Goal: Information Seeking & Learning: Learn about a topic

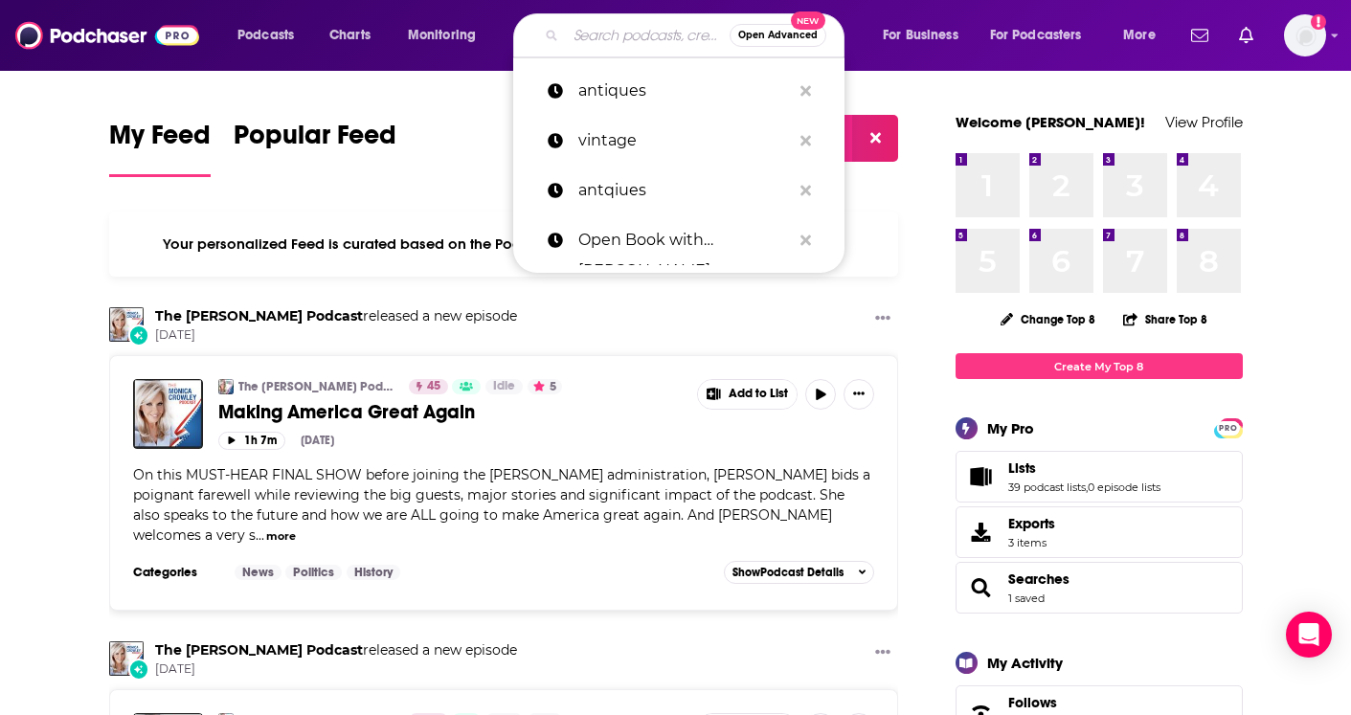
click at [595, 35] on input "Search podcasts, credits, & more..." at bounding box center [648, 35] width 164 height 31
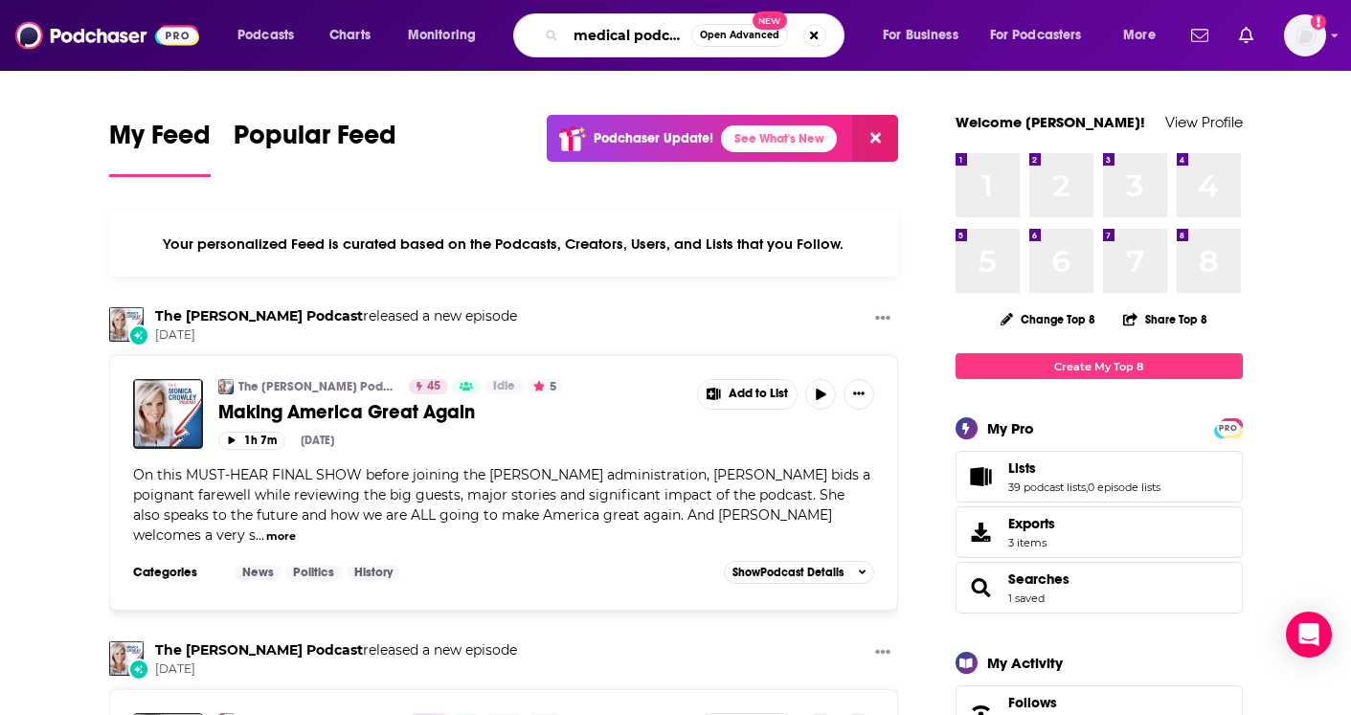
type input "medical podcast"
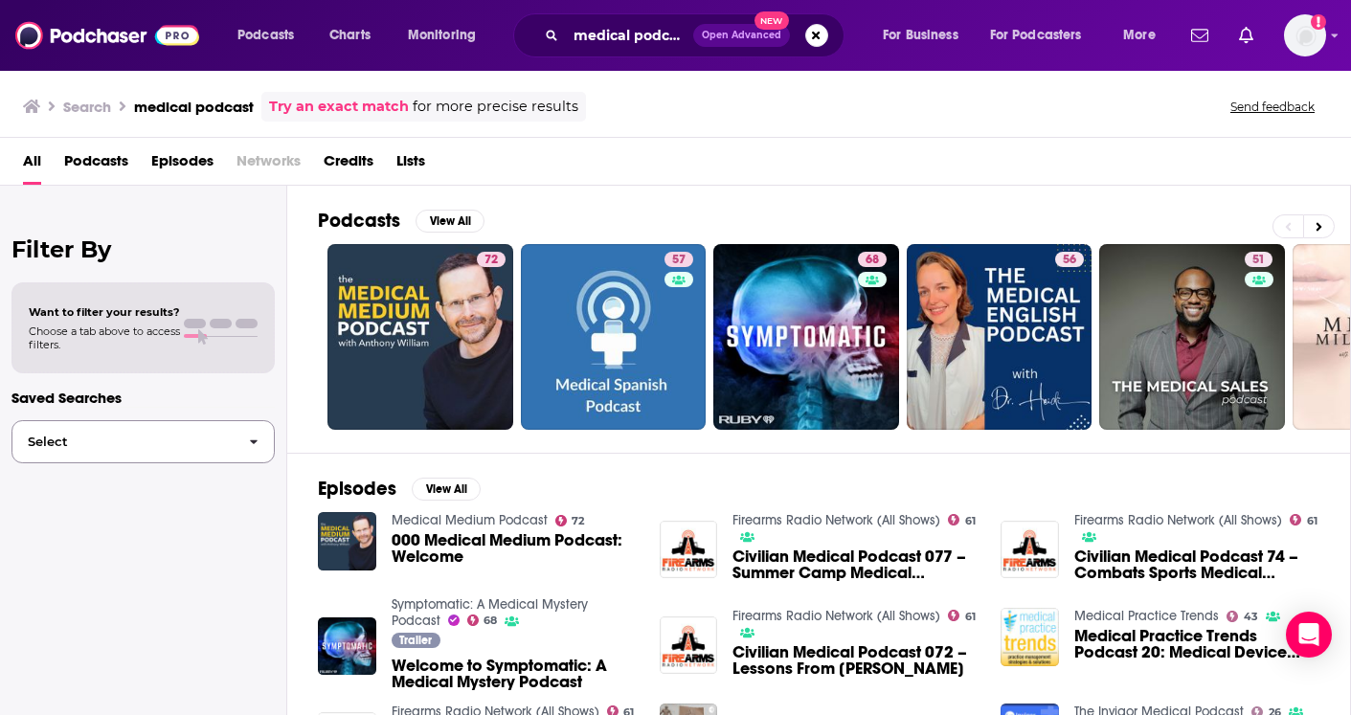
click at [250, 442] on icon "button" at bounding box center [254, 442] width 9 height 13
click at [107, 162] on span "Podcasts" at bounding box center [96, 165] width 64 height 39
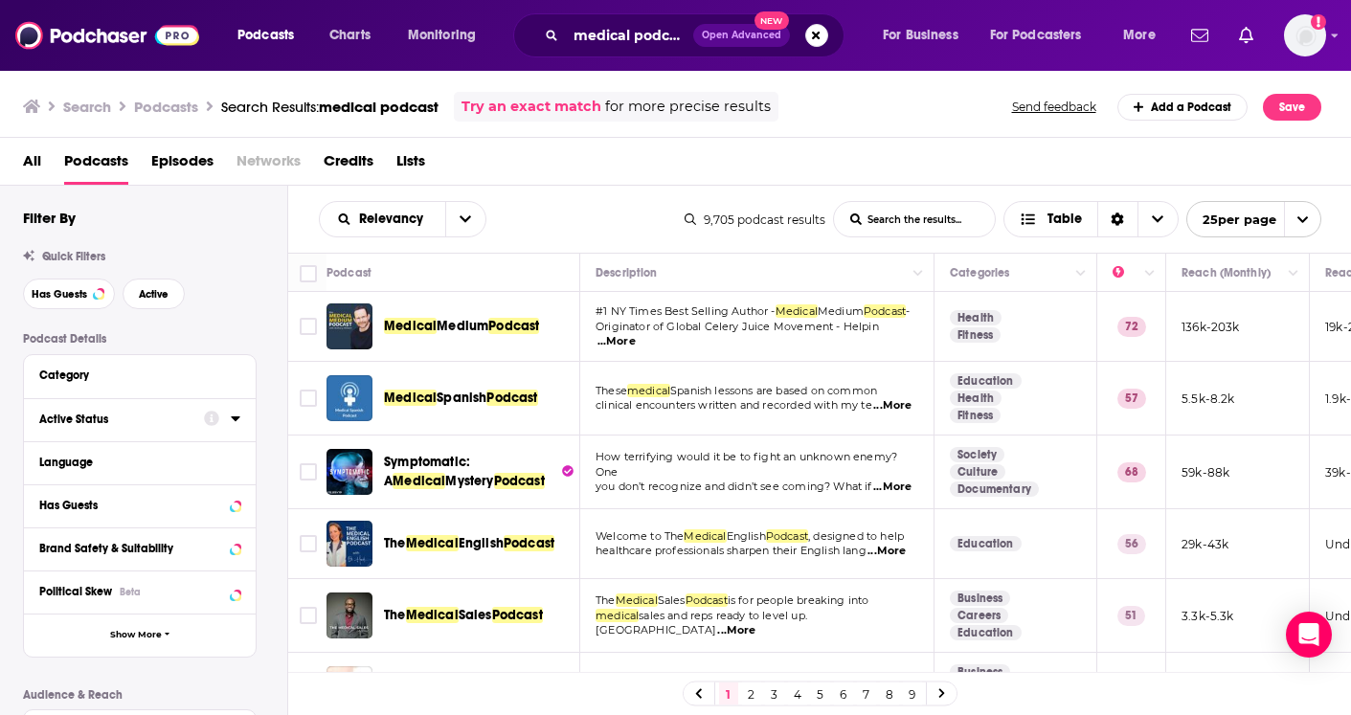
click at [90, 420] on div "Active Status" at bounding box center [115, 419] width 152 height 13
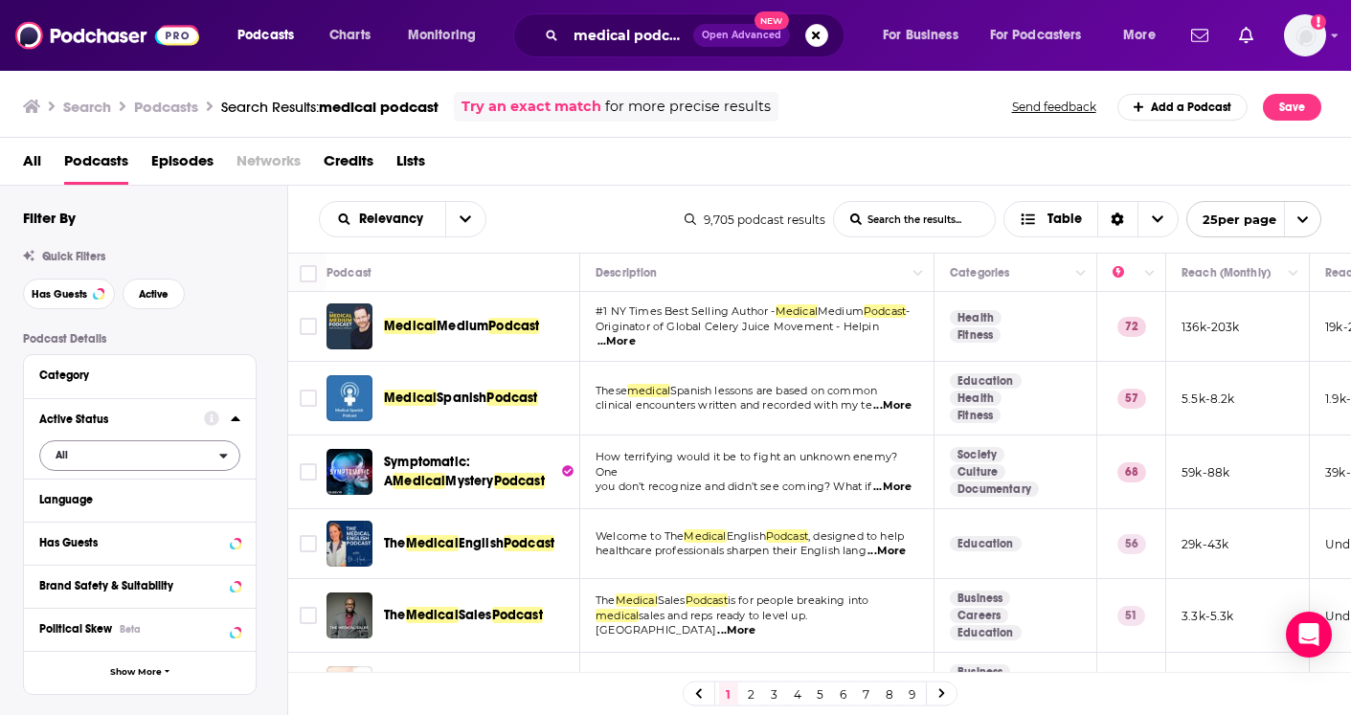
click at [149, 467] on span "All" at bounding box center [129, 454] width 179 height 25
click at [138, 518] on span "Active" at bounding box center [100, 518] width 102 height 11
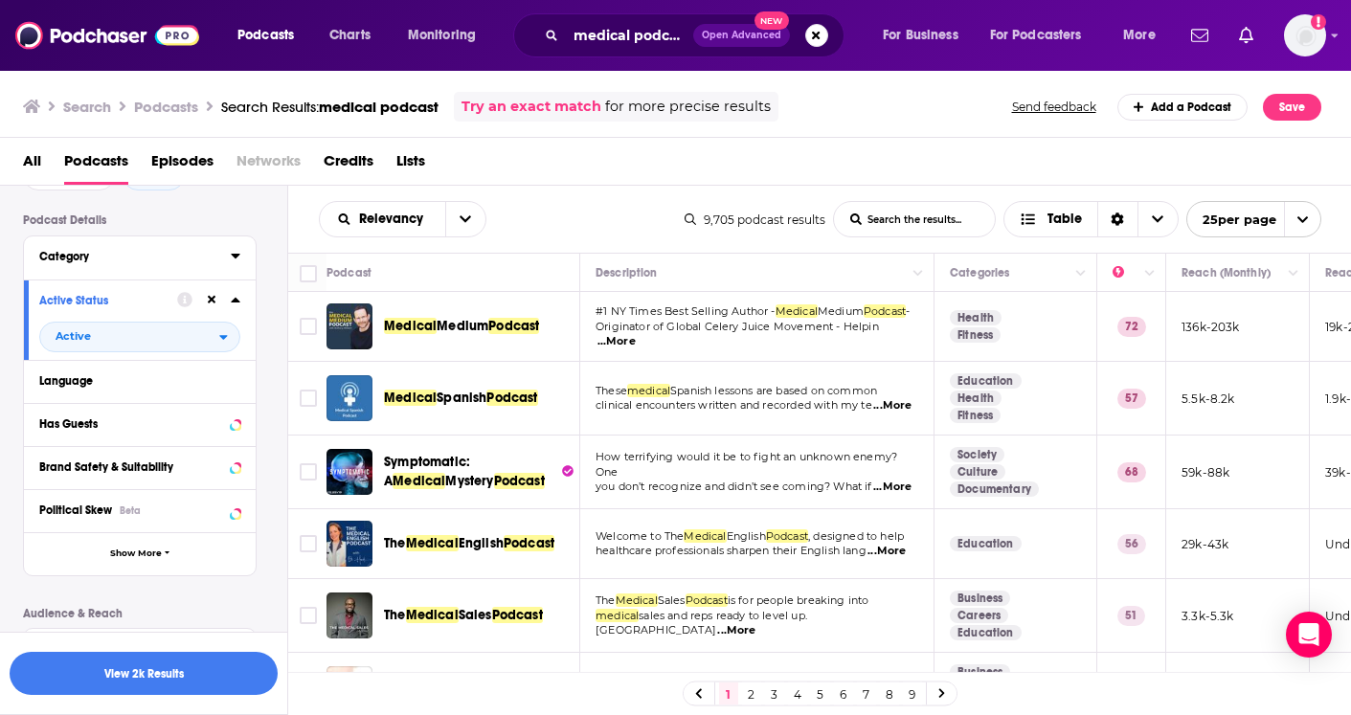
scroll to position [123, 0]
click at [183, 427] on div "Has Guests" at bounding box center [115, 420] width 152 height 13
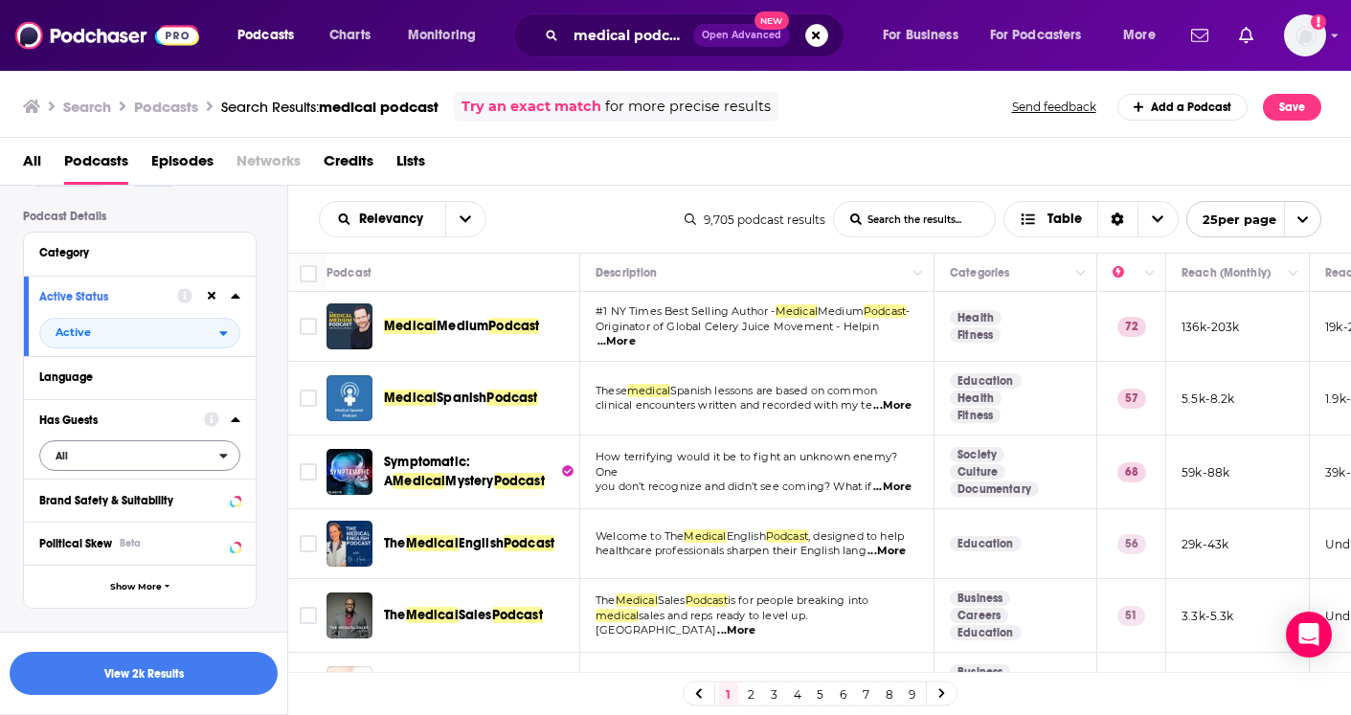
click at [166, 465] on span "All" at bounding box center [129, 455] width 179 height 25
click at [128, 524] on span "Has guests" at bounding box center [106, 518] width 115 height 11
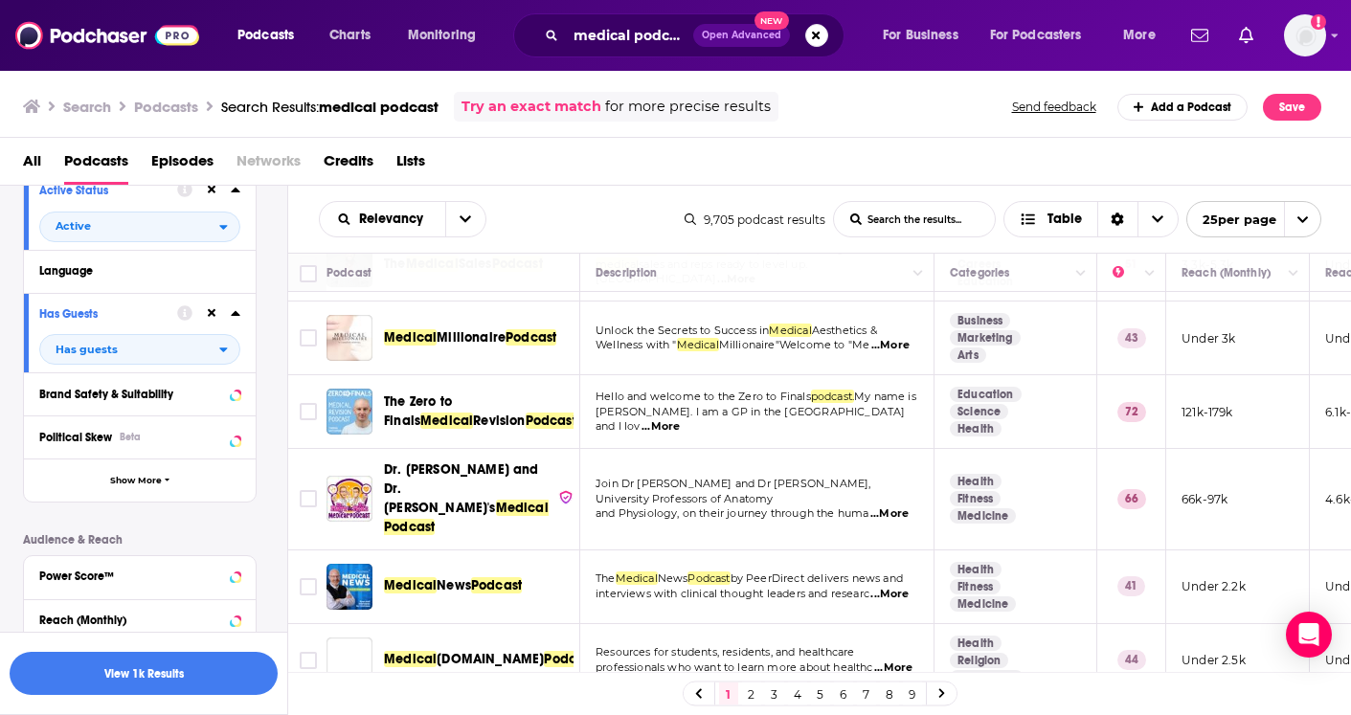
scroll to position [353, 0]
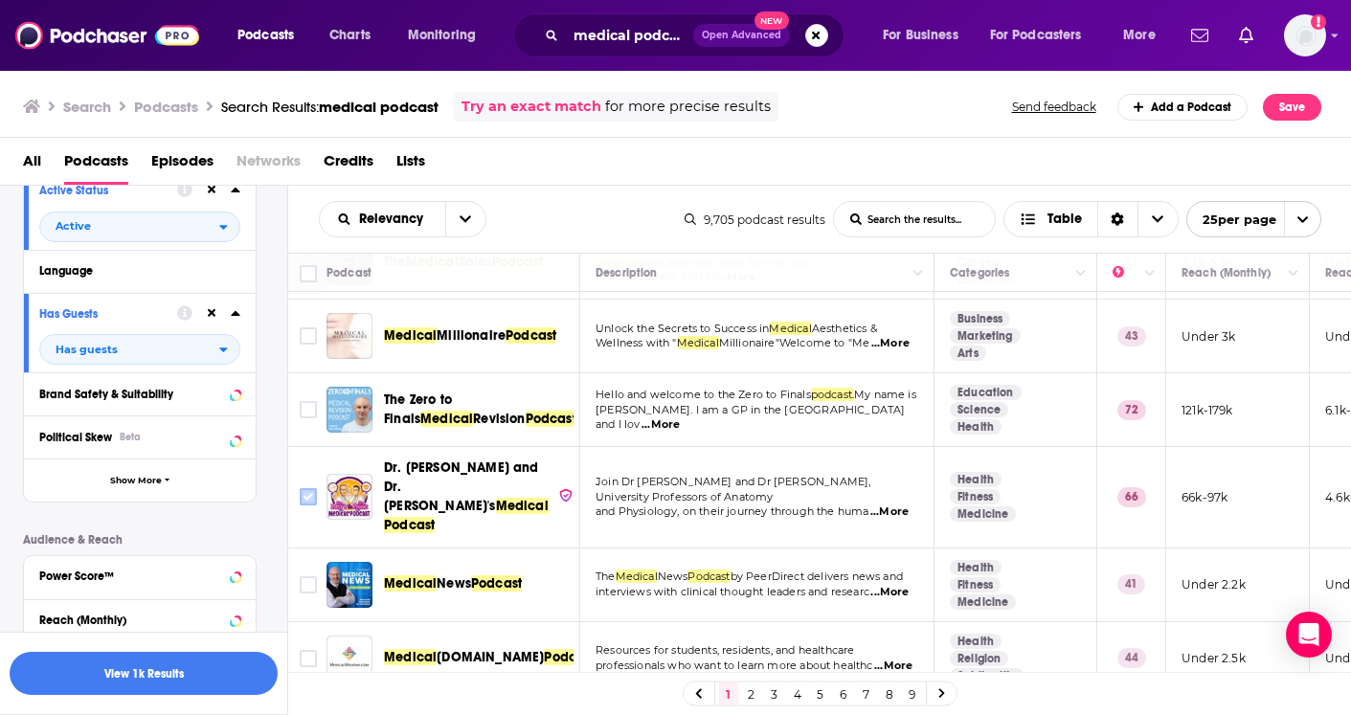
click at [306, 500] on input "Toggle select row" at bounding box center [308, 496] width 17 height 17
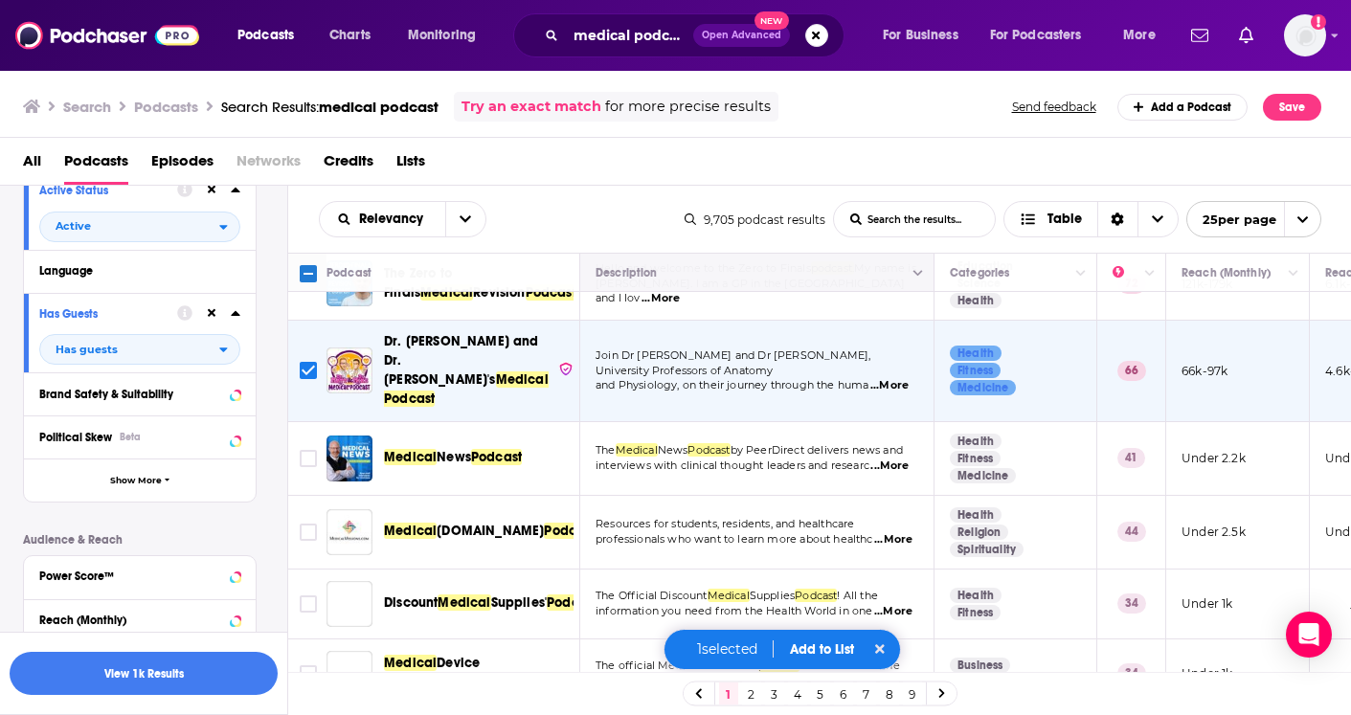
scroll to position [490, 0]
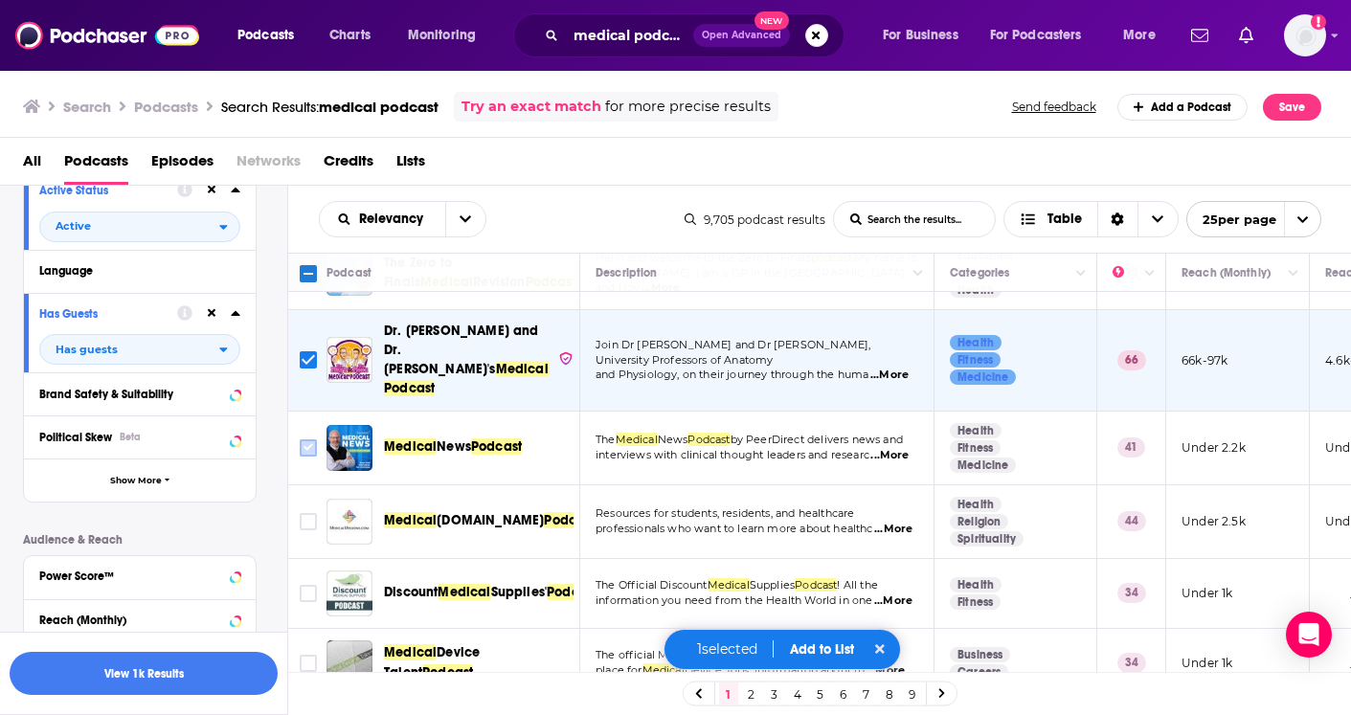
click at [304, 440] on input "Toggle select row" at bounding box center [308, 448] width 17 height 17
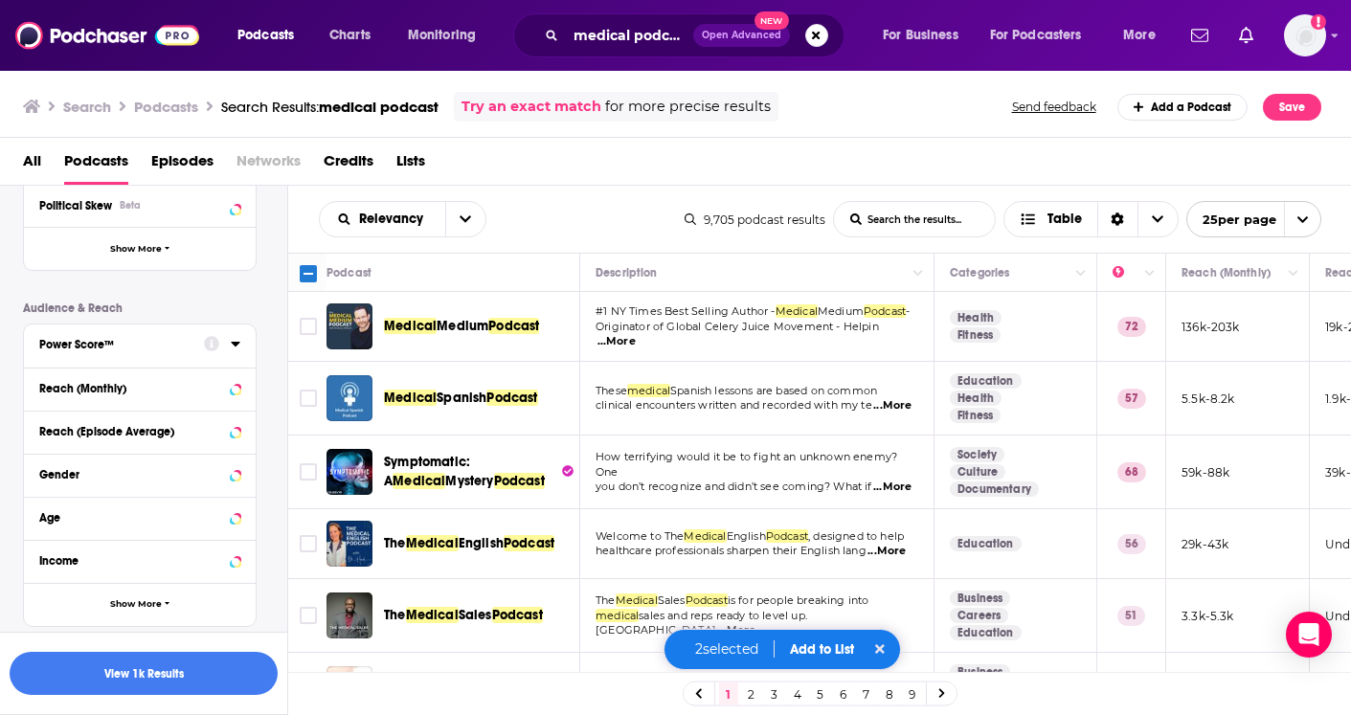
scroll to position [466, 0]
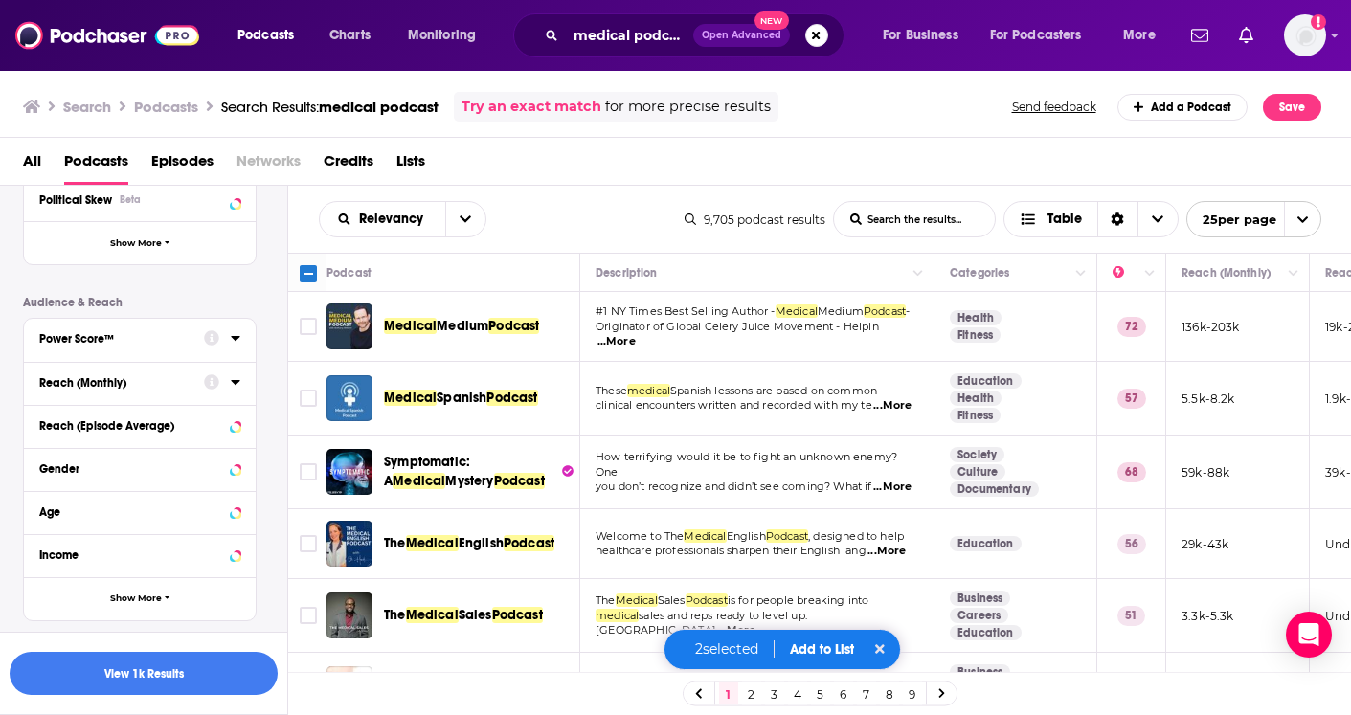
click at [191, 387] on div "Reach (Monthly)" at bounding box center [115, 382] width 152 height 13
click at [197, 422] on input "number" at bounding box center [193, 417] width 96 height 31
click at [101, 418] on input "number" at bounding box center [87, 417] width 96 height 31
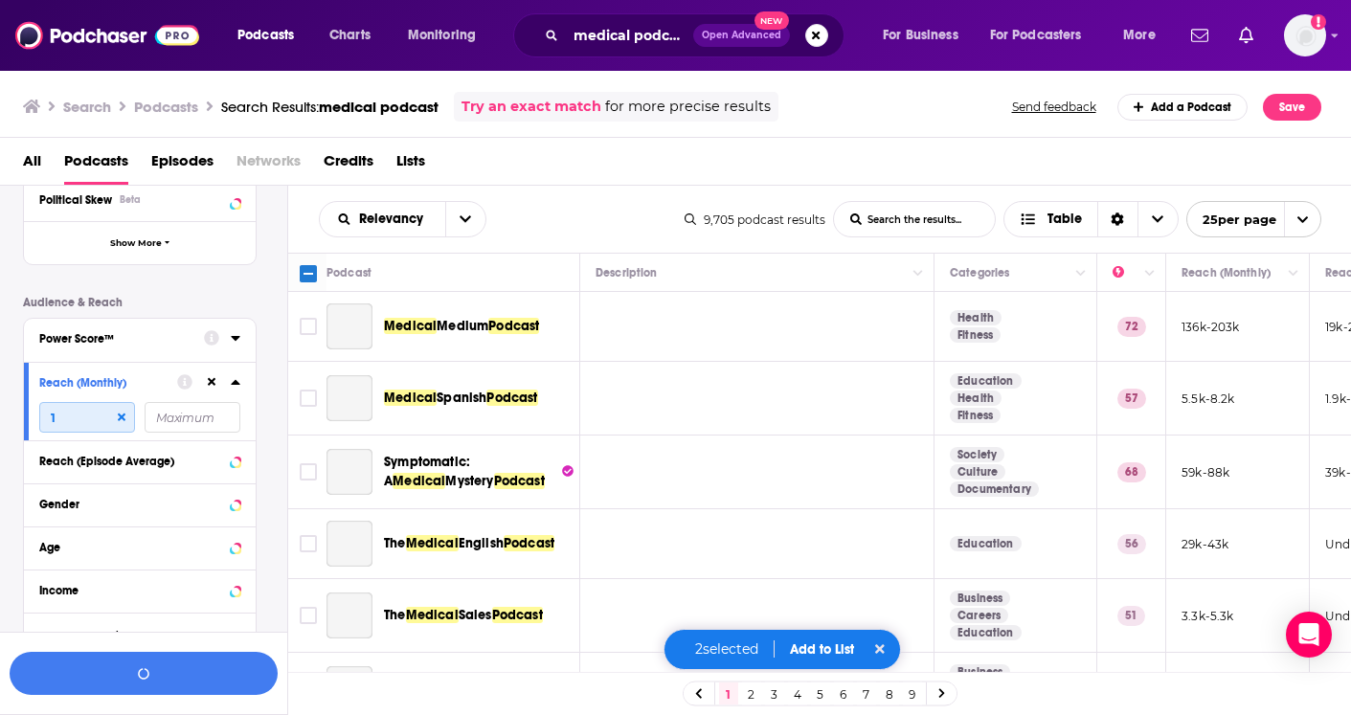
type input "10"
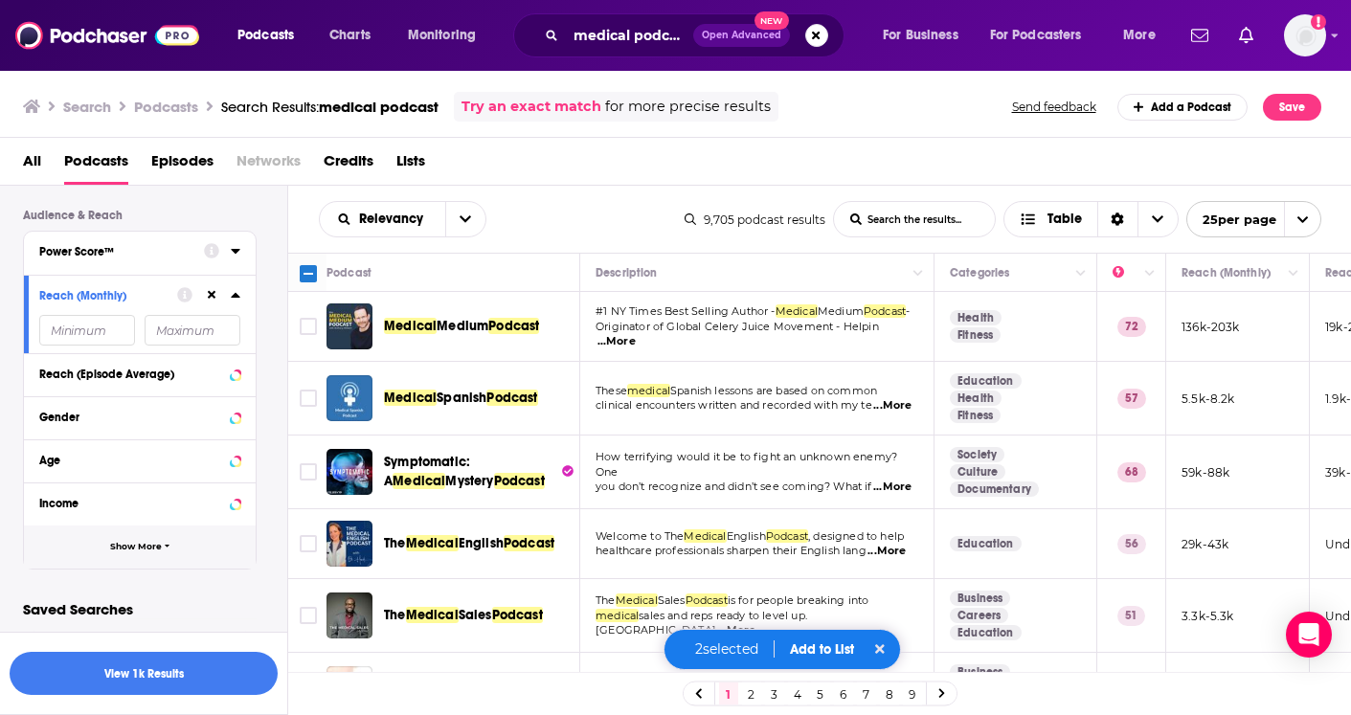
scroll to position [553, 0]
click at [97, 548] on button "Show More" at bounding box center [140, 548] width 232 height 43
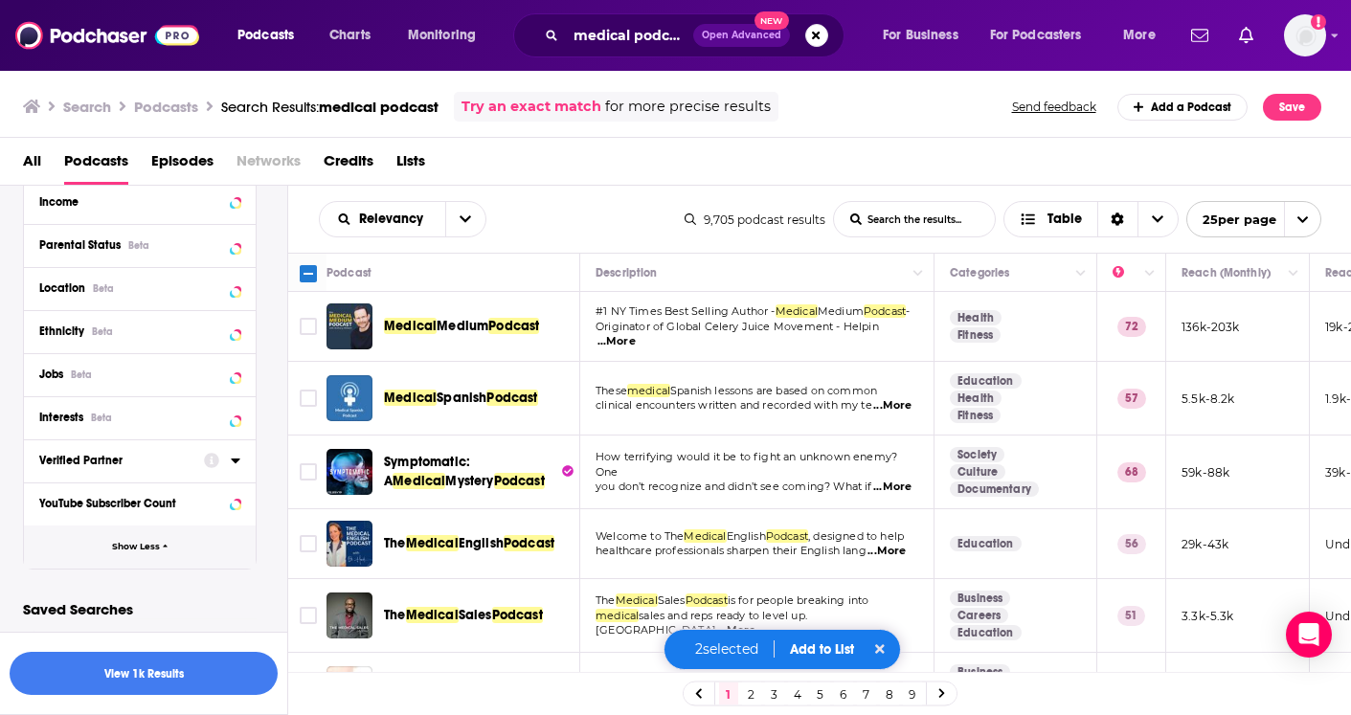
scroll to position [854, 0]
click at [112, 511] on div "YouTube Subscriber Count" at bounding box center [128, 504] width 179 height 13
click at [98, 45] on input "number" at bounding box center [87, 29] width 96 height 31
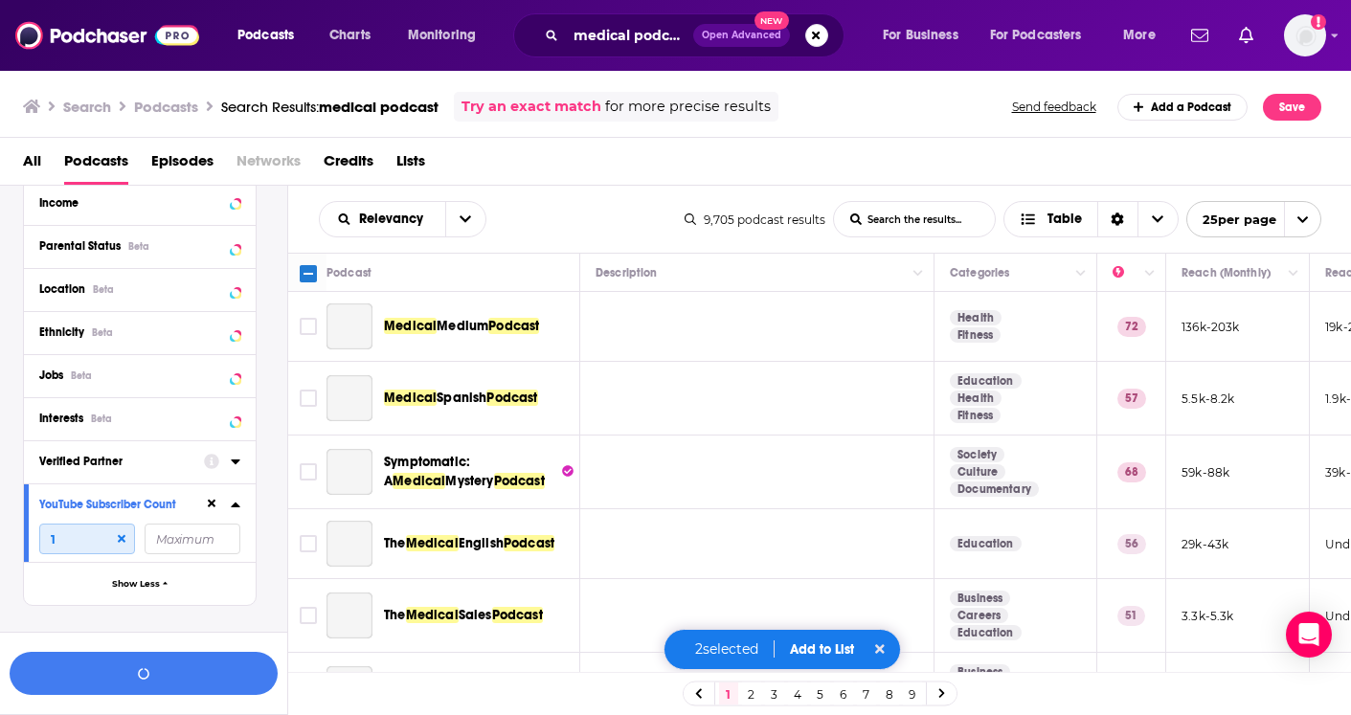
type input "10"
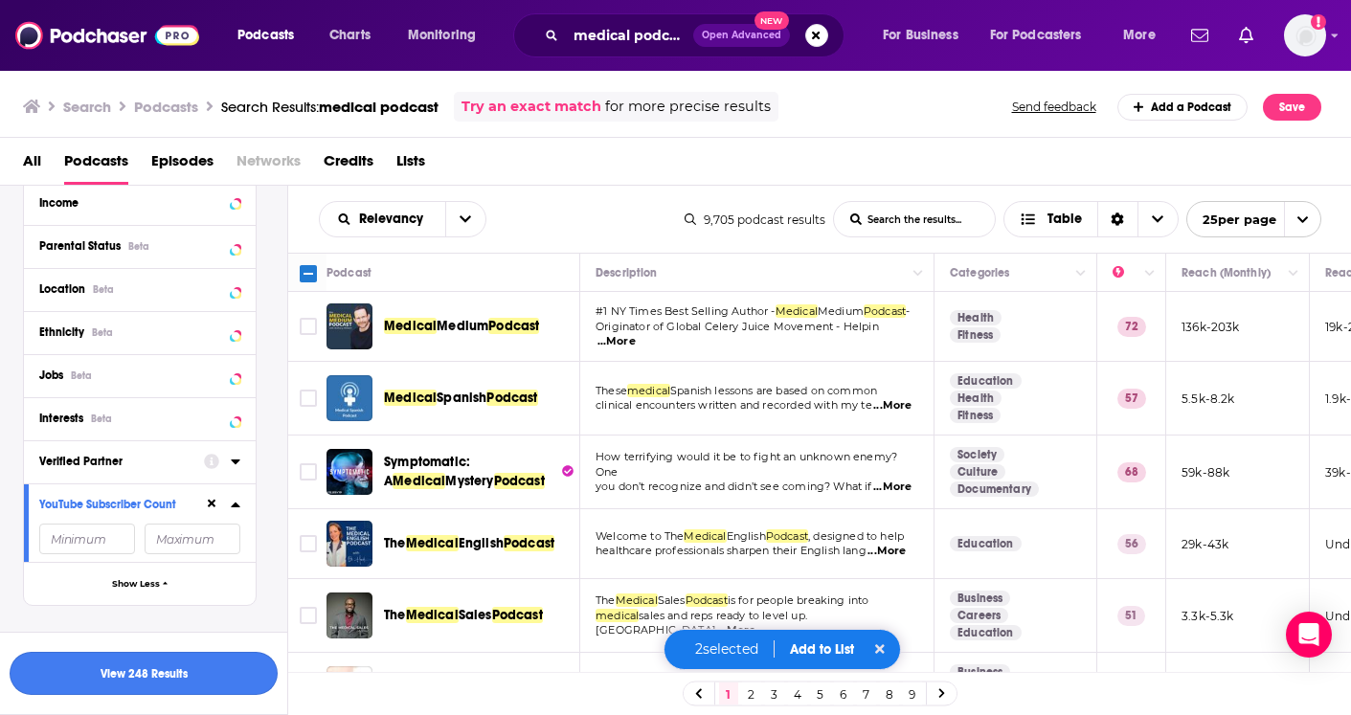
click at [125, 666] on button "View 248 Results" at bounding box center [144, 673] width 268 height 43
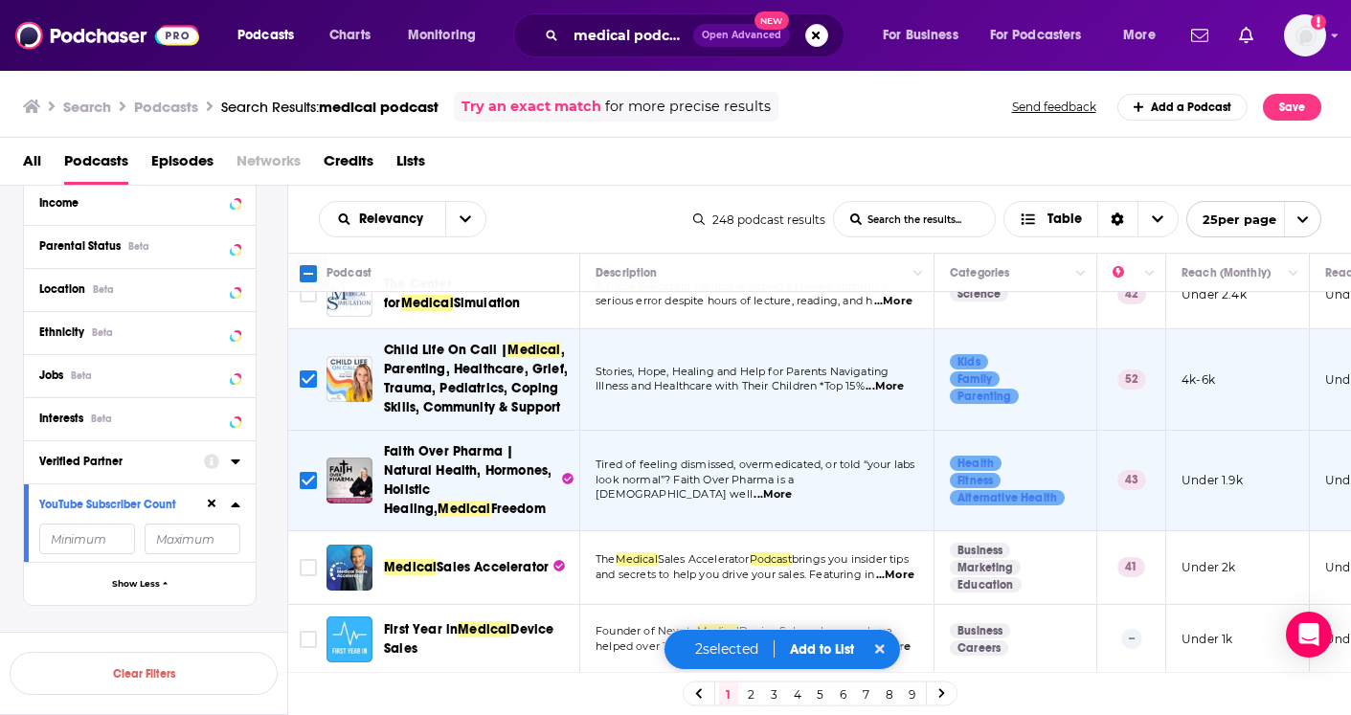
scroll to position [434, 0]
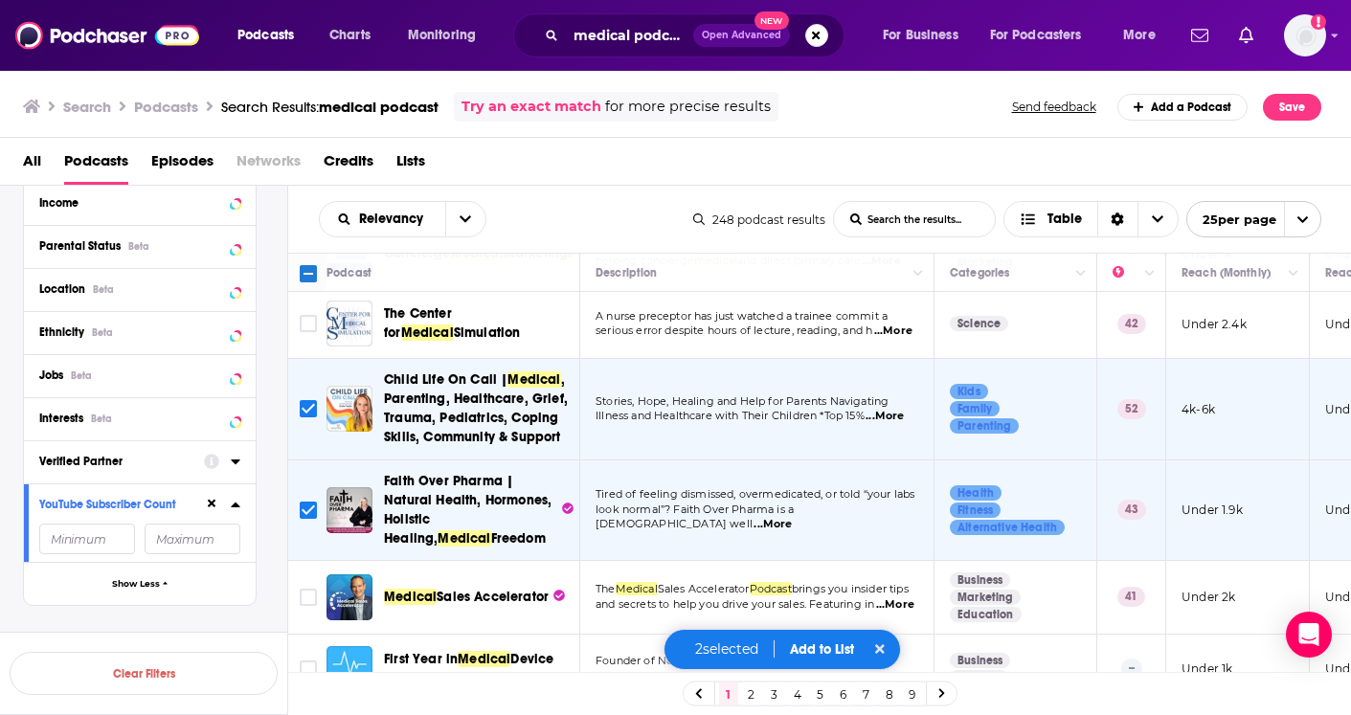
click at [472, 440] on div "Podcasts Charts Monitoring medical podcast Open Advanced New For Business For P…" at bounding box center [675, 357] width 1351 height 715
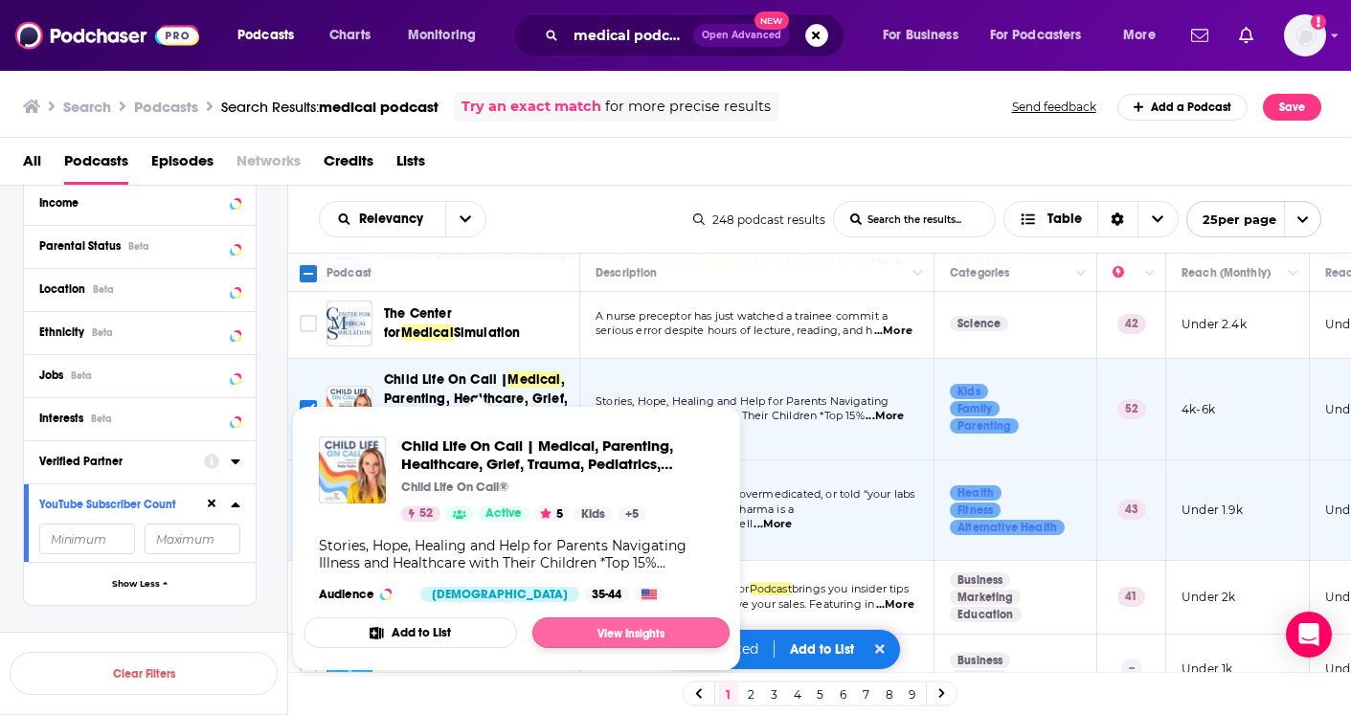
click at [605, 640] on link "View Insights" at bounding box center [630, 633] width 197 height 31
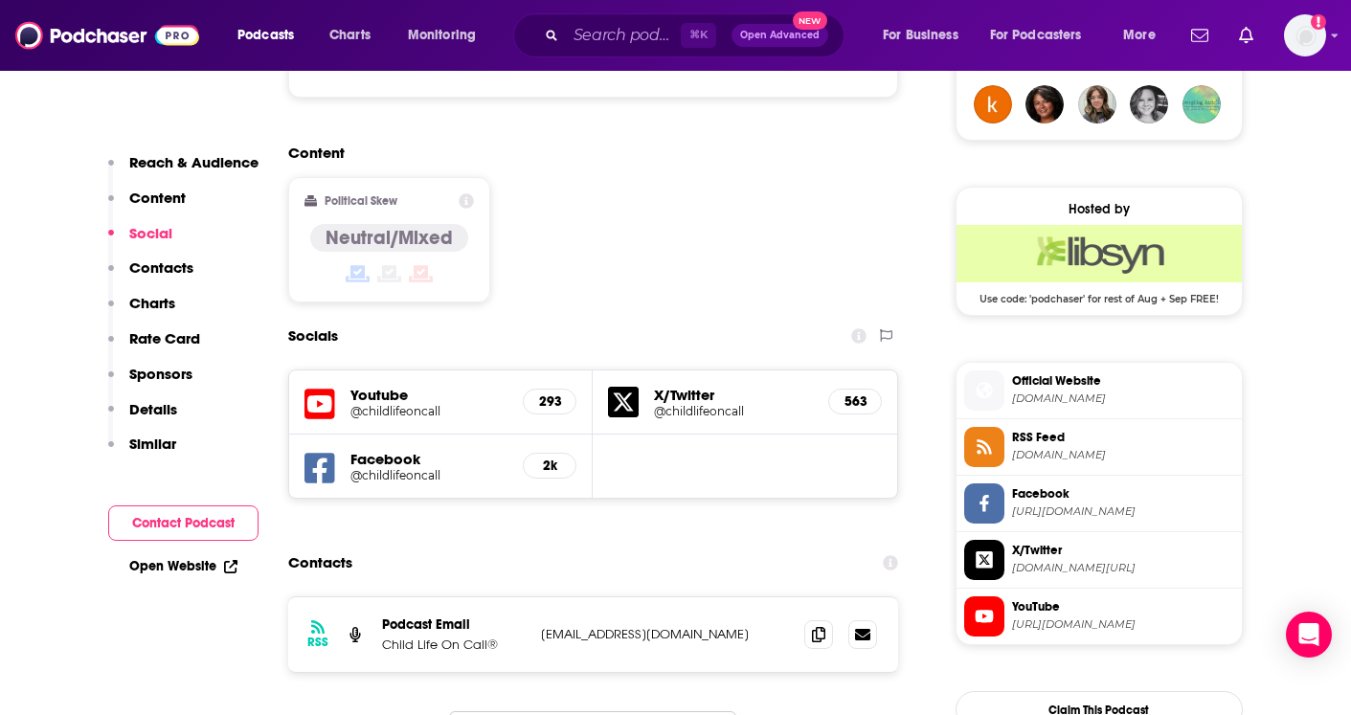
scroll to position [1439, 0]
click at [560, 625] on p "[EMAIL_ADDRESS][DOMAIN_NAME]" at bounding box center [665, 633] width 249 height 16
drag, startPoint x: 560, startPoint y: 536, endPoint x: 691, endPoint y: 542, distance: 131.3
click at [691, 625] on p "[EMAIL_ADDRESS][DOMAIN_NAME]" at bounding box center [665, 633] width 249 height 16
copy p "[EMAIL_ADDRESS][DOMAIN_NAME]"
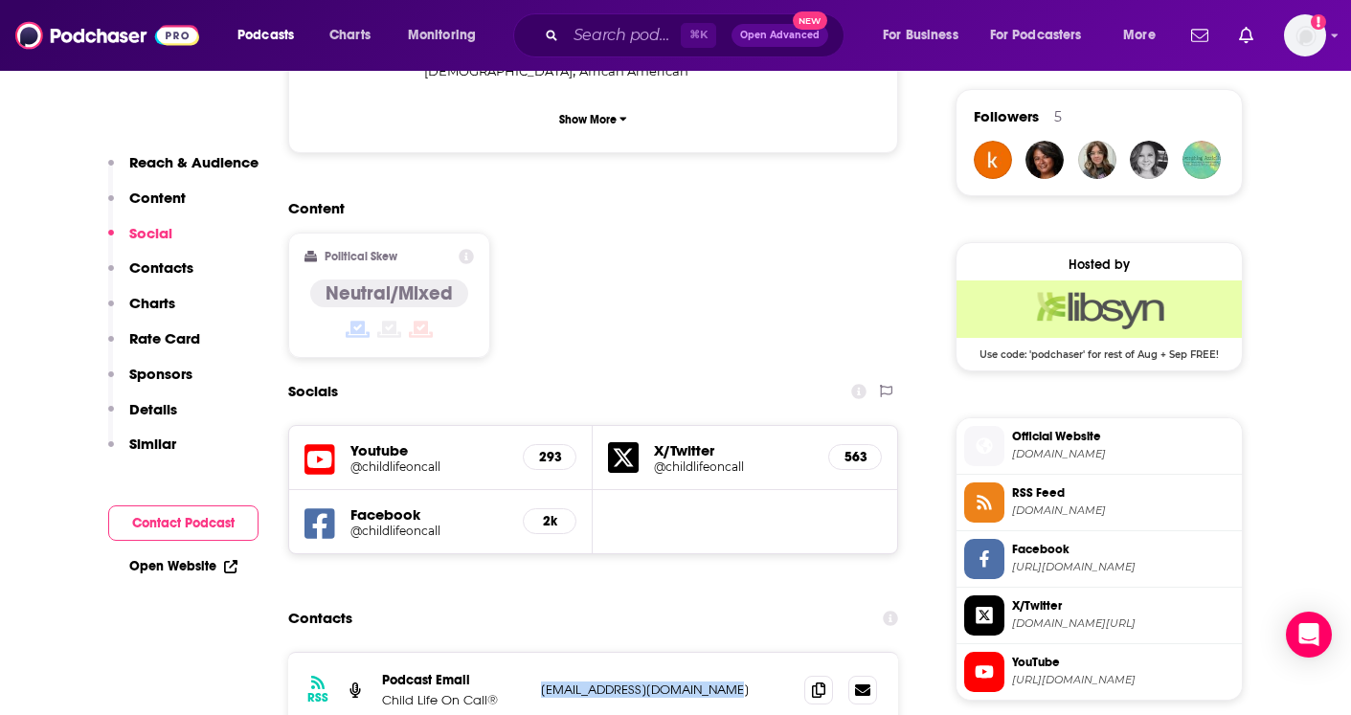
scroll to position [1380, 0]
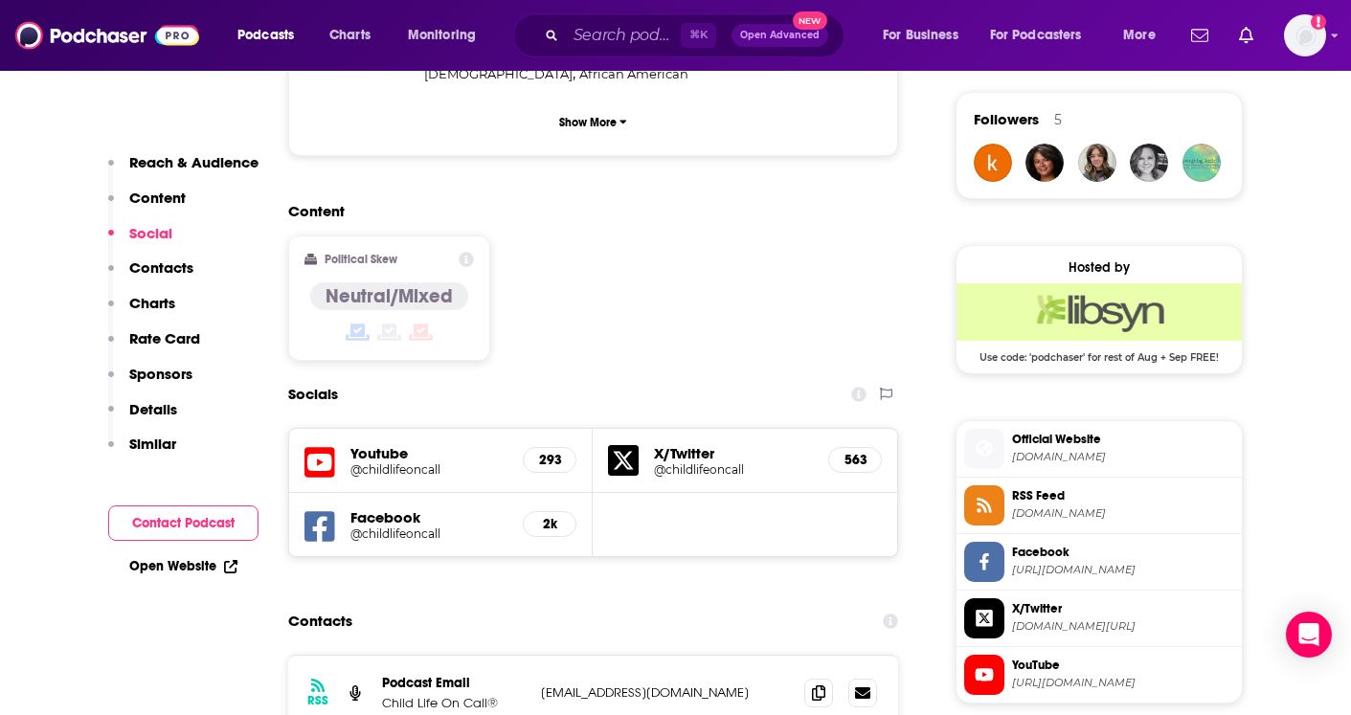
click at [674, 444] on h5 "X/Twitter" at bounding box center [733, 453] width 159 height 18
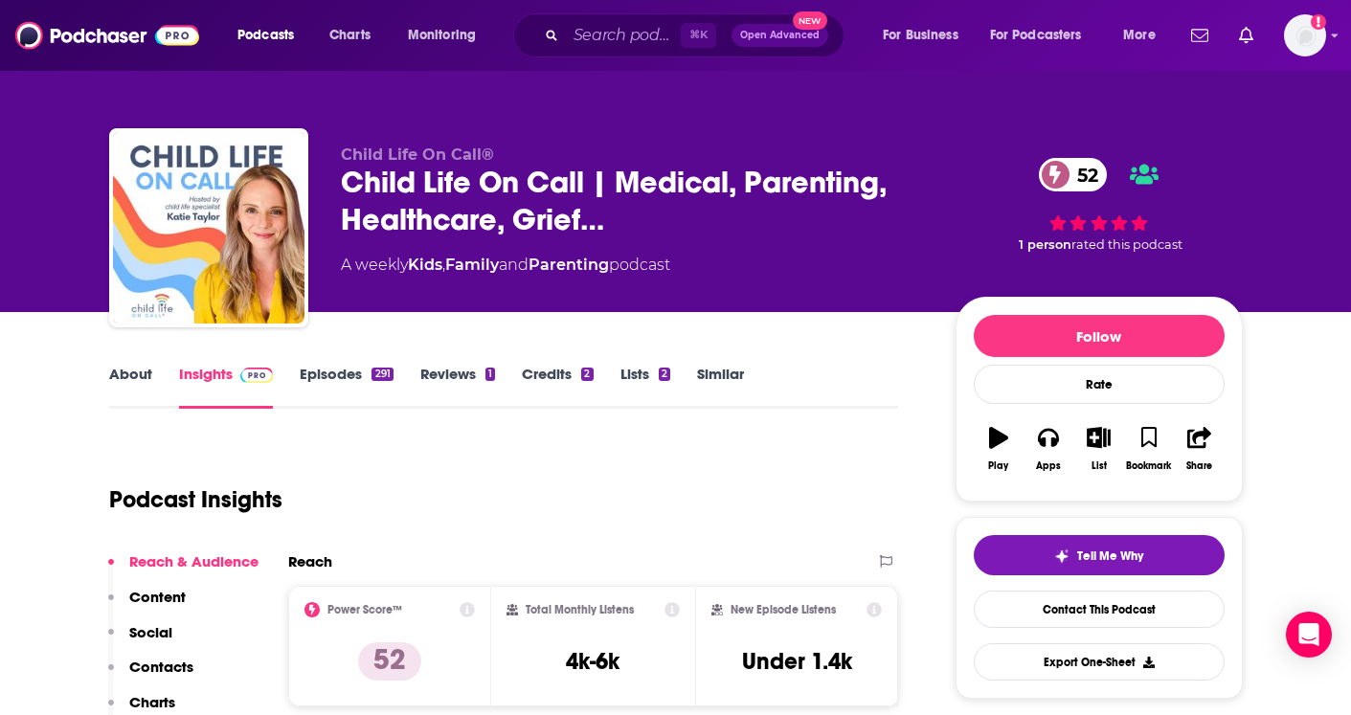
scroll to position [0, 0]
click at [1097, 434] on icon "button" at bounding box center [1099, 437] width 24 height 21
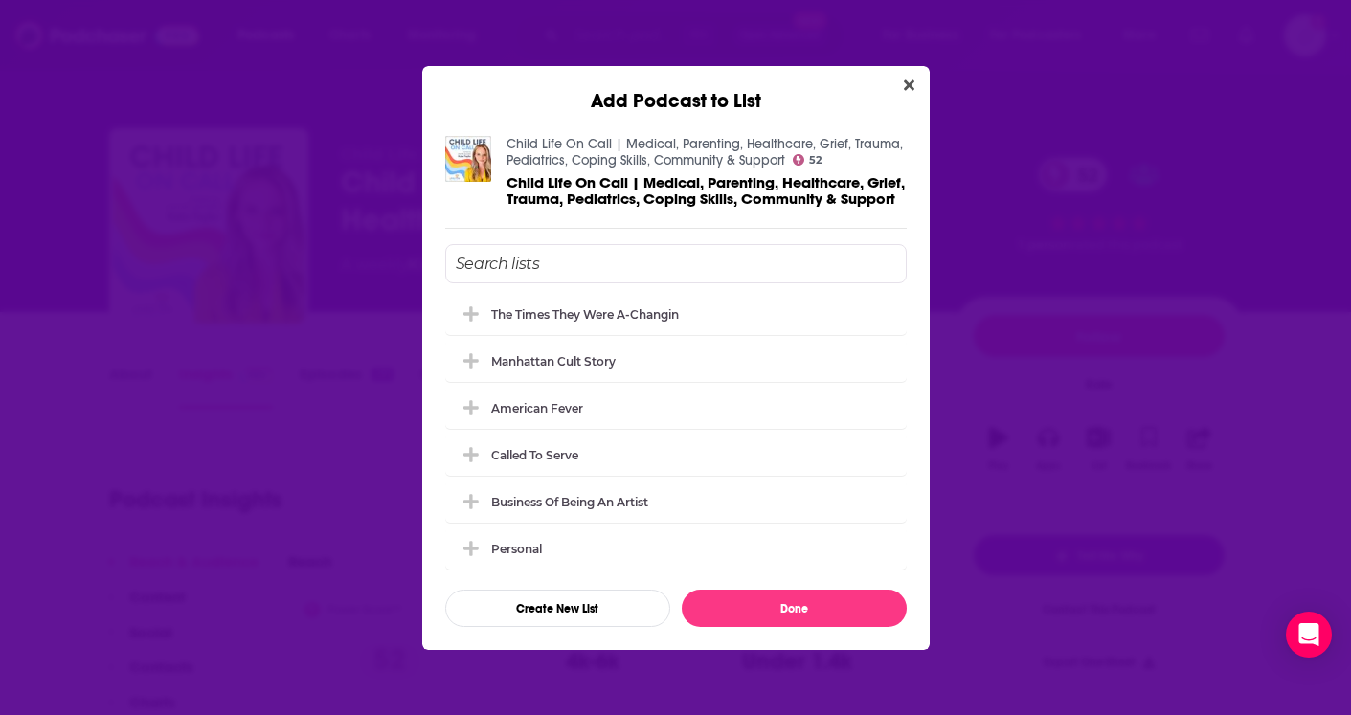
scroll to position [1666, 0]
click at [584, 611] on button "Create New List" at bounding box center [557, 608] width 225 height 37
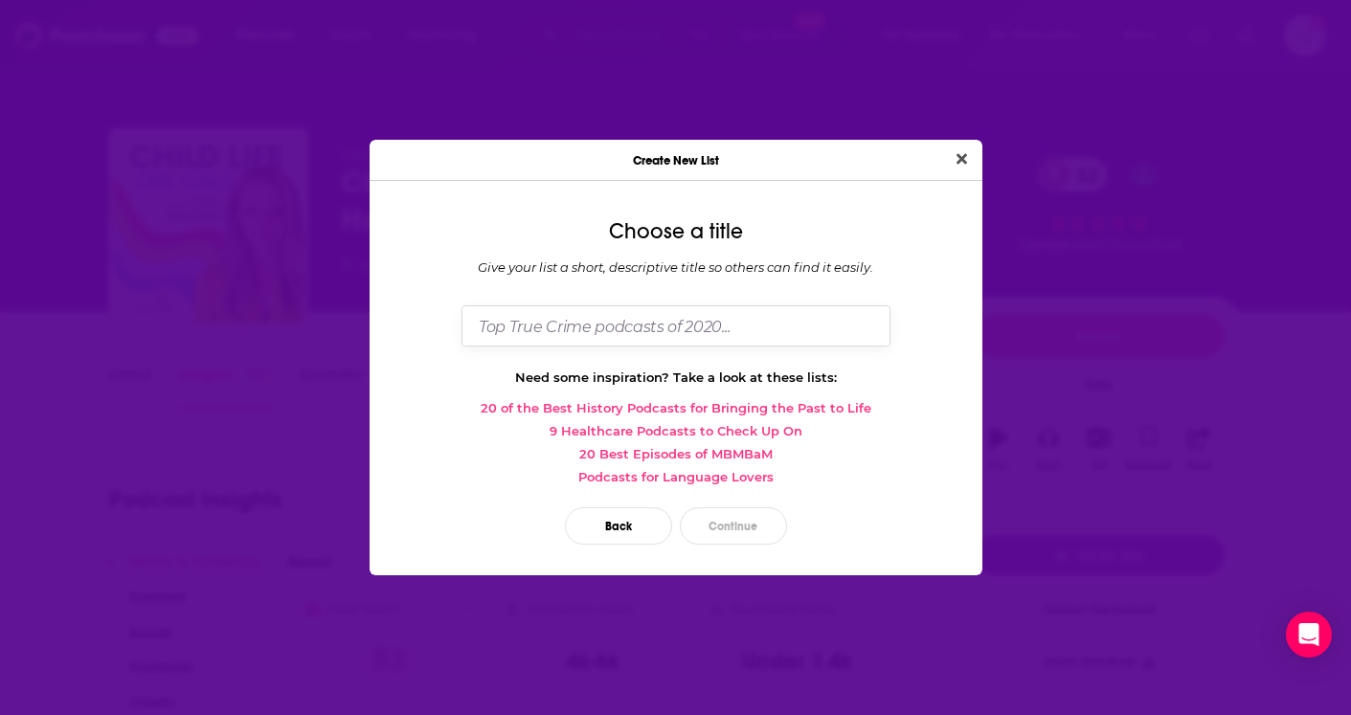
click at [549, 325] on input "Dialog" at bounding box center [676, 325] width 429 height 41
paste input "The Essence of [MEDICAL_DATA]"
type input "The Essence of [MEDICAL_DATA]"
click at [715, 520] on button "Continue" at bounding box center [733, 526] width 107 height 37
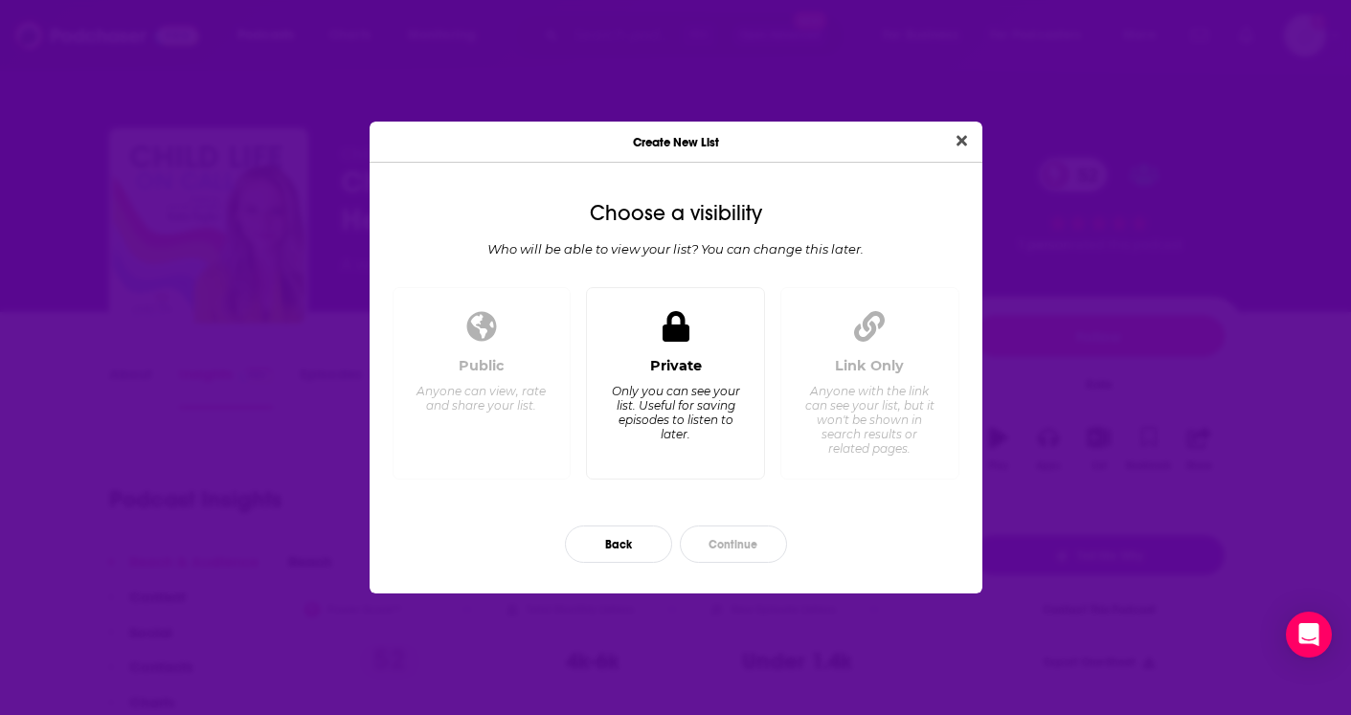
click at [697, 439] on div "Only you can see your list. Useful for saving episodes to listen to later." at bounding box center [675, 412] width 131 height 57
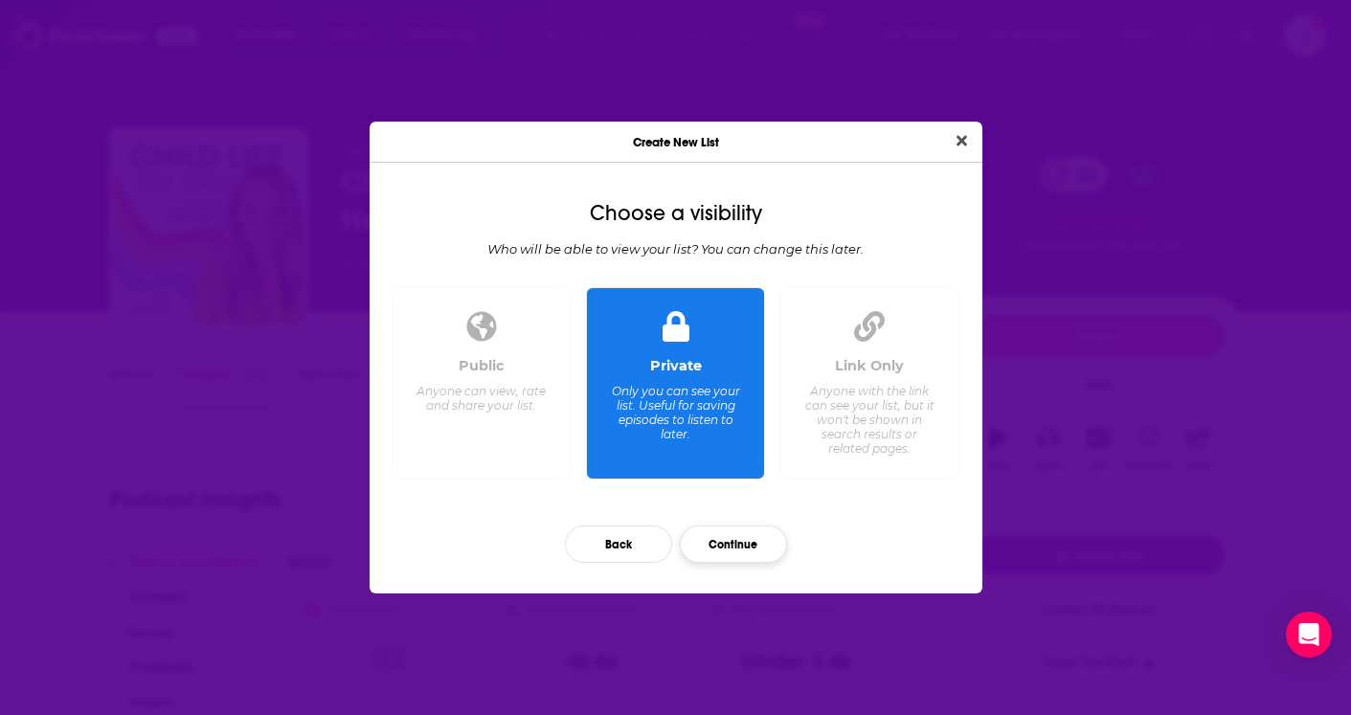
click at [721, 544] on button "Continue" at bounding box center [733, 544] width 107 height 37
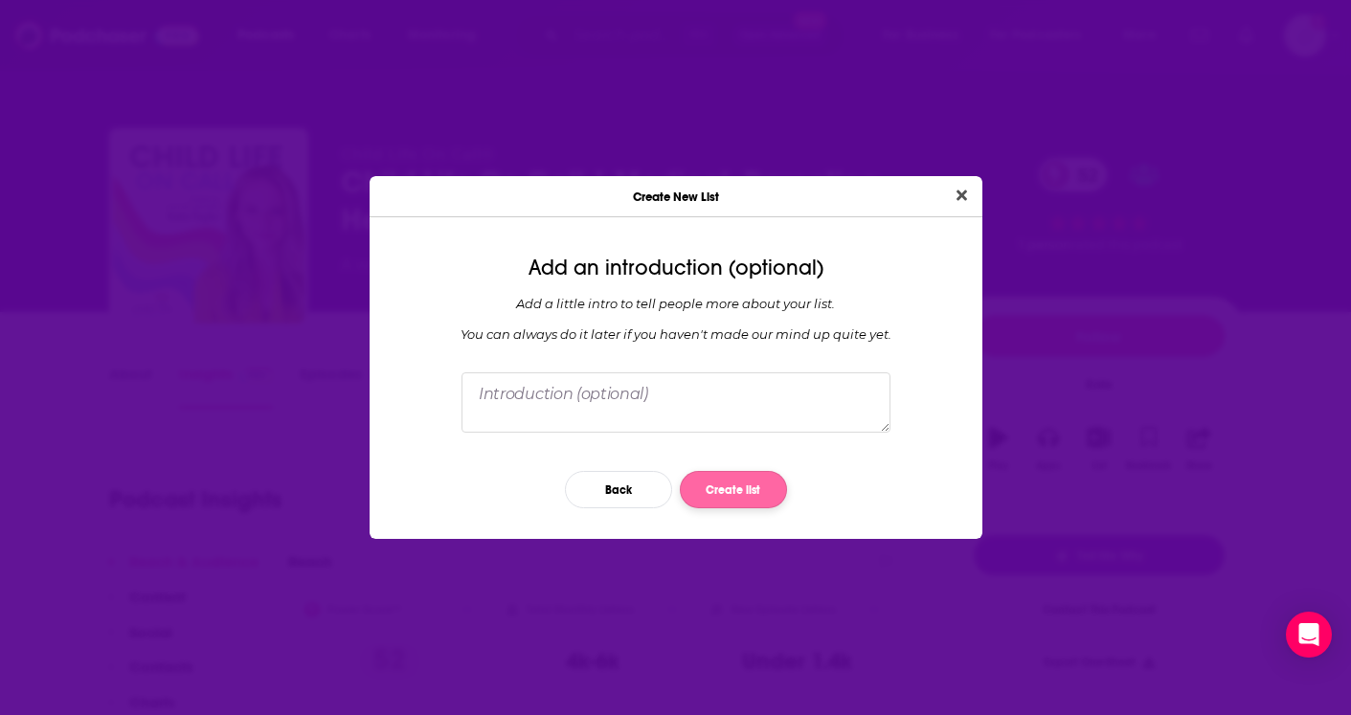
click at [727, 493] on button "Create list" at bounding box center [733, 489] width 107 height 37
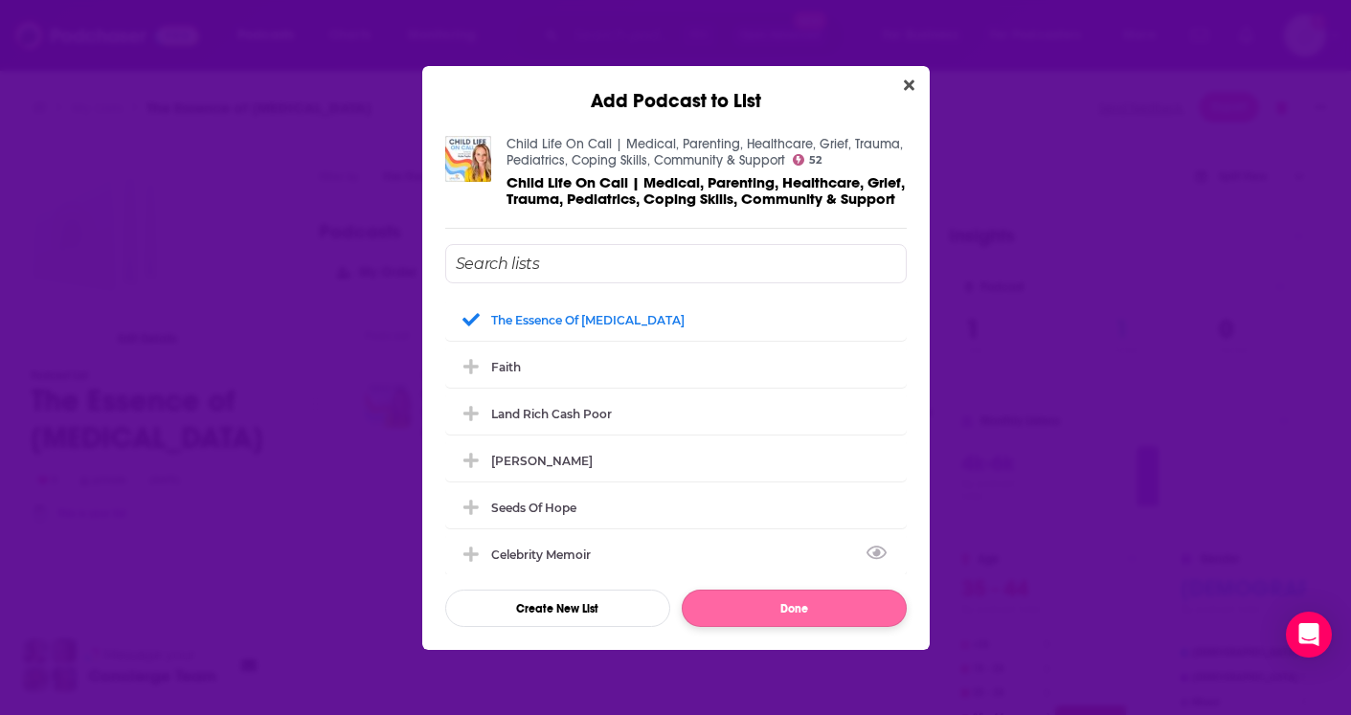
click at [774, 613] on button "Done" at bounding box center [794, 608] width 225 height 37
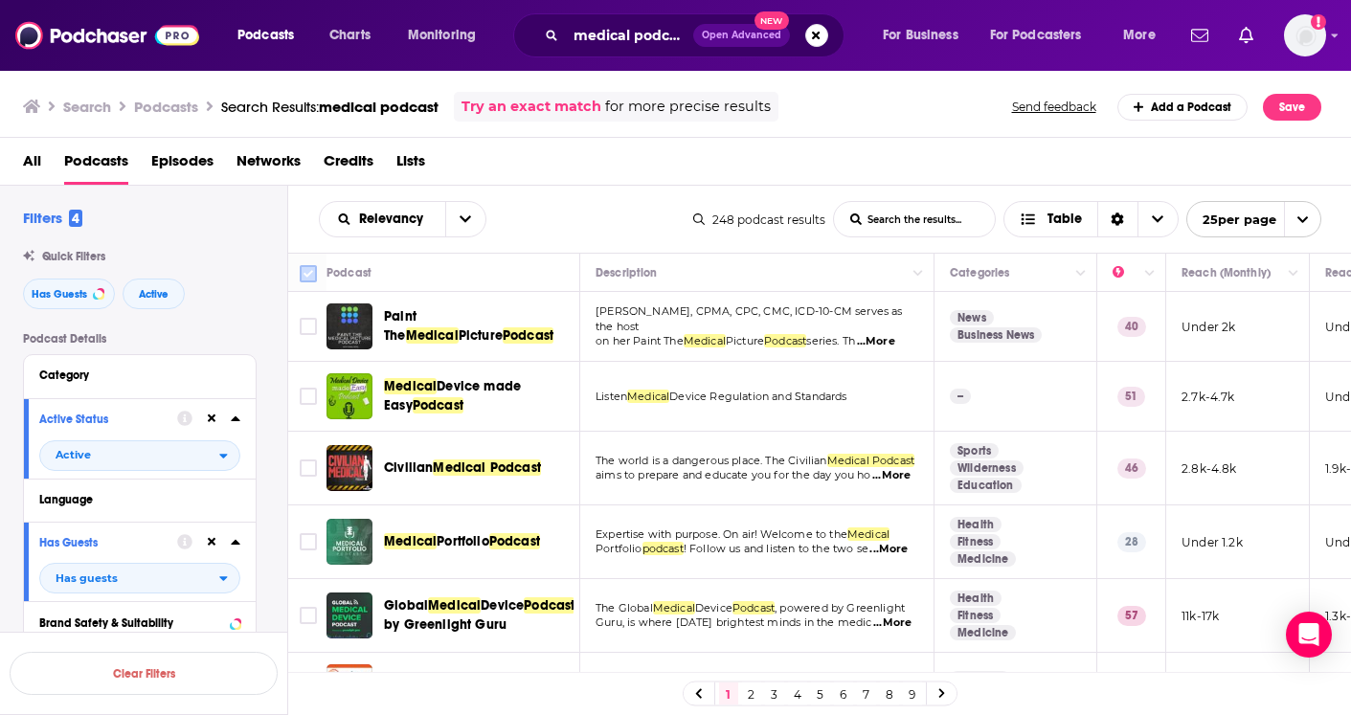
click at [307, 282] on input "Toggle select all" at bounding box center [308, 273] width 17 height 17
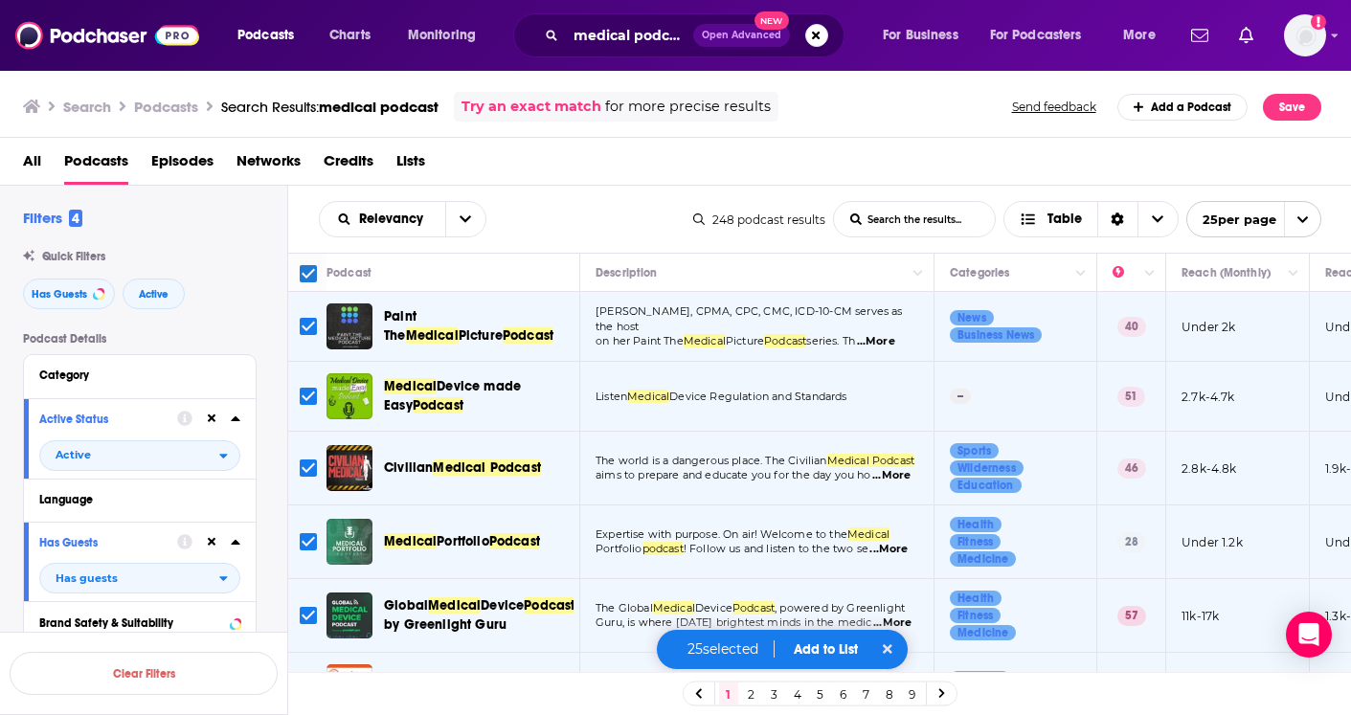
click at [822, 650] on button "Add to List" at bounding box center [825, 650] width 95 height 16
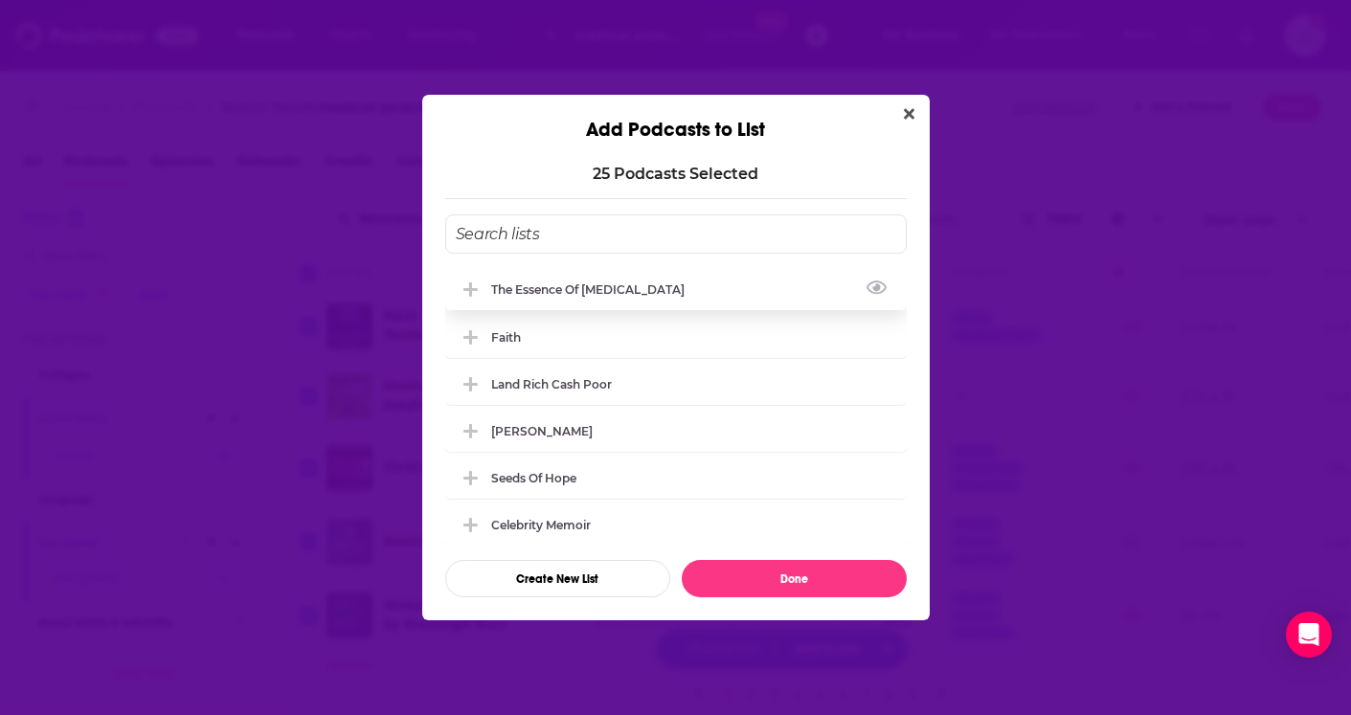
click at [744, 291] on div "The Essence of [MEDICAL_DATA]" at bounding box center [676, 289] width 462 height 42
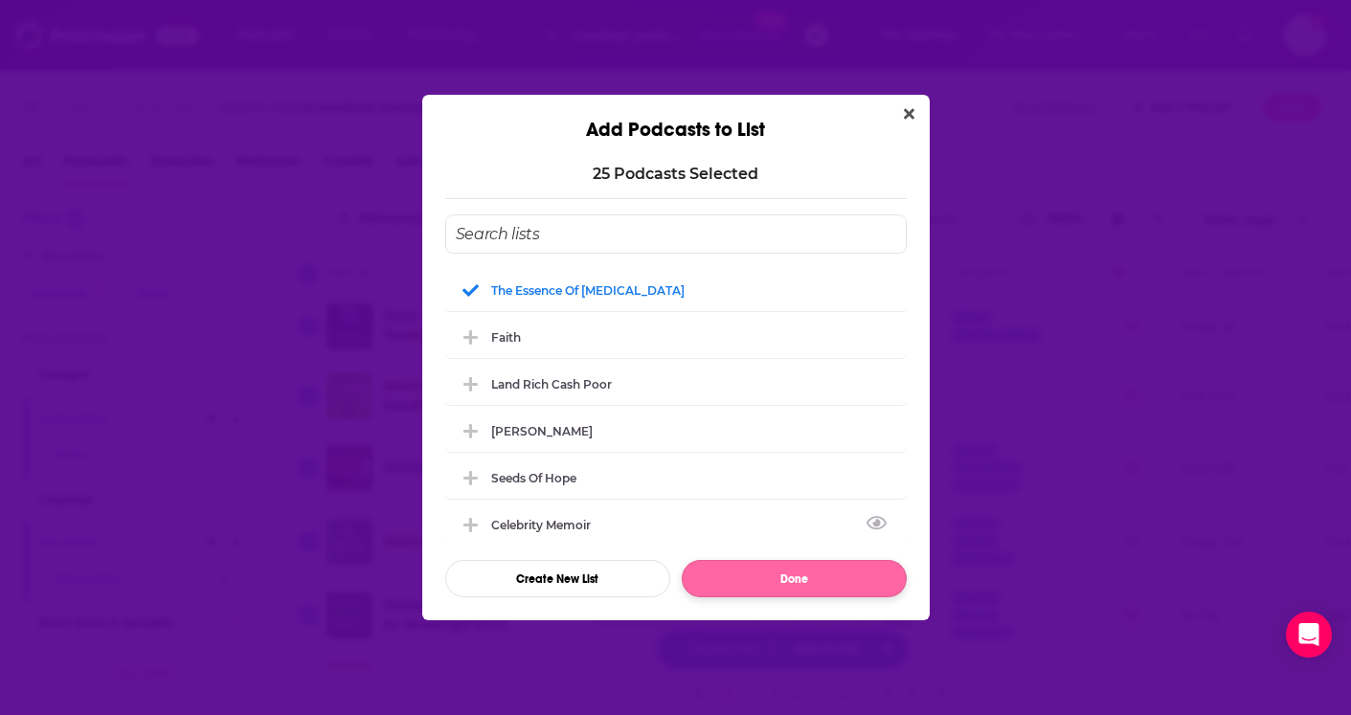
click at [785, 566] on button "Done" at bounding box center [794, 578] width 225 height 37
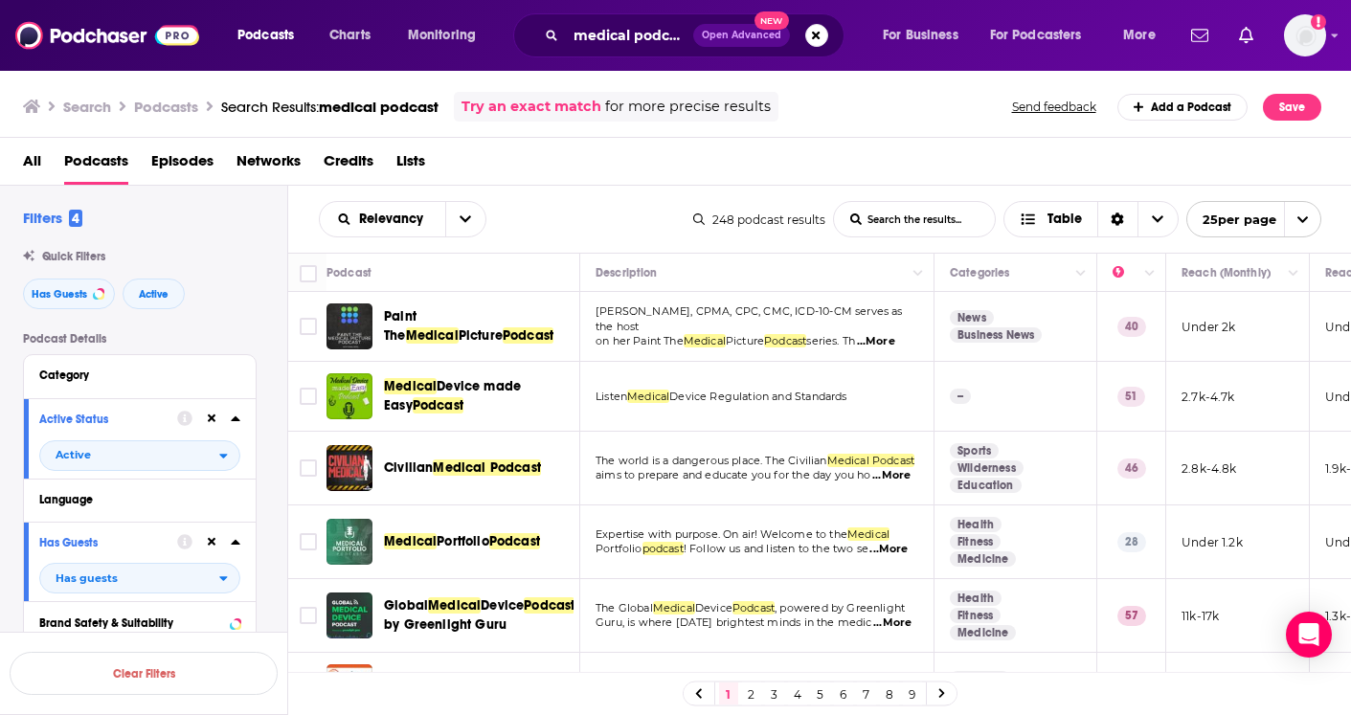
click at [748, 692] on link "2" at bounding box center [751, 694] width 19 height 23
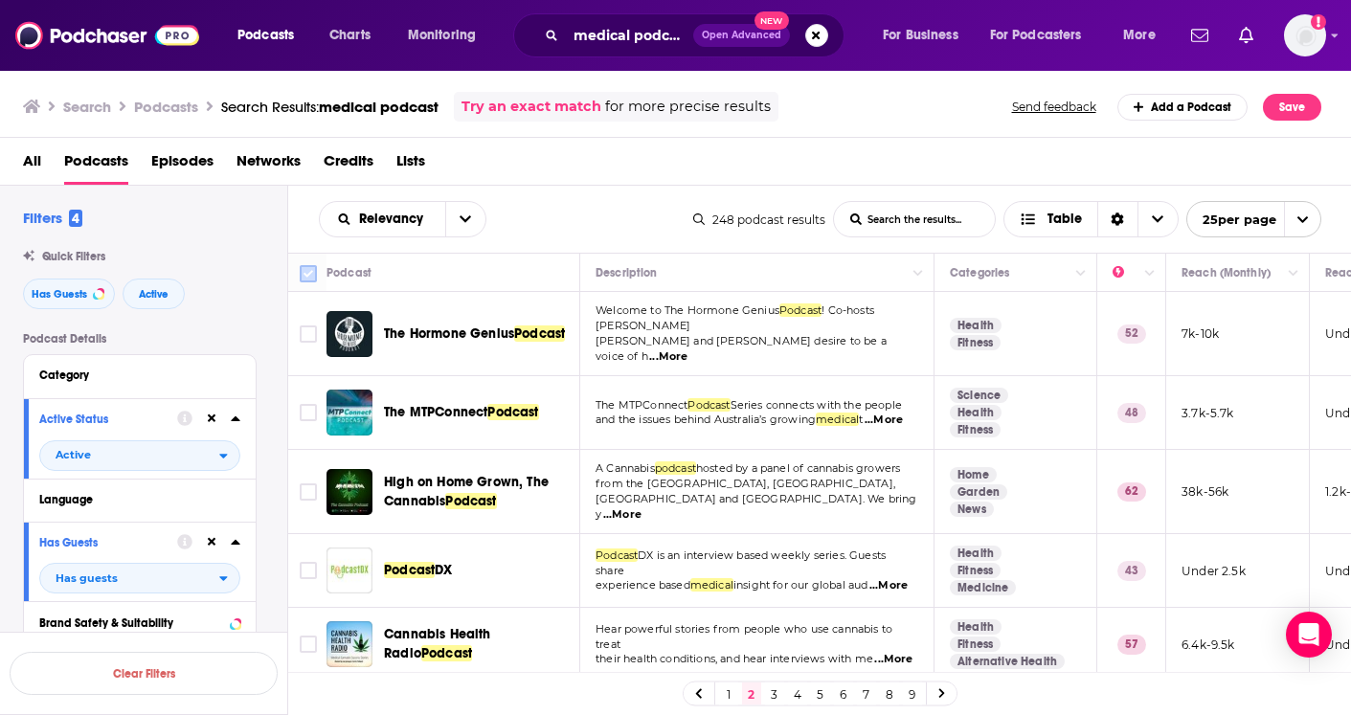
click at [310, 278] on input "Toggle select all" at bounding box center [308, 273] width 17 height 17
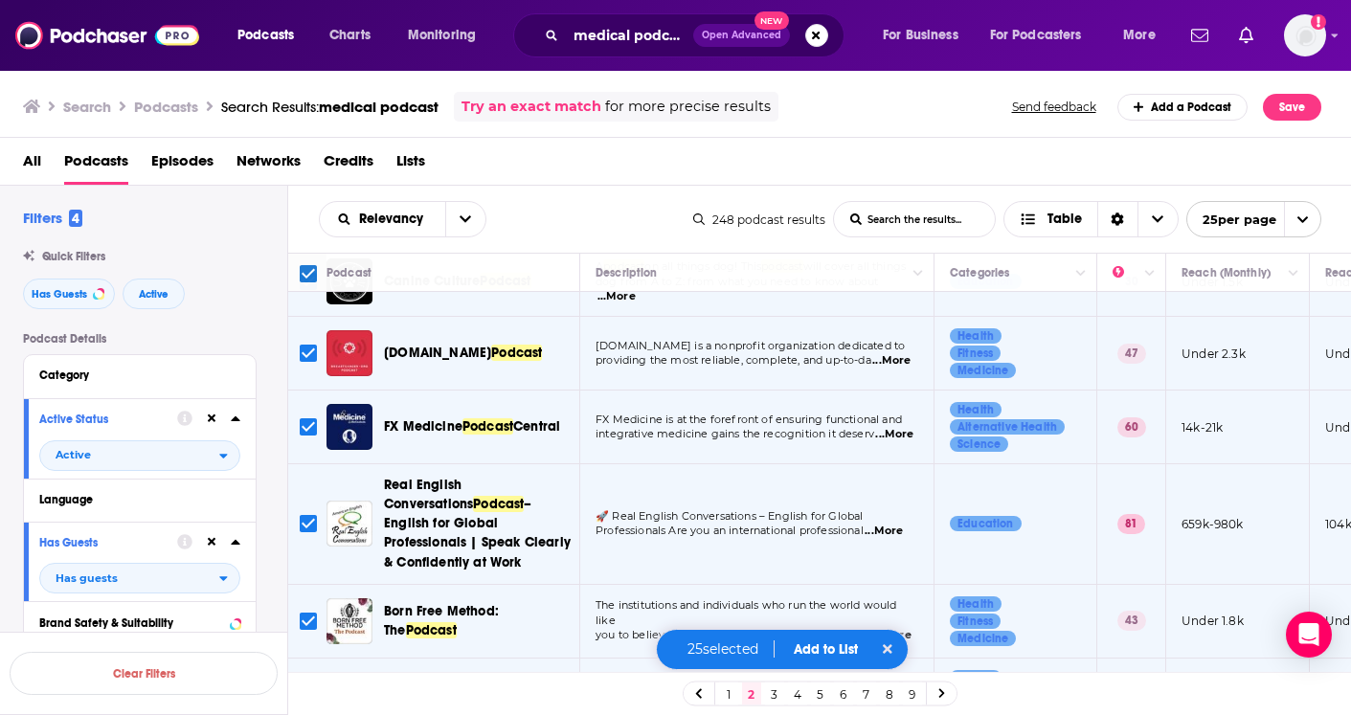
scroll to position [1392, 0]
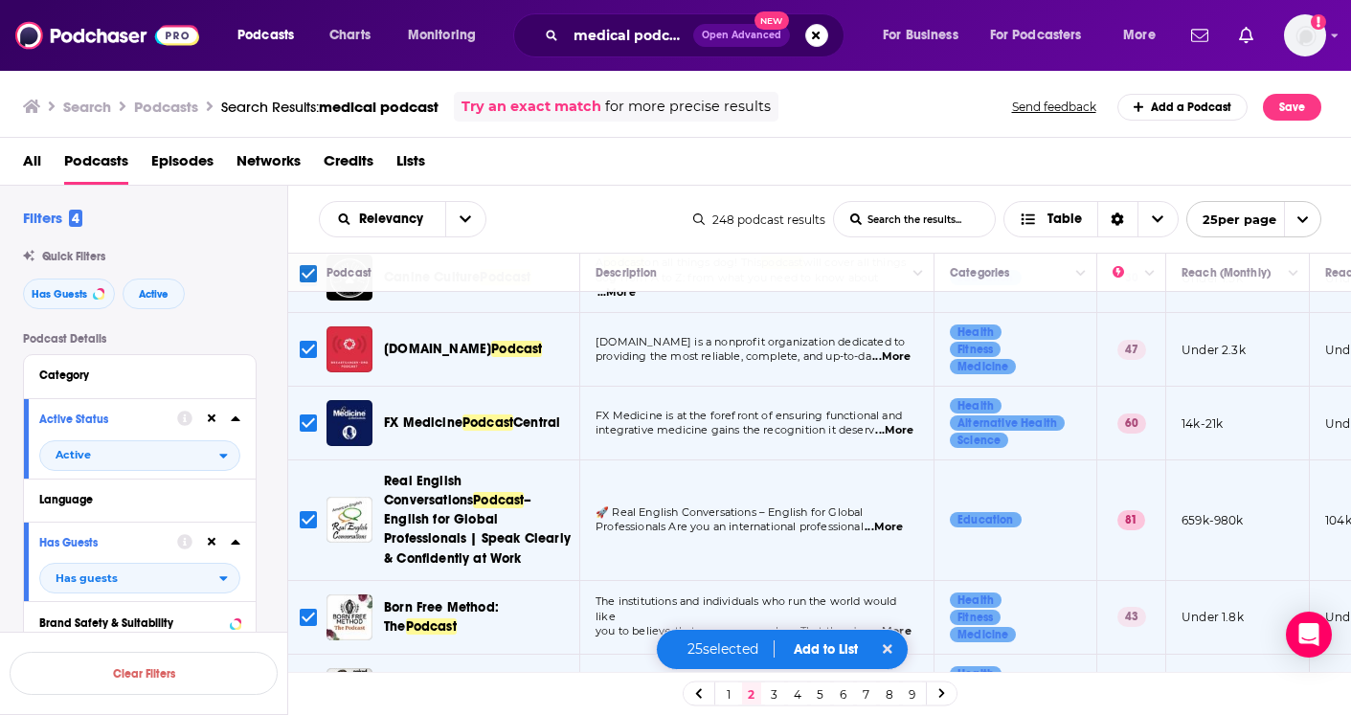
click at [840, 645] on button "Add to List" at bounding box center [825, 650] width 95 height 16
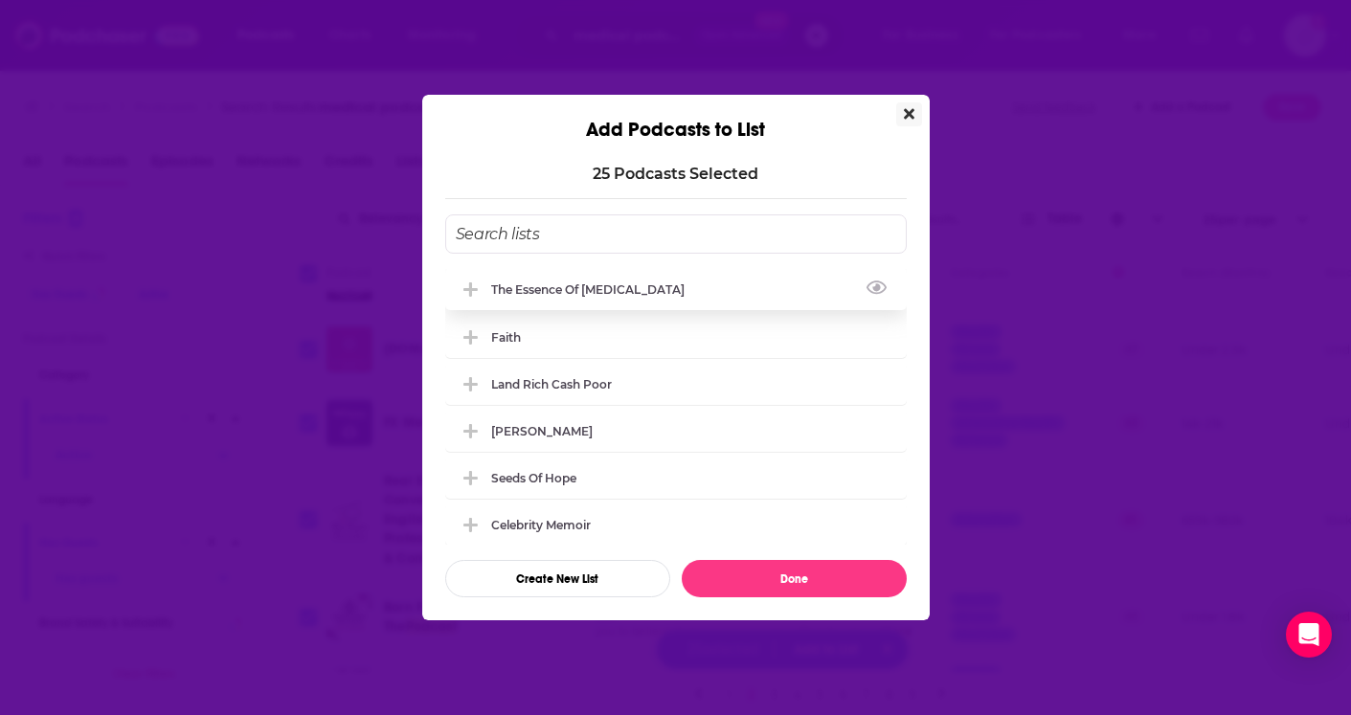
click at [775, 297] on div "The Essence of [MEDICAL_DATA]" at bounding box center [676, 289] width 462 height 42
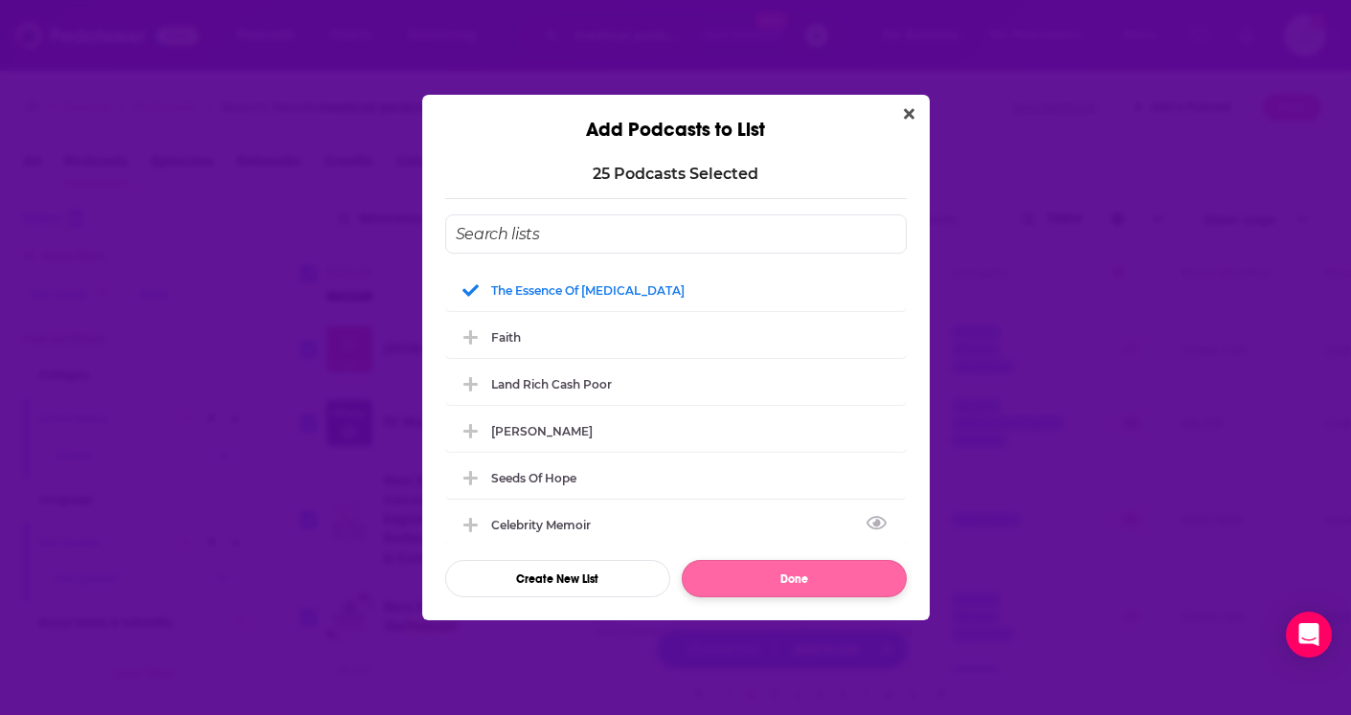
click at [784, 579] on button "Done" at bounding box center [794, 578] width 225 height 37
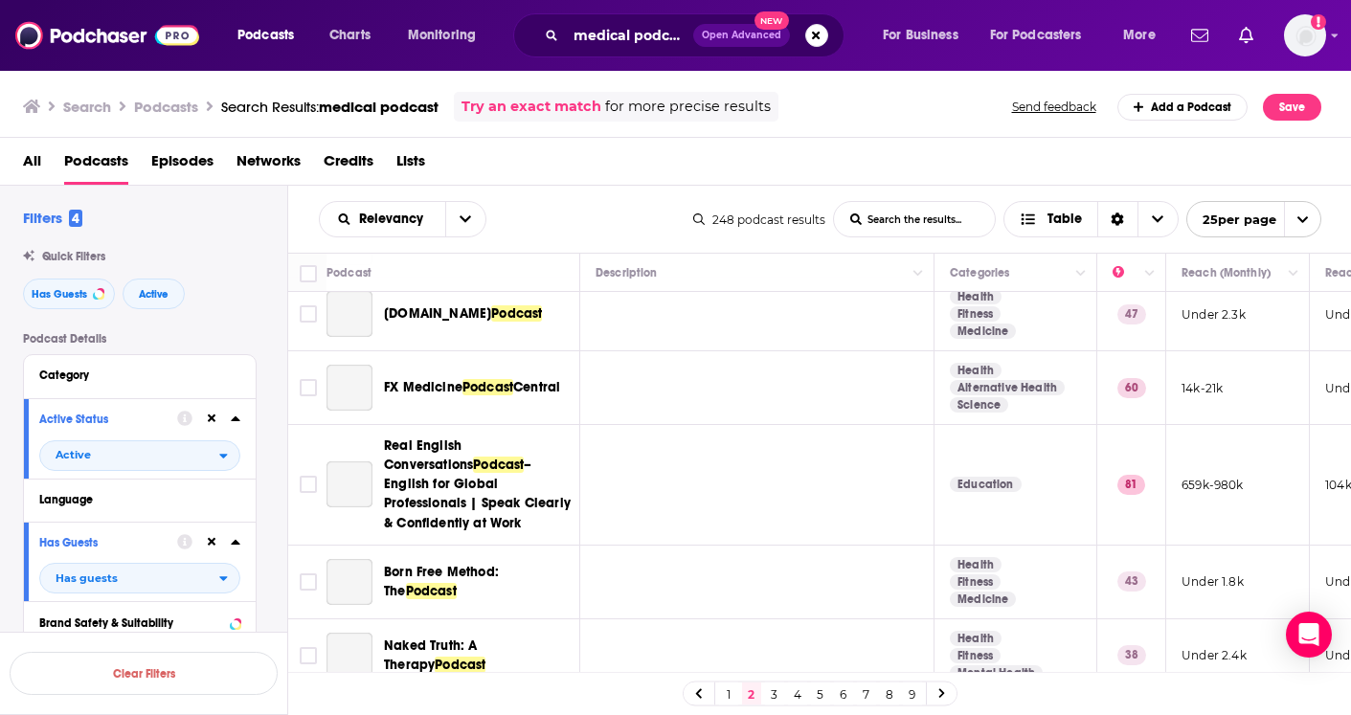
checkbox input "false"
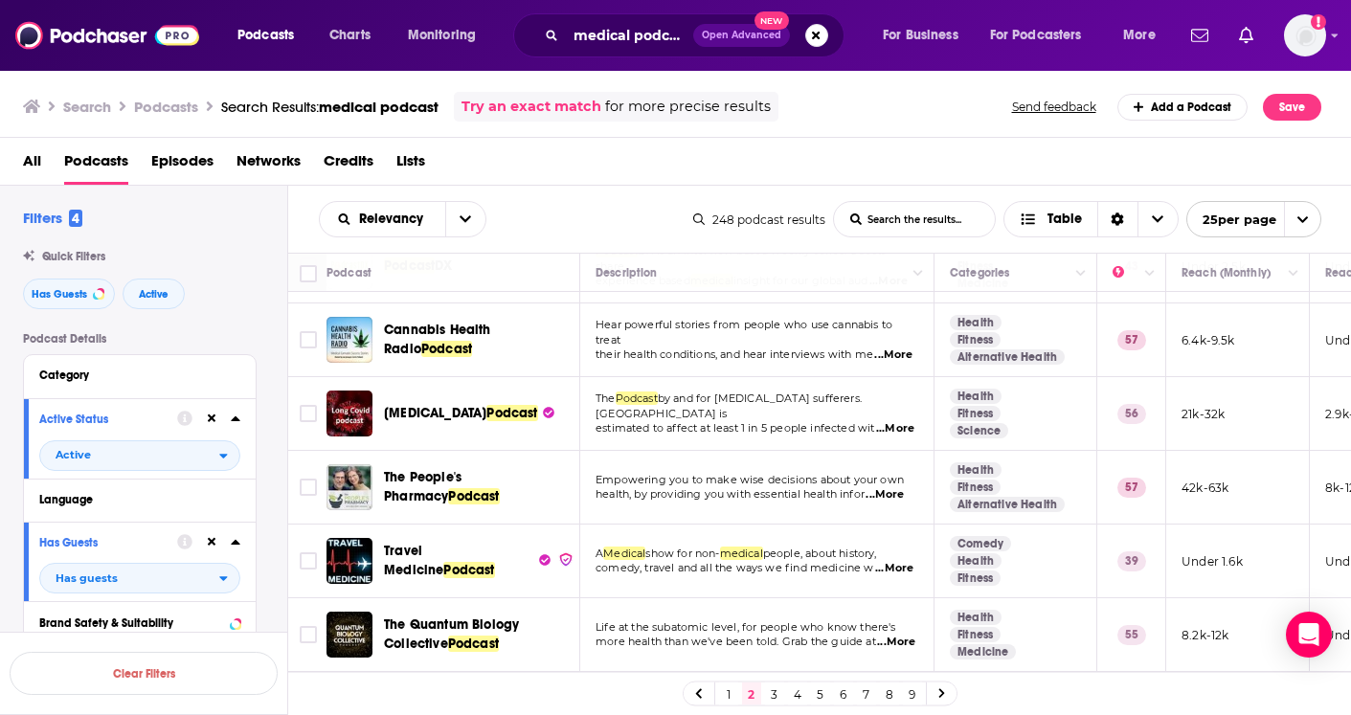
scroll to position [307, 0]
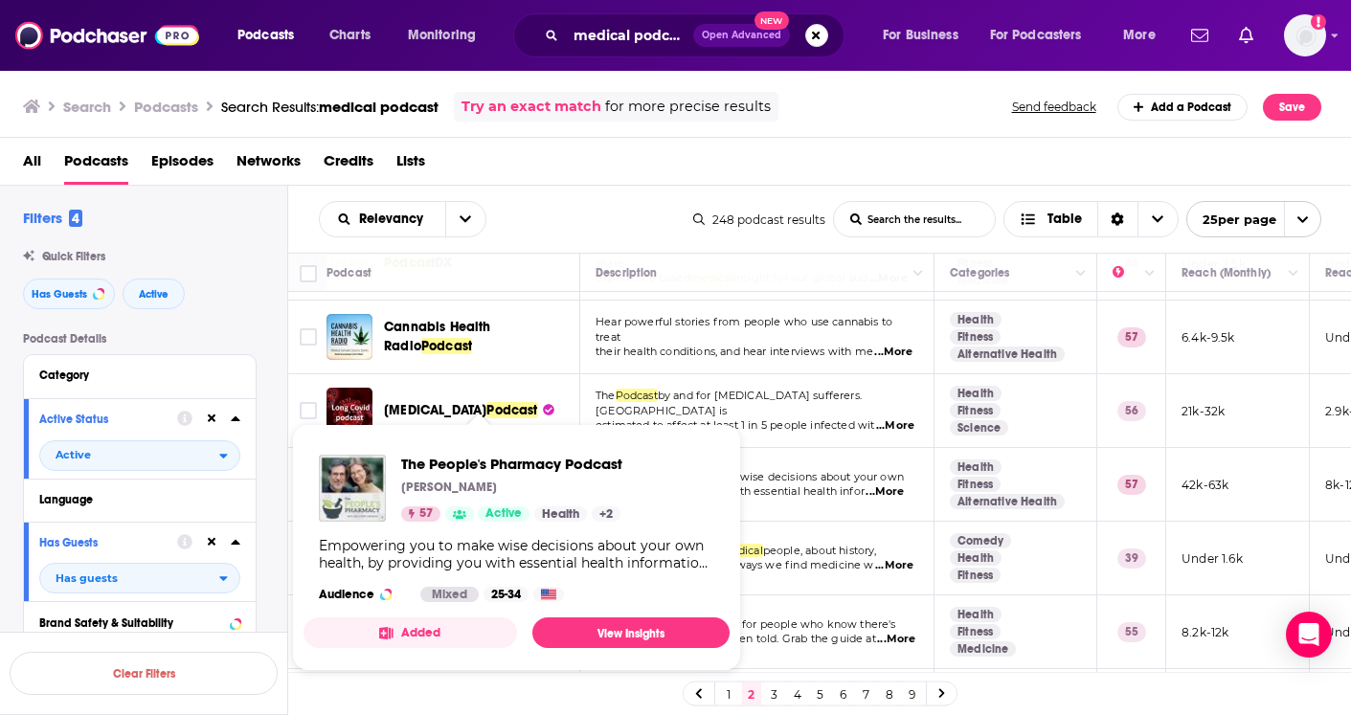
click at [474, 472] on span "The People's Pharmacy Podcast" at bounding box center [511, 464] width 221 height 18
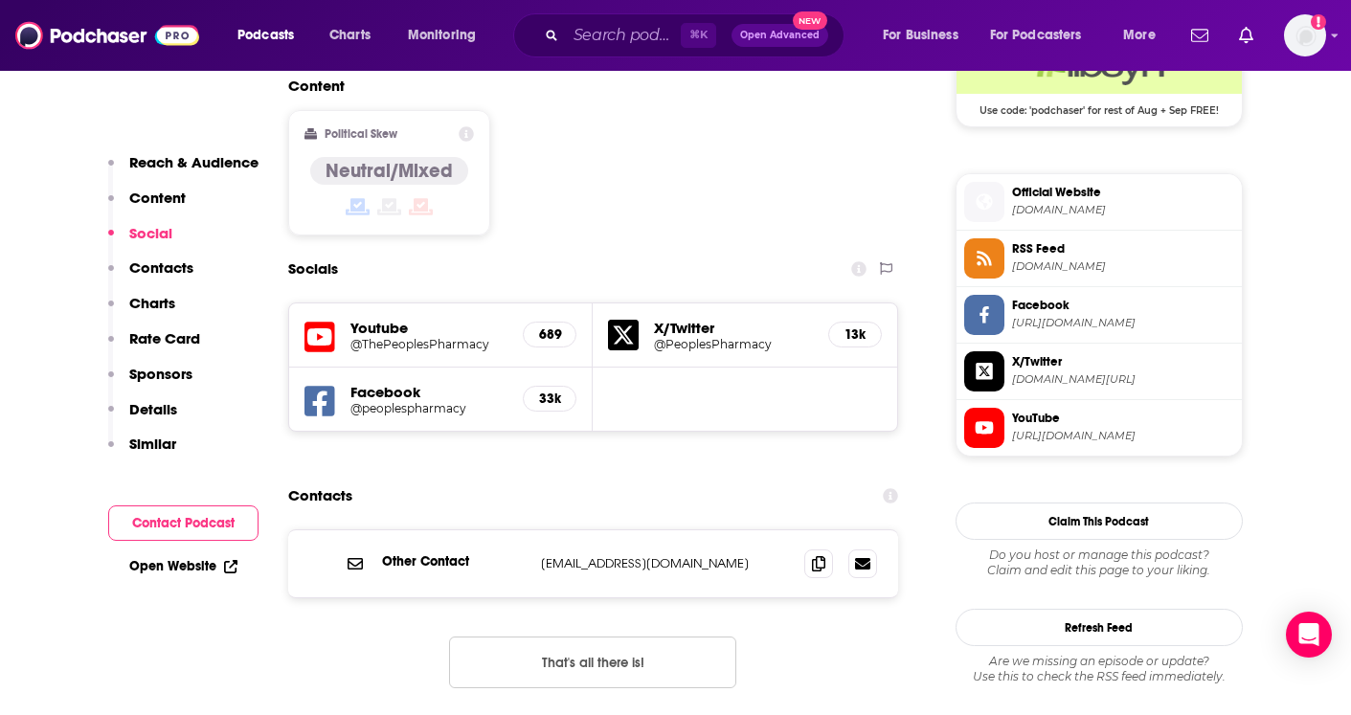
scroll to position [1485, 0]
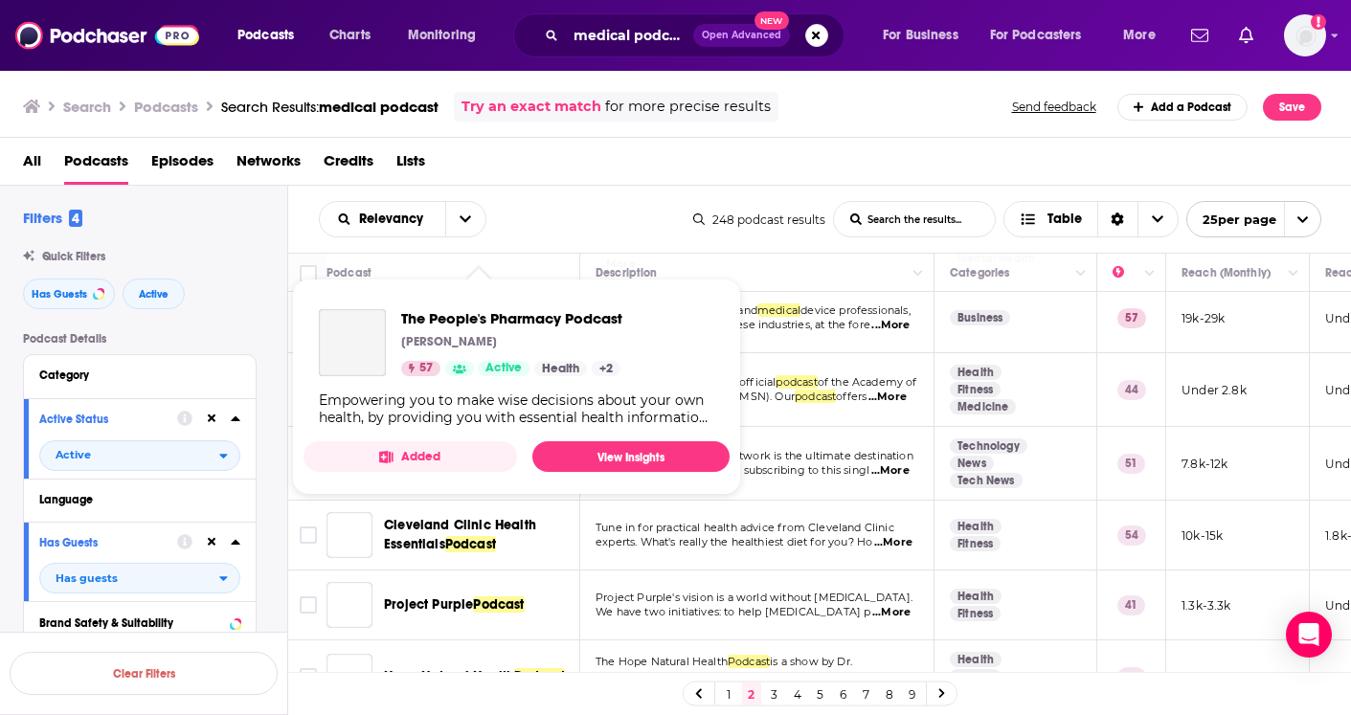
scroll to position [1006, 0]
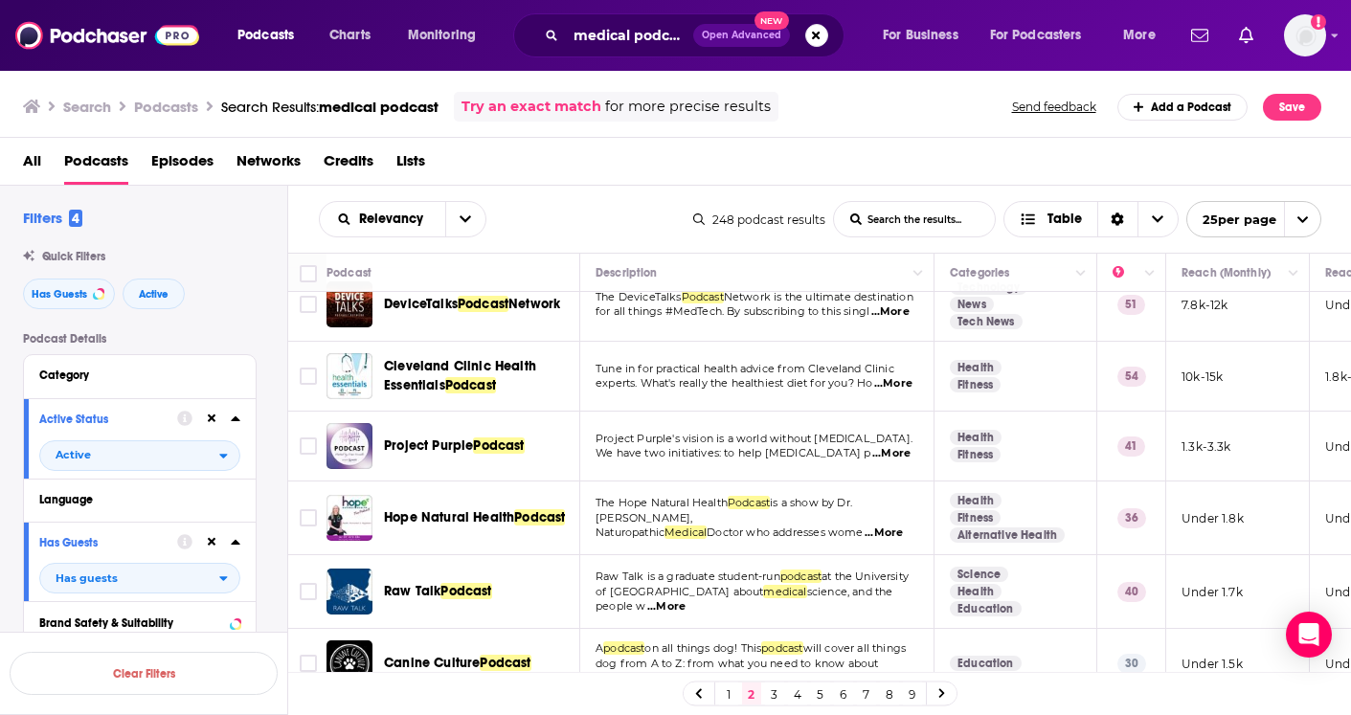
click at [726, 694] on link "1" at bounding box center [728, 694] width 19 height 23
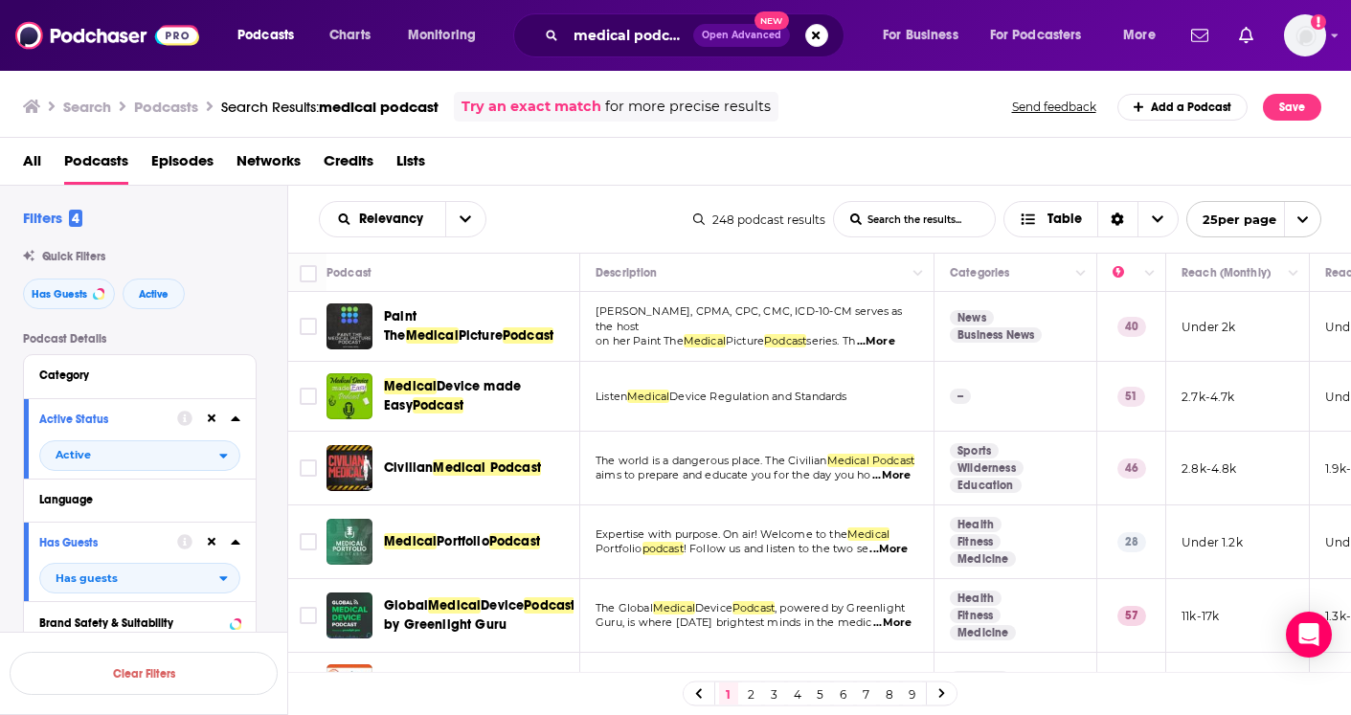
click at [893, 484] on span "...More" at bounding box center [891, 475] width 38 height 15
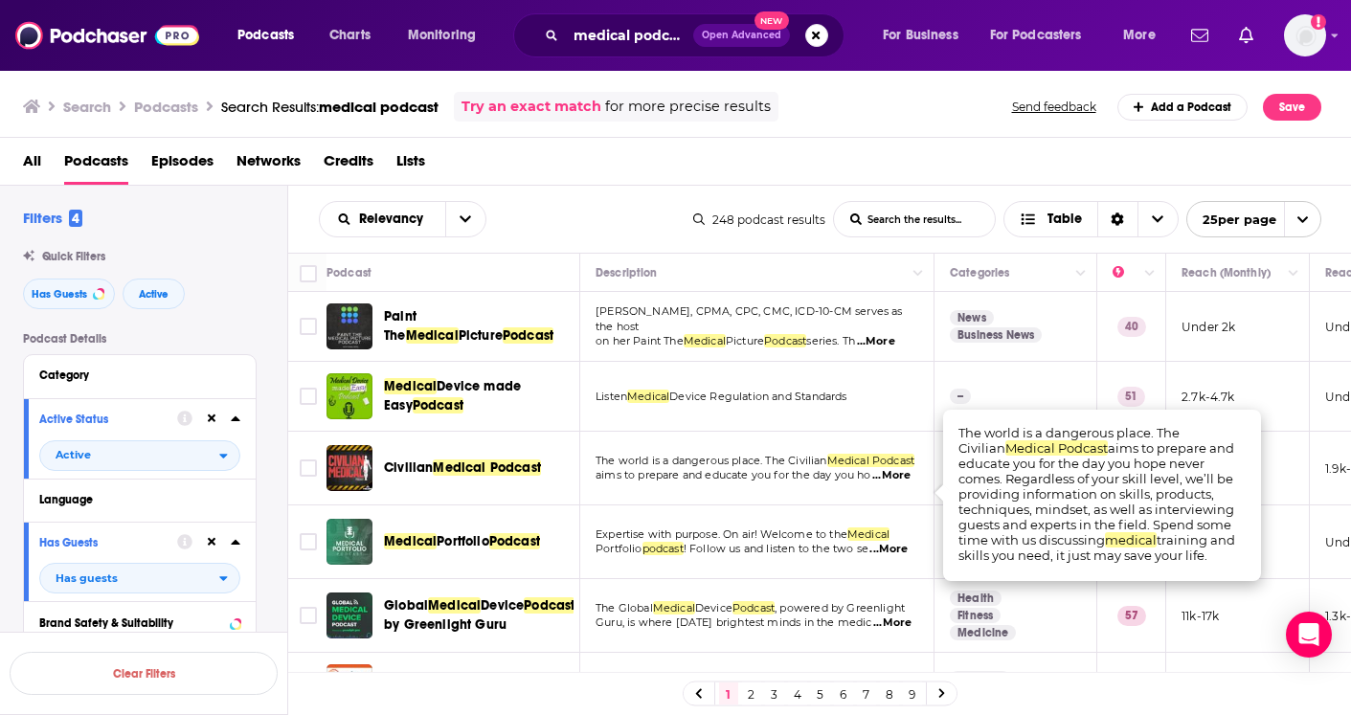
click at [820, 467] on span "The world is a dangerous place. The Civilian" at bounding box center [712, 460] width 232 height 13
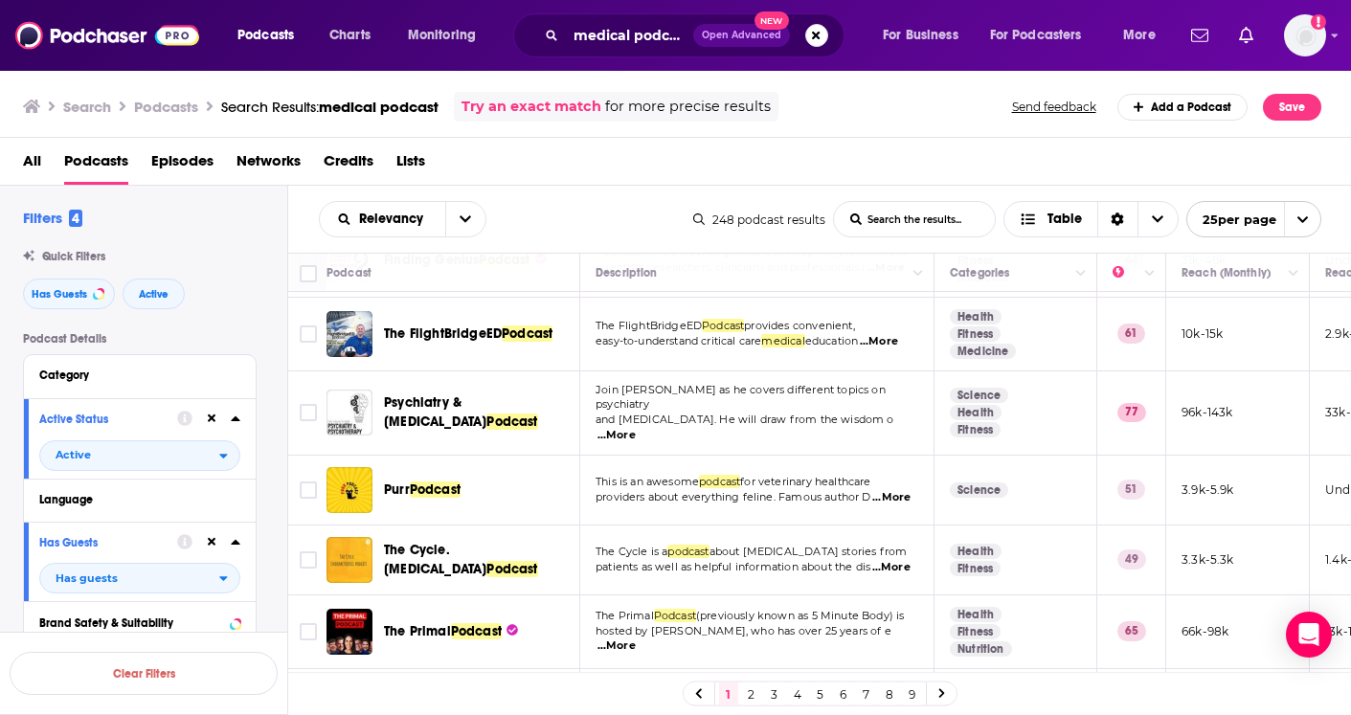
scroll to position [1011, 0]
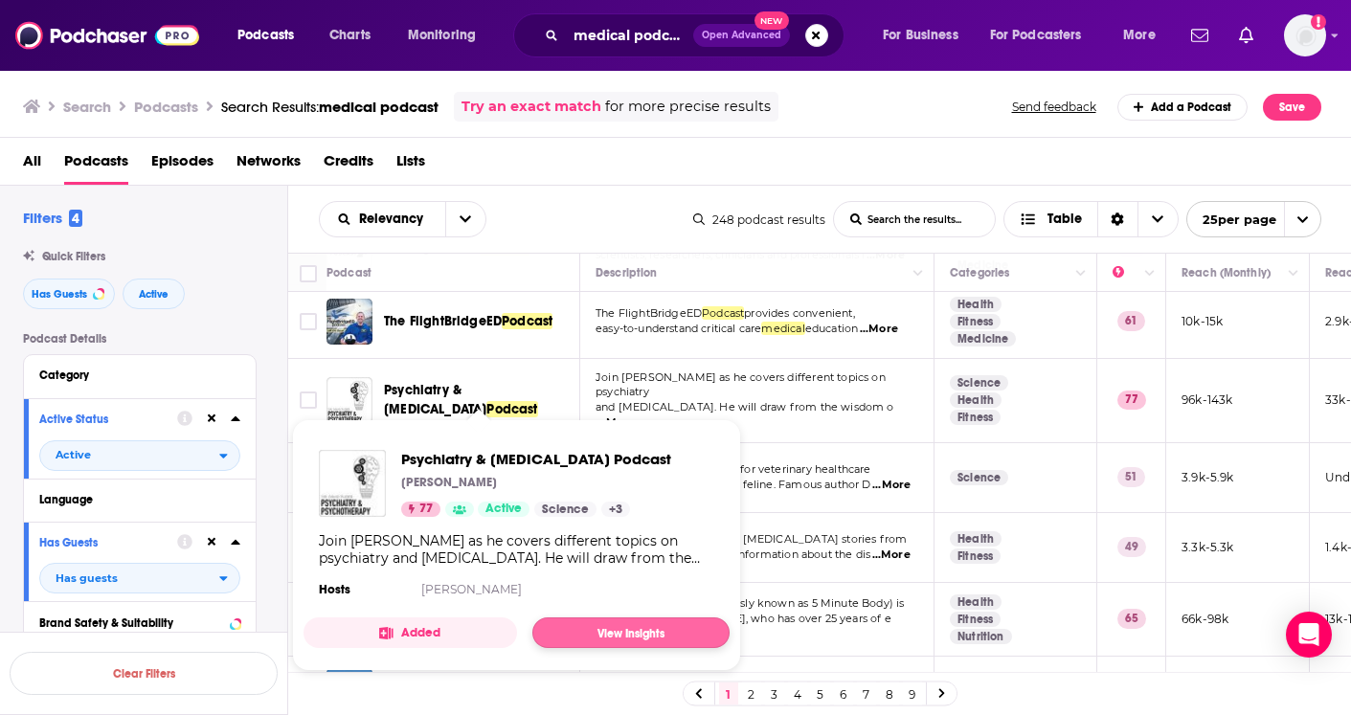
click at [616, 632] on link "View Insights" at bounding box center [630, 633] width 197 height 31
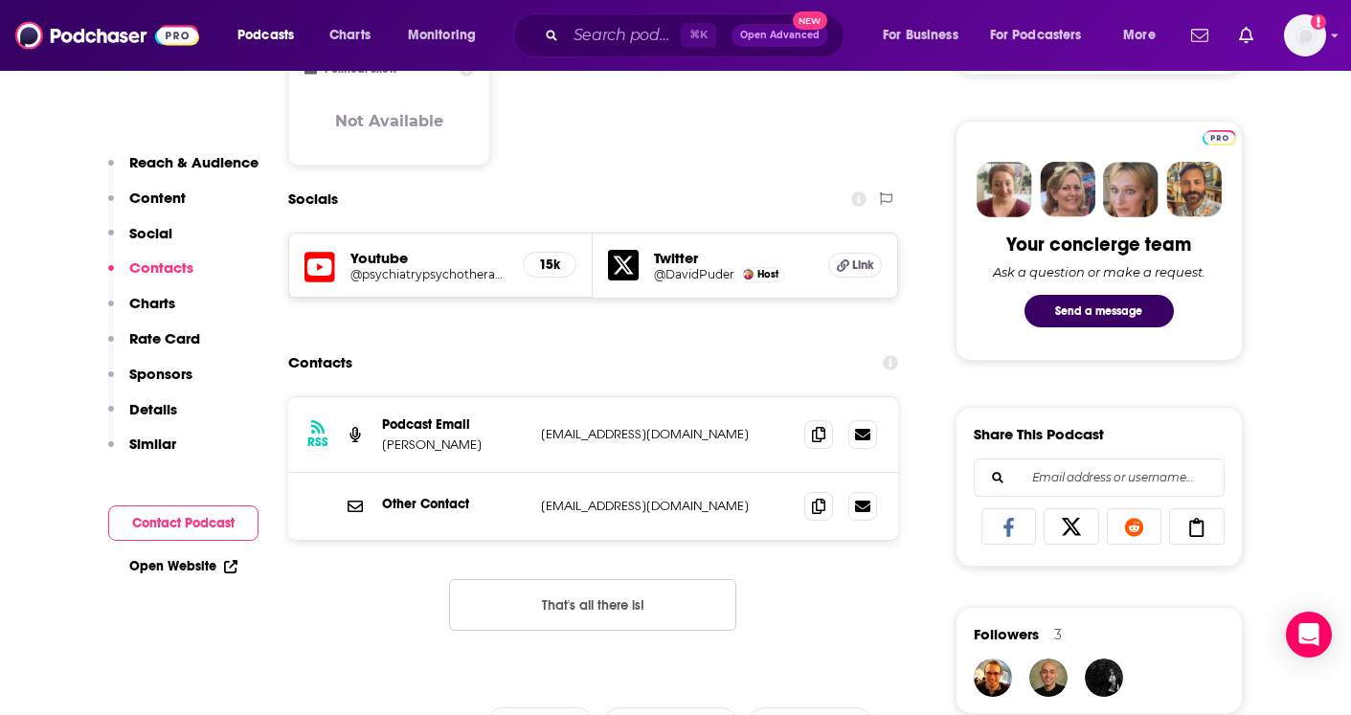
scroll to position [867, 0]
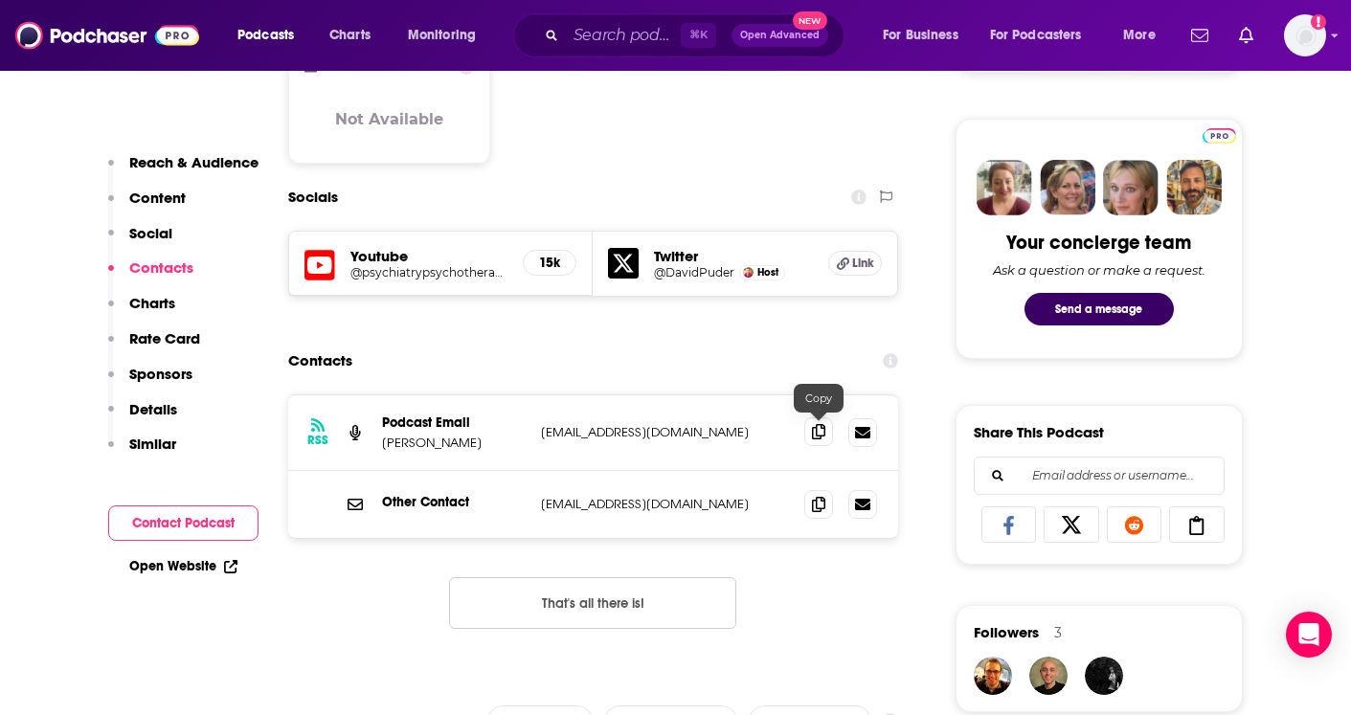
click at [821, 434] on icon at bounding box center [818, 431] width 13 height 15
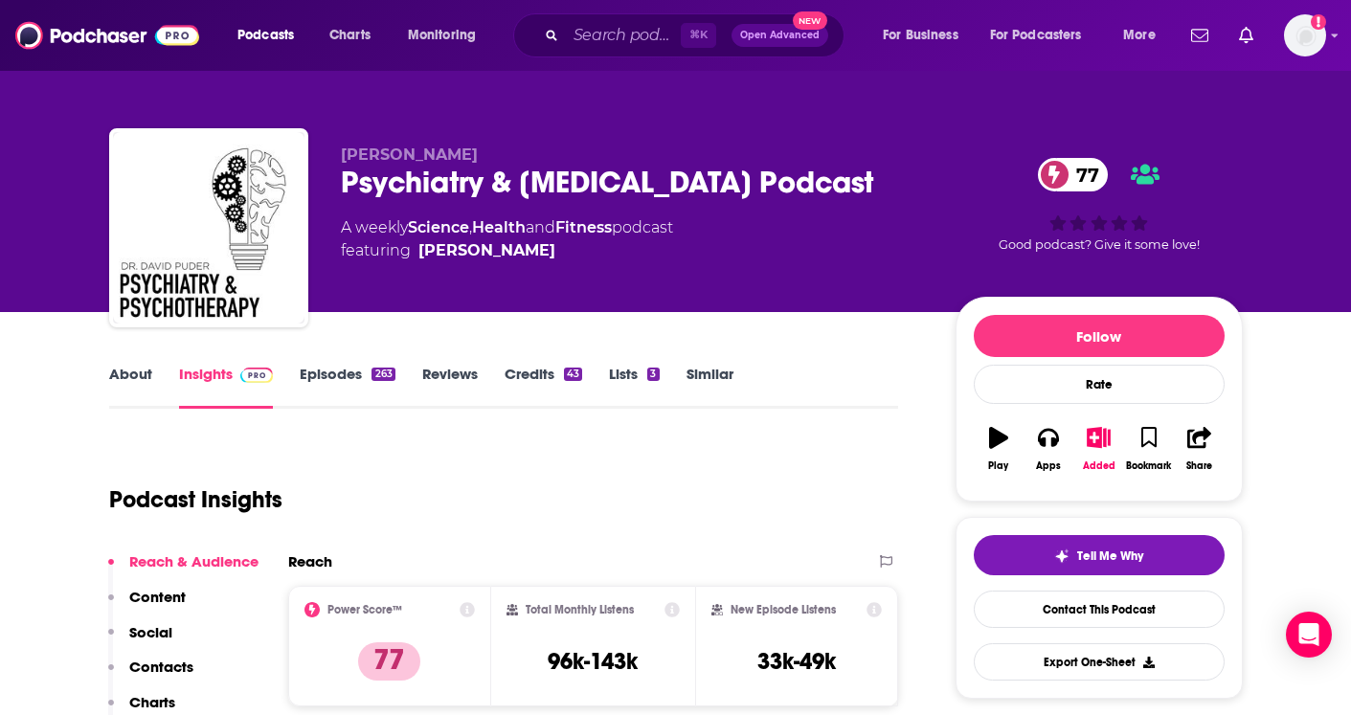
scroll to position [0, 0]
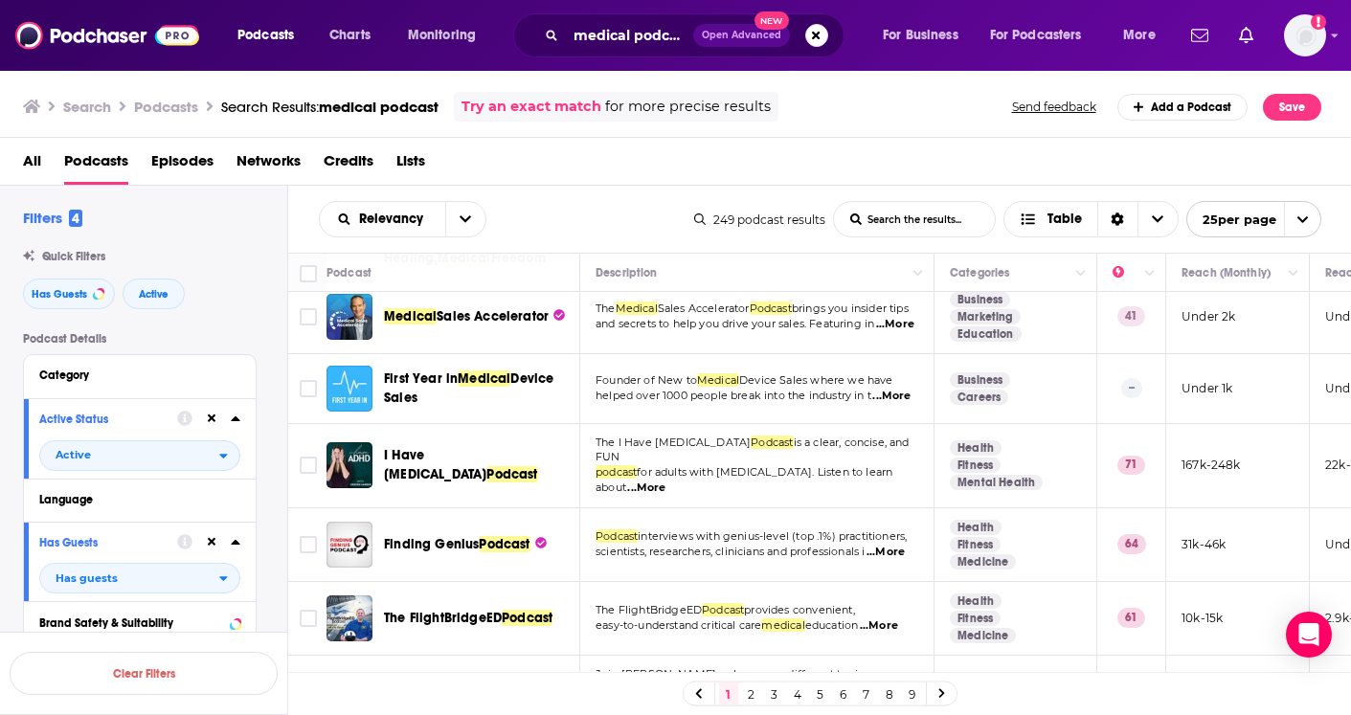
scroll to position [716, 0]
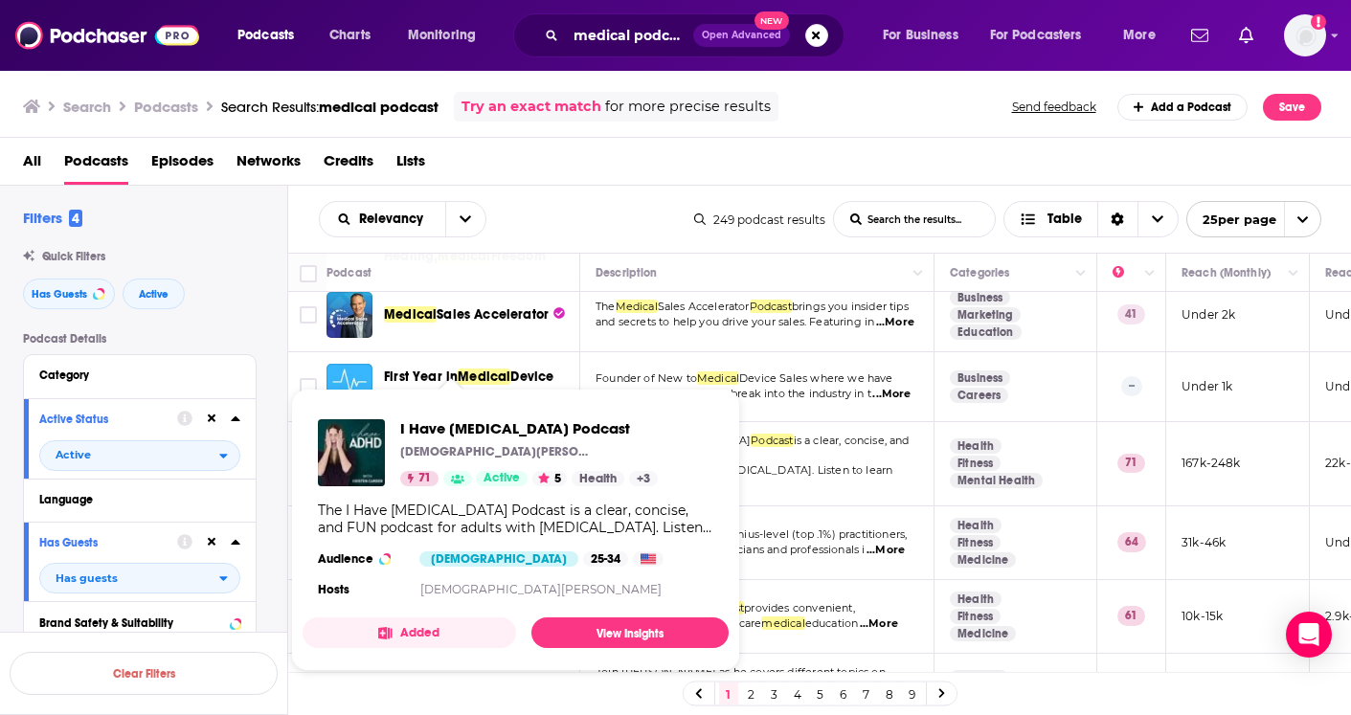
click at [484, 485] on link "Active" at bounding box center [502, 478] width 52 height 15
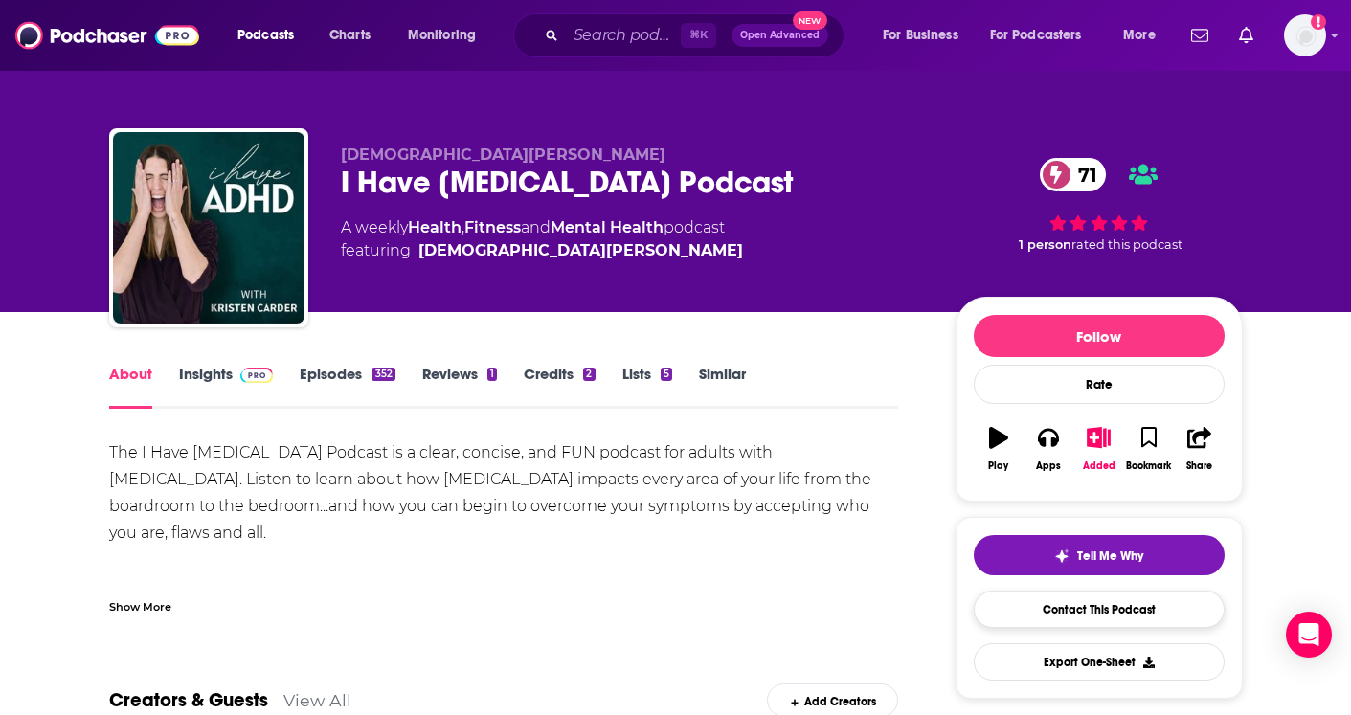
click at [1051, 601] on link "Contact This Podcast" at bounding box center [1099, 609] width 251 height 37
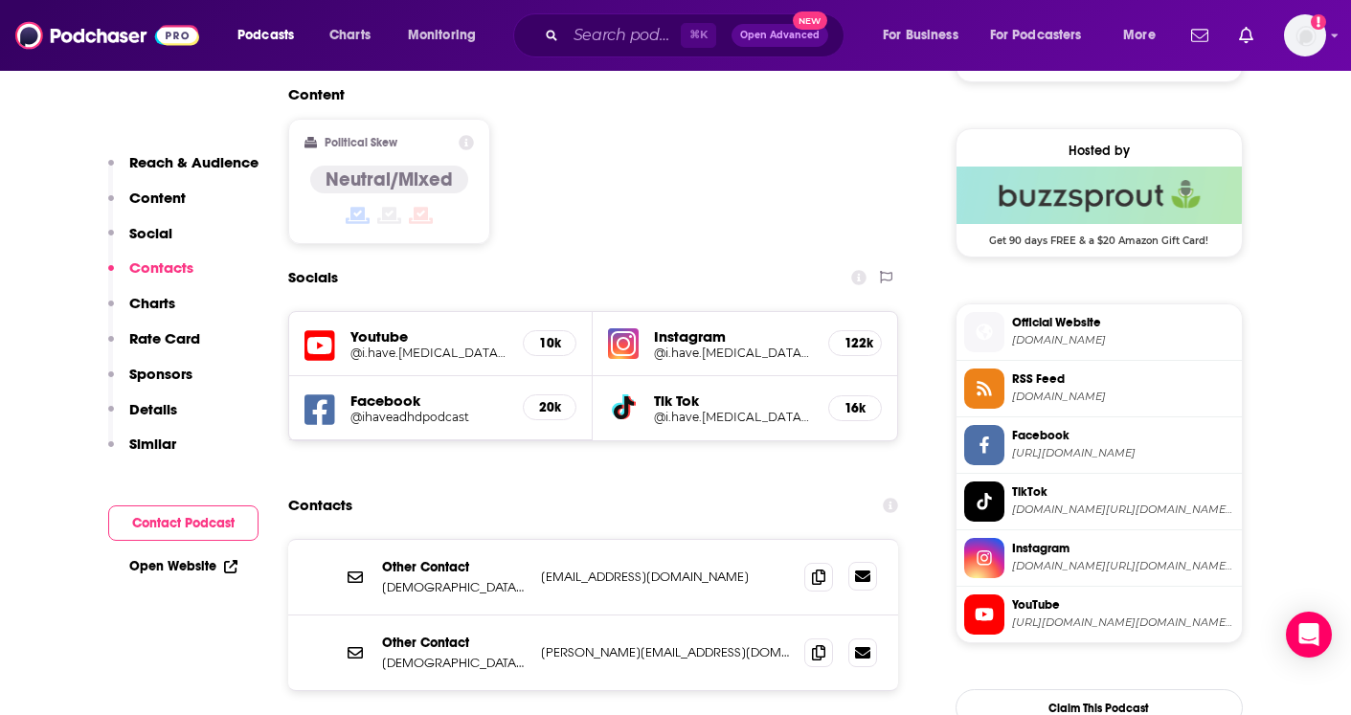
scroll to position [1501, 0]
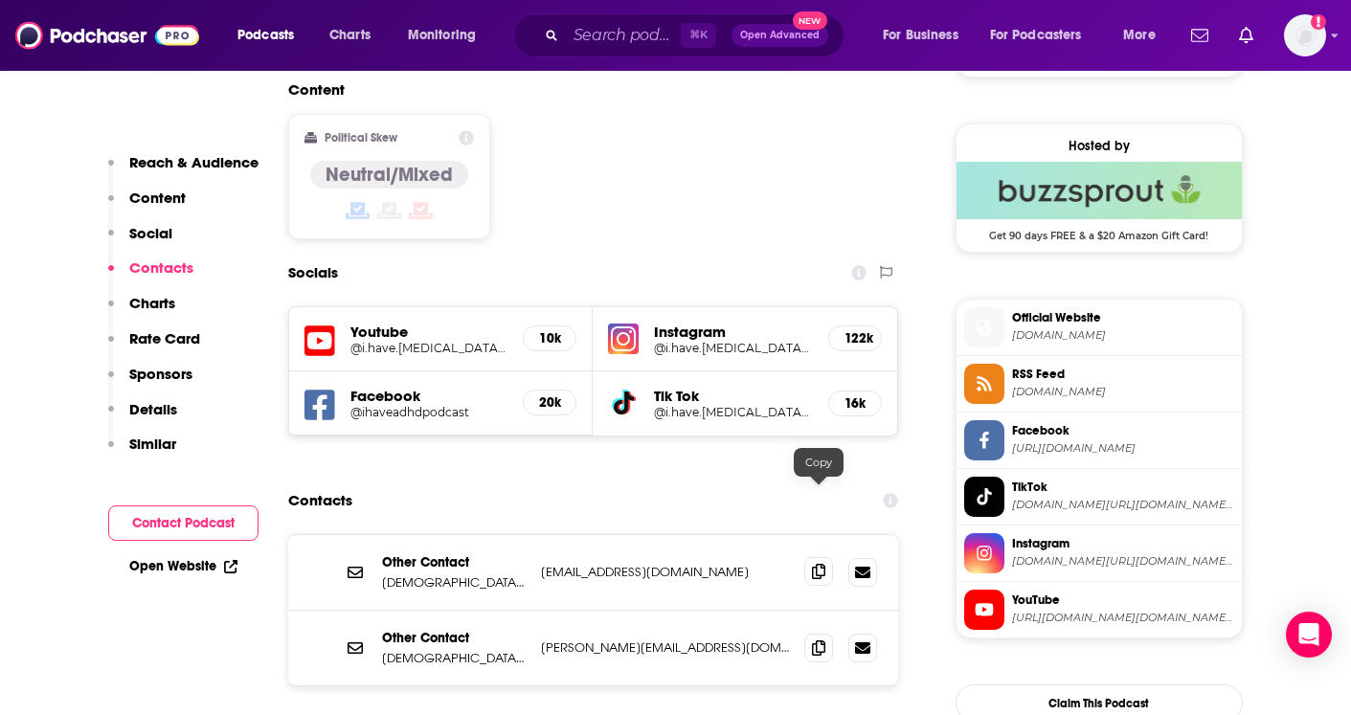
click at [817, 564] on icon at bounding box center [818, 571] width 13 height 15
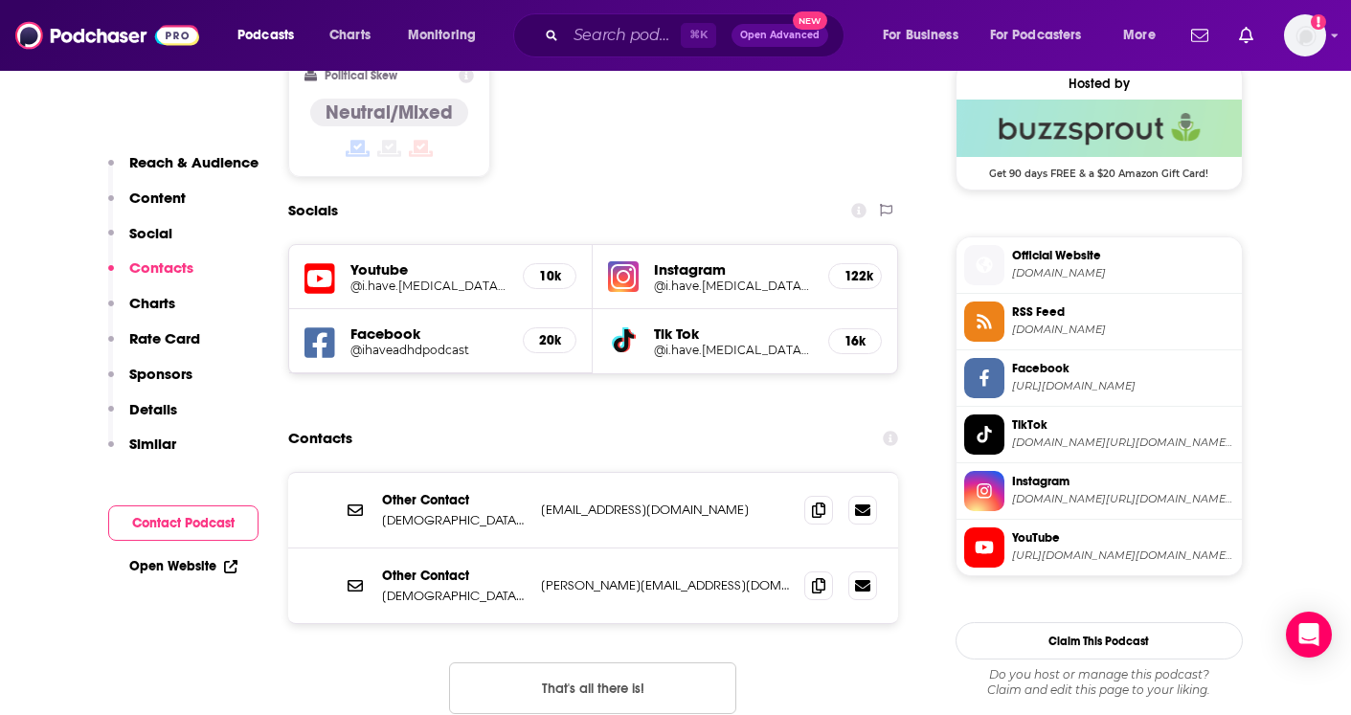
scroll to position [1566, 0]
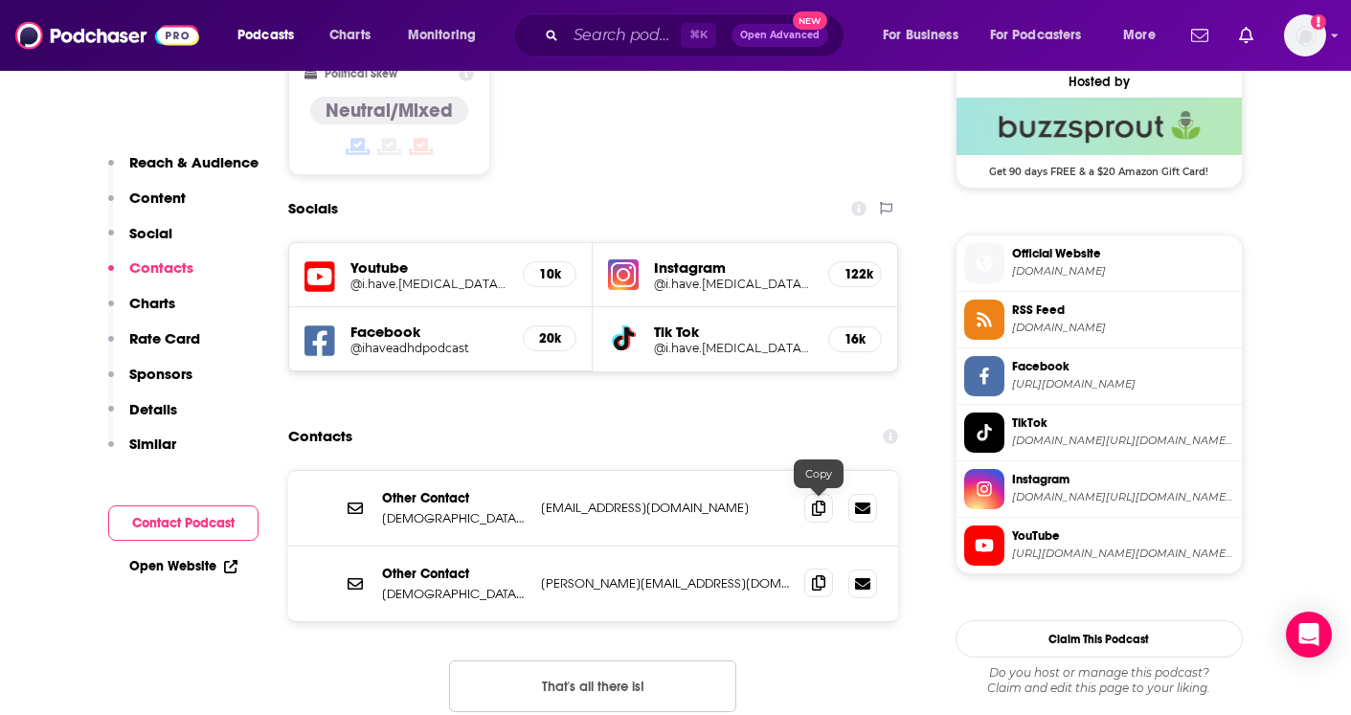
click at [823, 575] on icon at bounding box center [818, 582] width 13 height 15
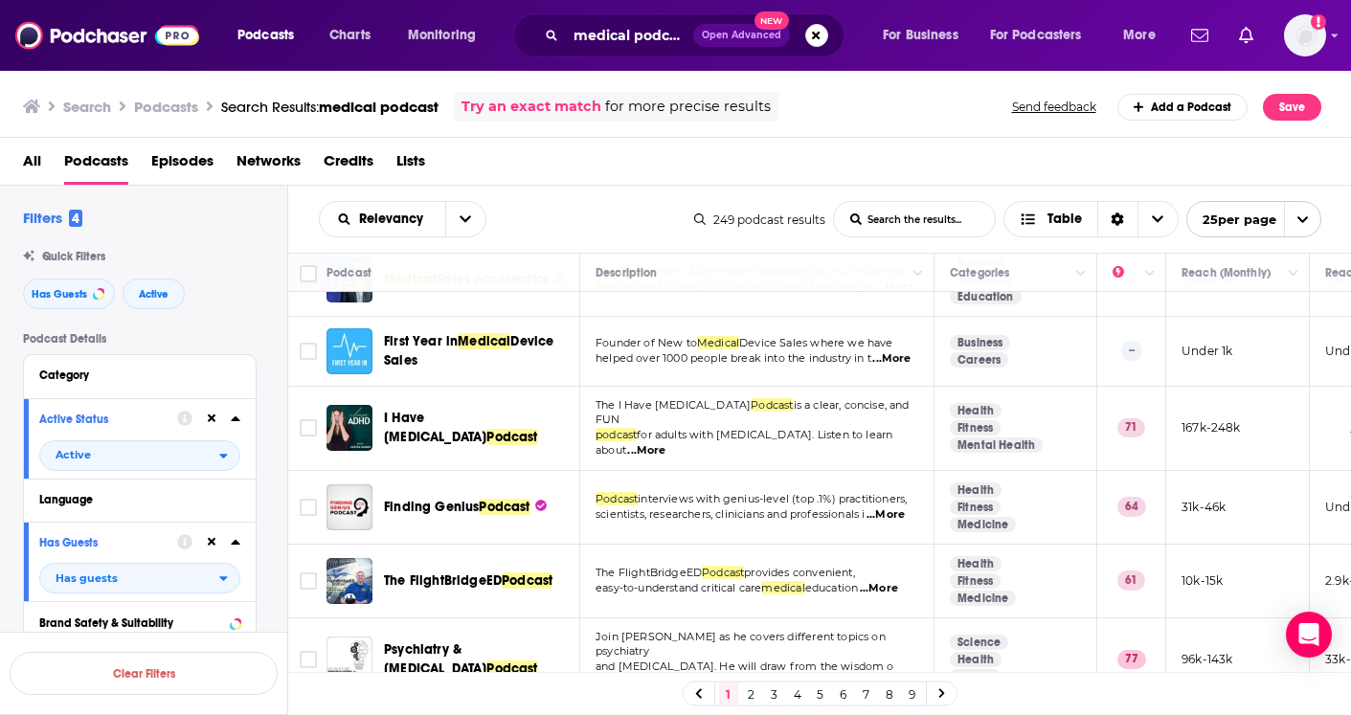
scroll to position [753, 0]
click at [305, 436] on input "Toggle select row" at bounding box center [308, 426] width 17 height 17
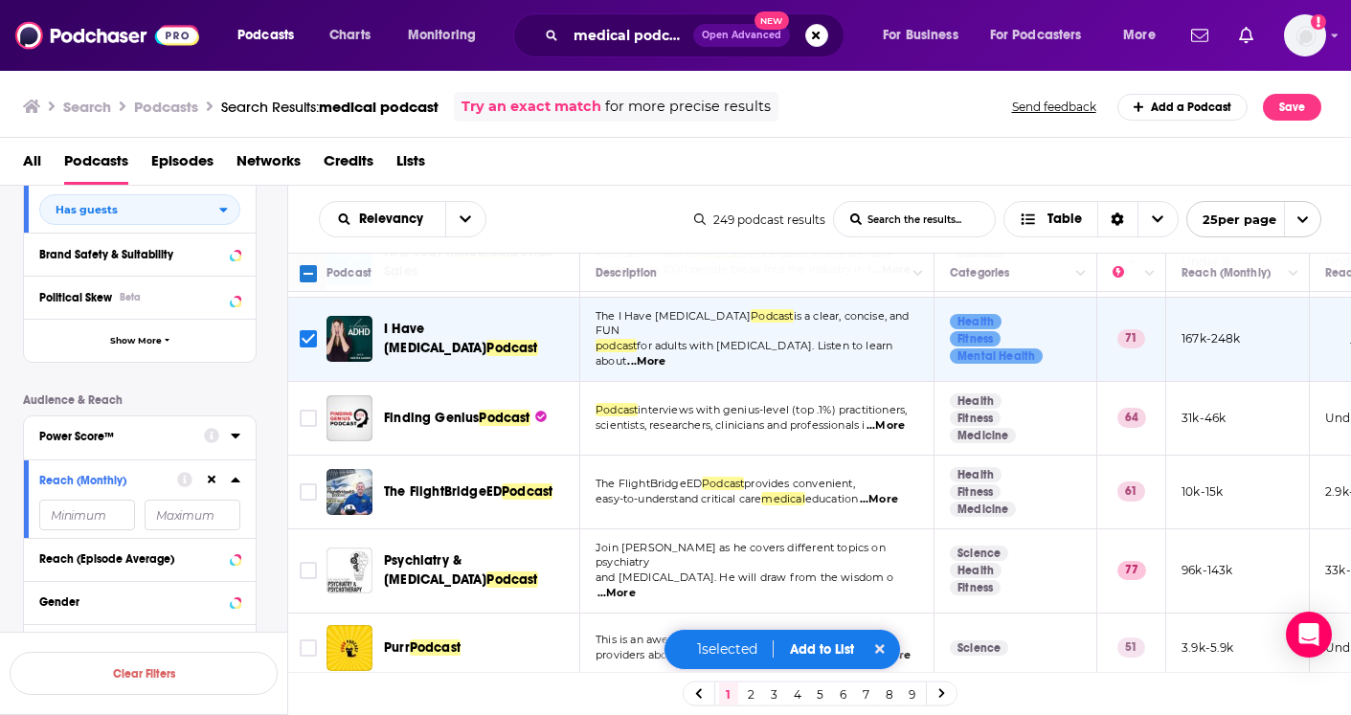
scroll to position [372, 0]
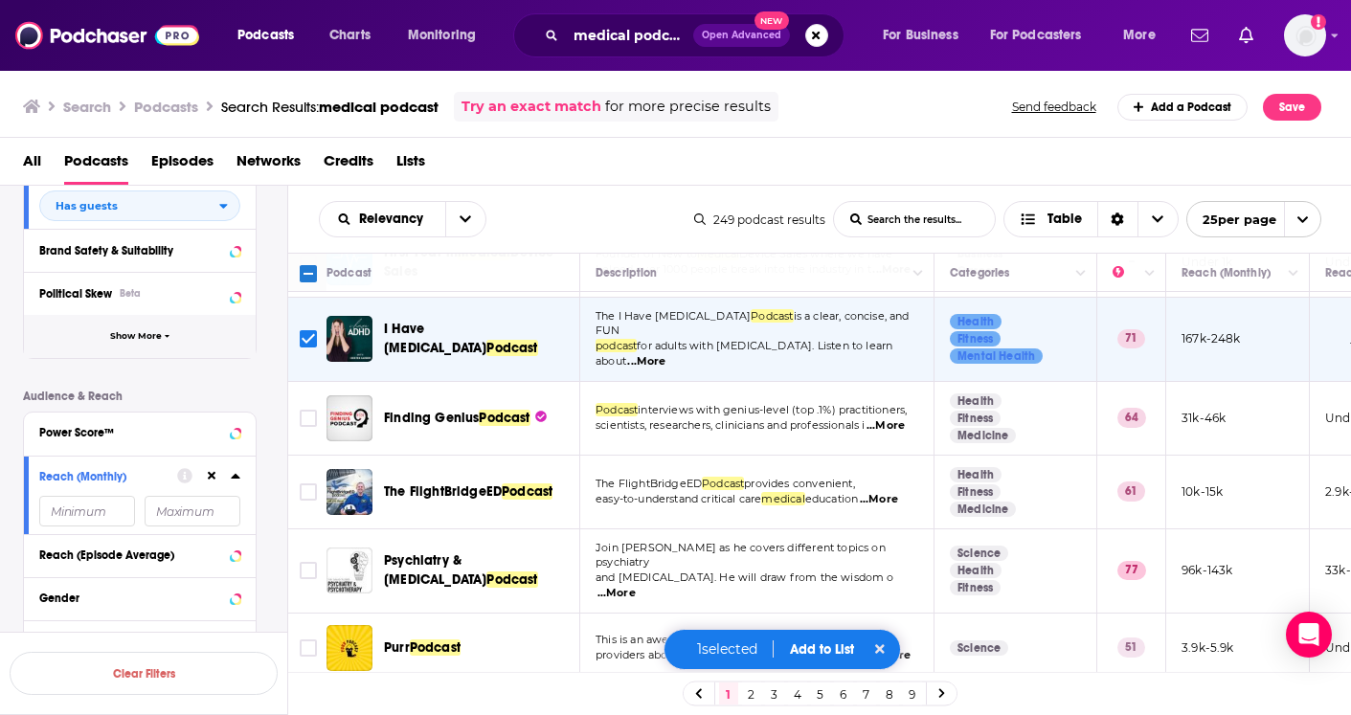
click at [166, 341] on icon "button" at bounding box center [168, 336] width 6 height 9
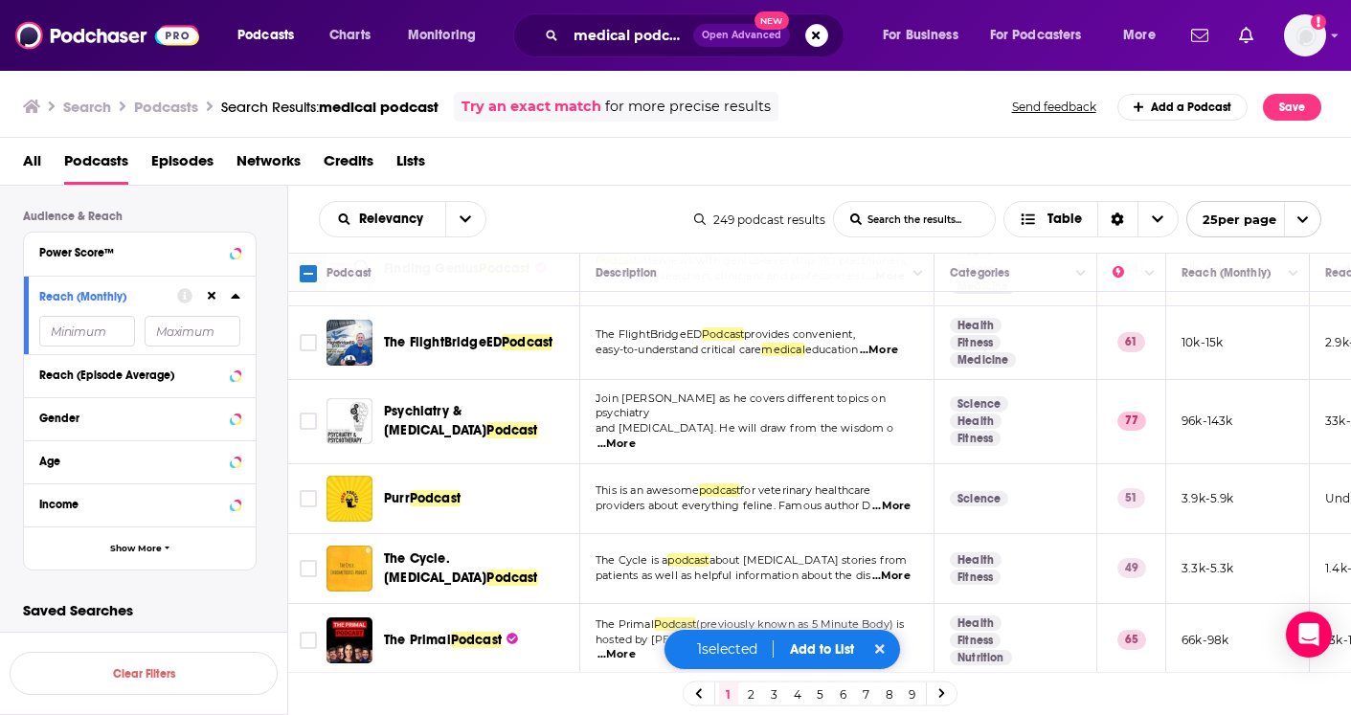
scroll to position [1006, 0]
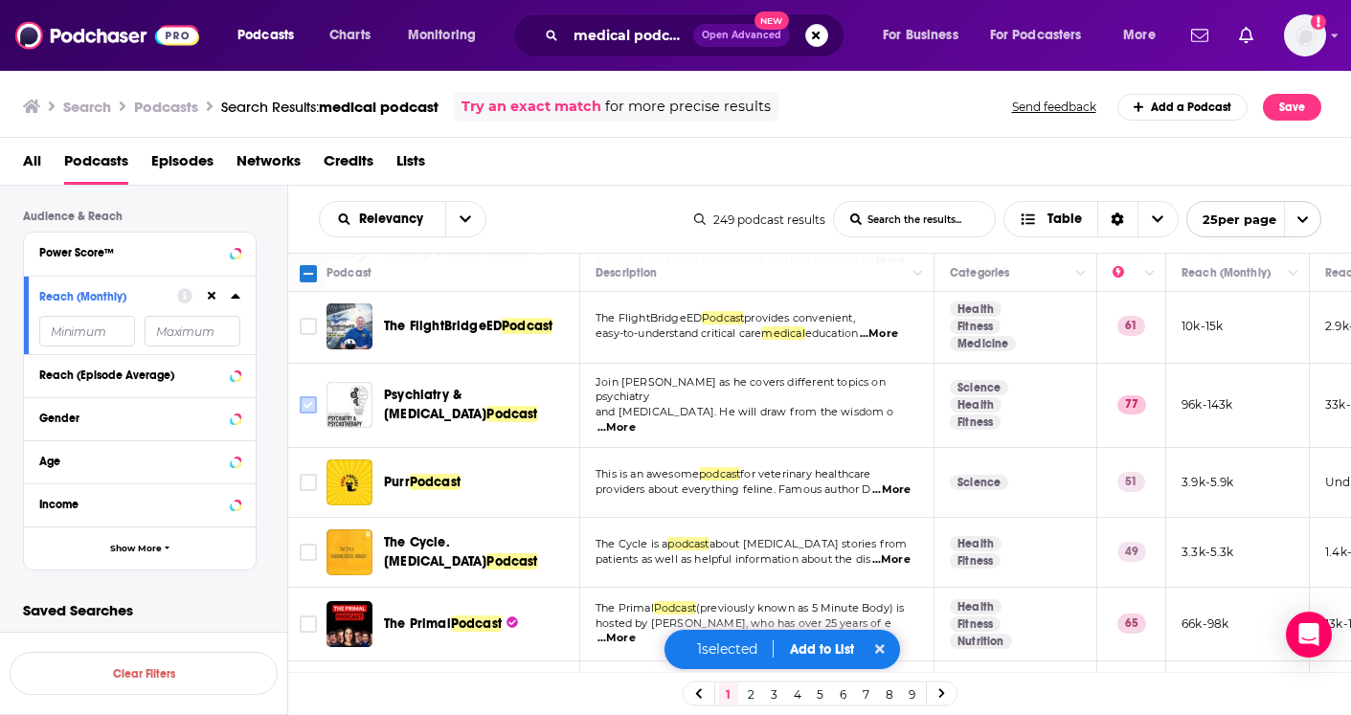
click at [307, 414] on input "Toggle select row" at bounding box center [308, 404] width 17 height 17
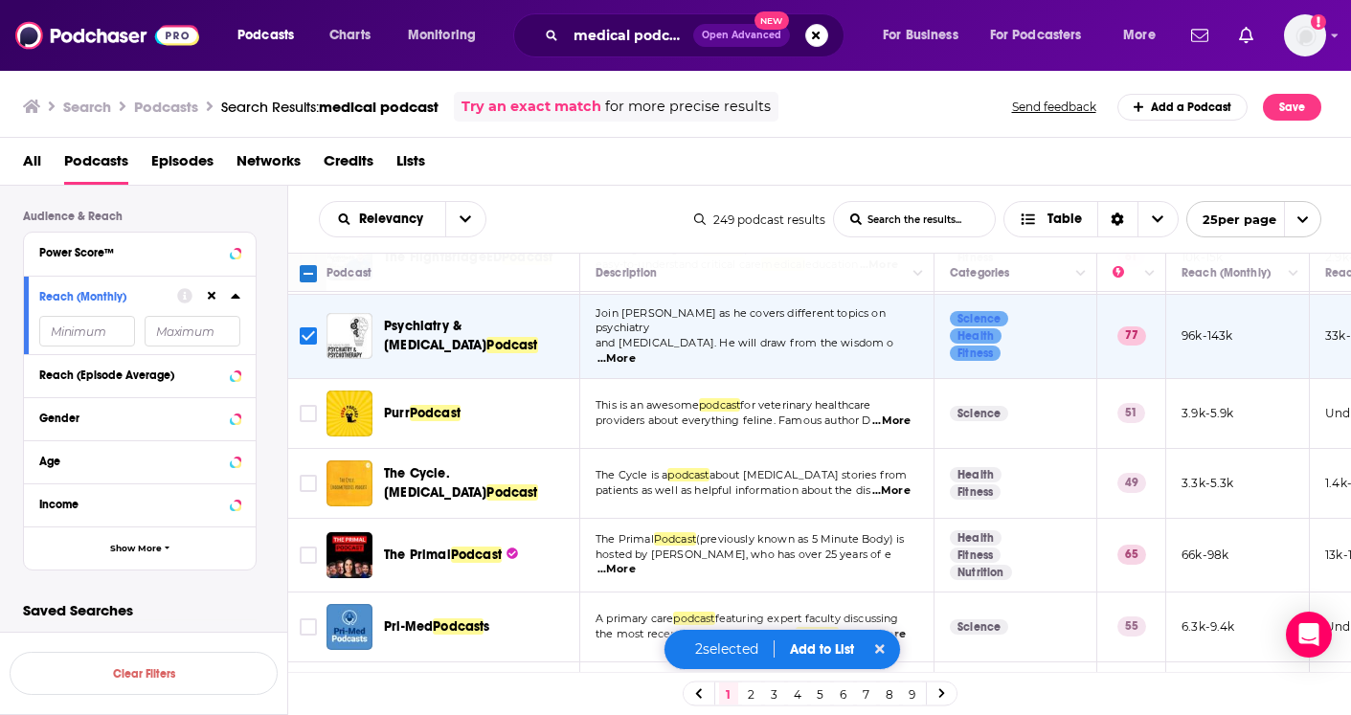
scroll to position [1077, 0]
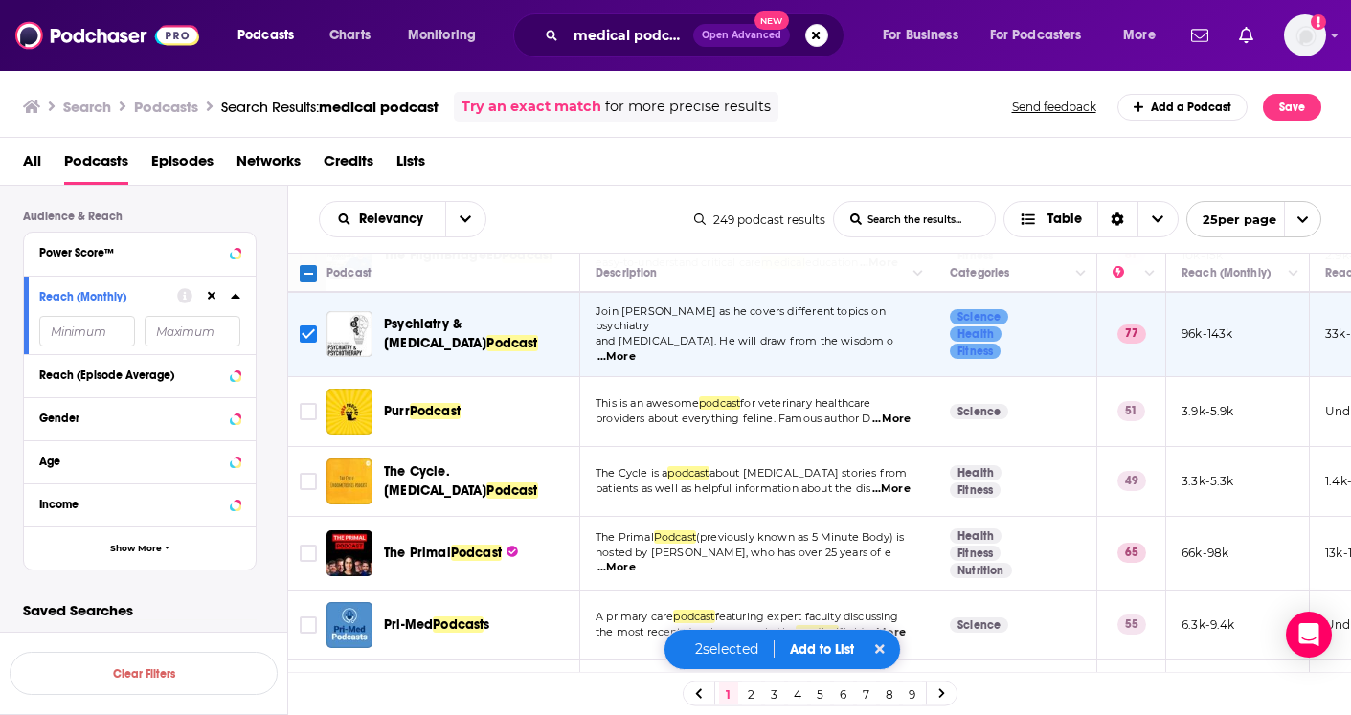
click at [893, 427] on span "...More" at bounding box center [891, 419] width 38 height 15
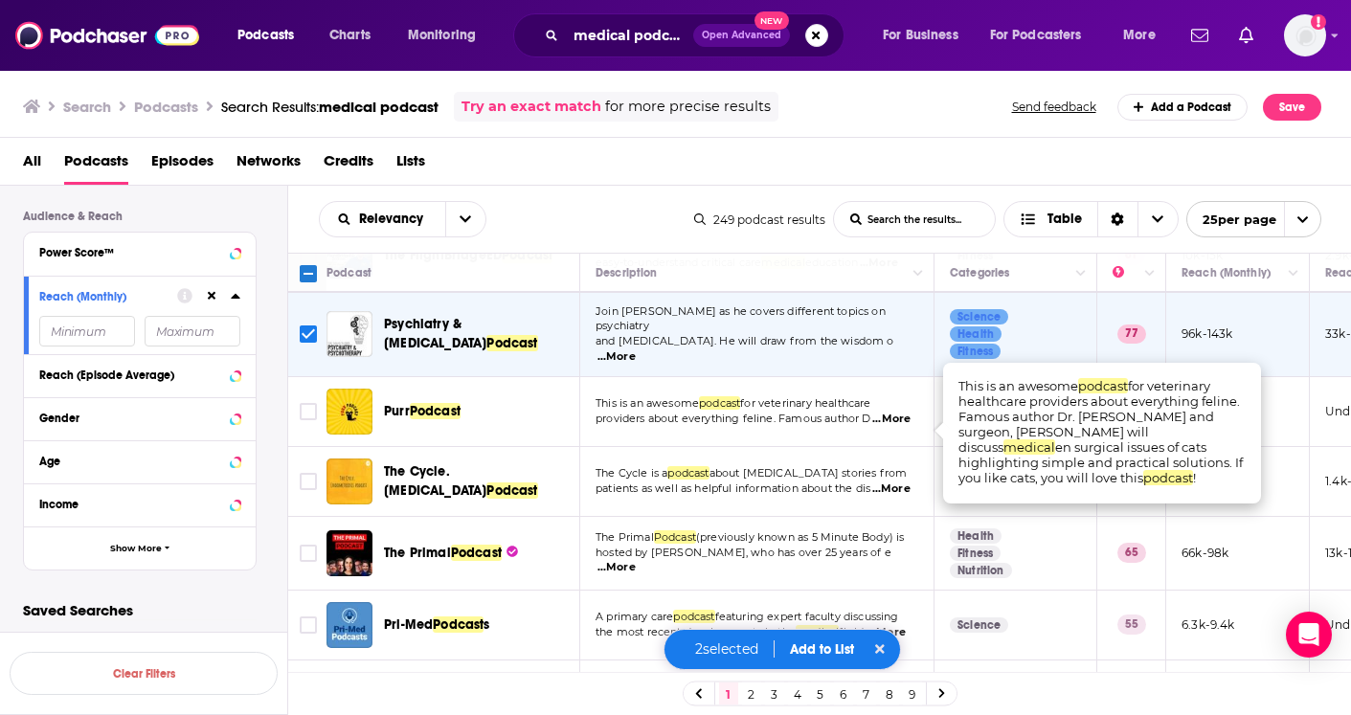
click at [893, 427] on span "...More" at bounding box center [891, 419] width 38 height 15
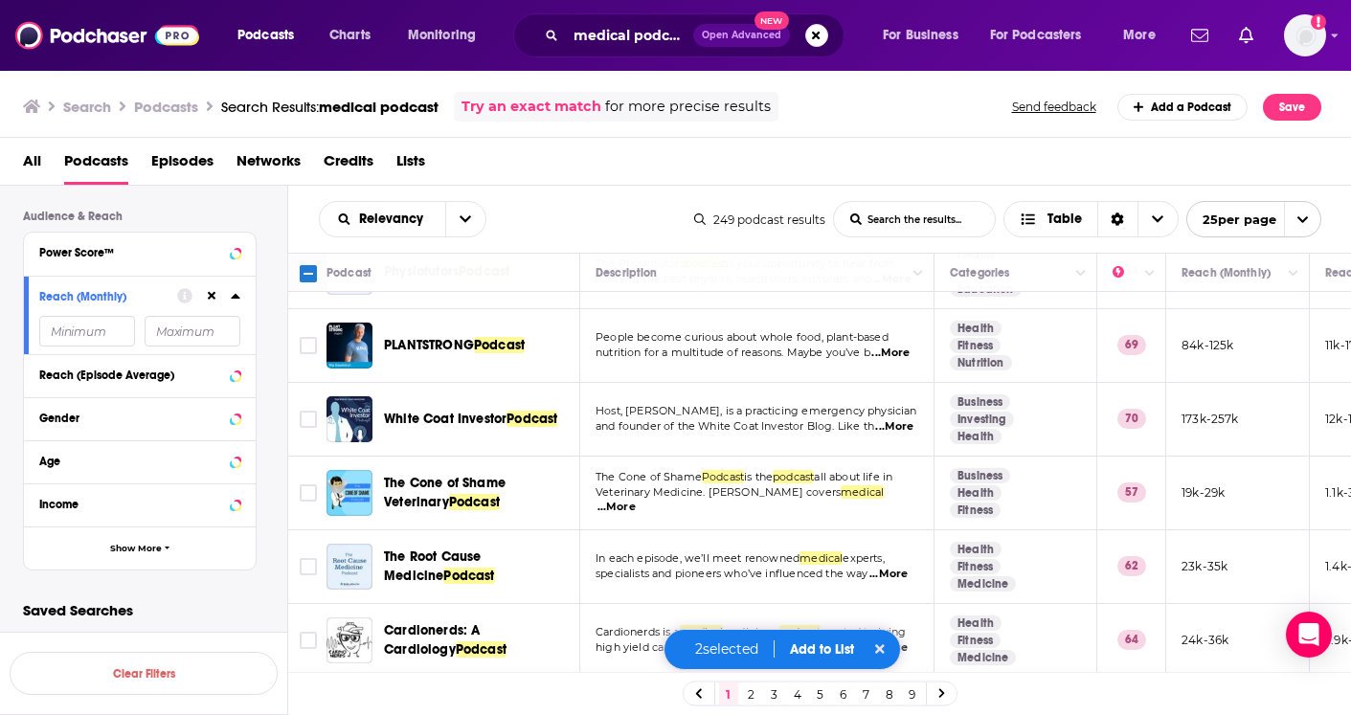
scroll to position [0, 0]
click at [697, 580] on span "specialists and pioneers who’ve influenced the way" at bounding box center [732, 573] width 273 height 13
click at [890, 582] on span "...More" at bounding box center [888, 574] width 38 height 15
click at [871, 565] on span "experts," at bounding box center [863, 558] width 41 height 13
click at [480, 572] on span "The Root Cause Medicine" at bounding box center [432, 566] width 97 height 35
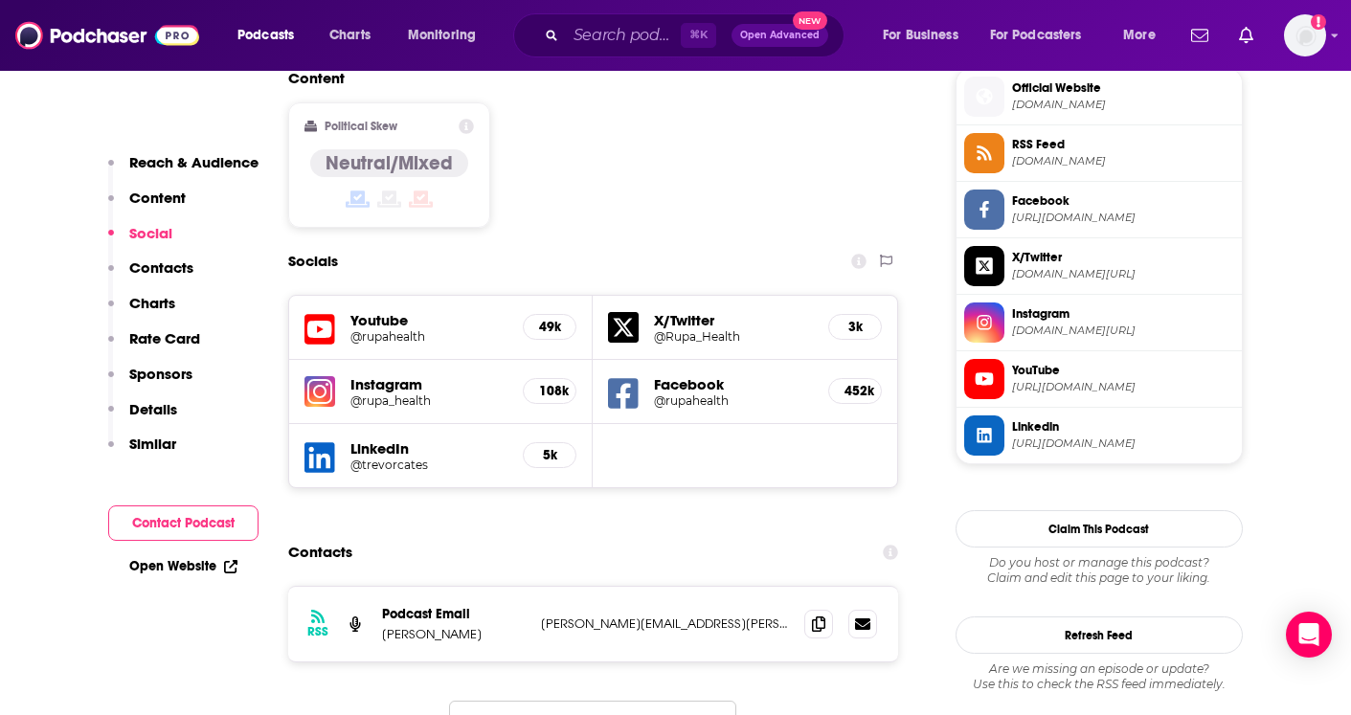
scroll to position [1564, 0]
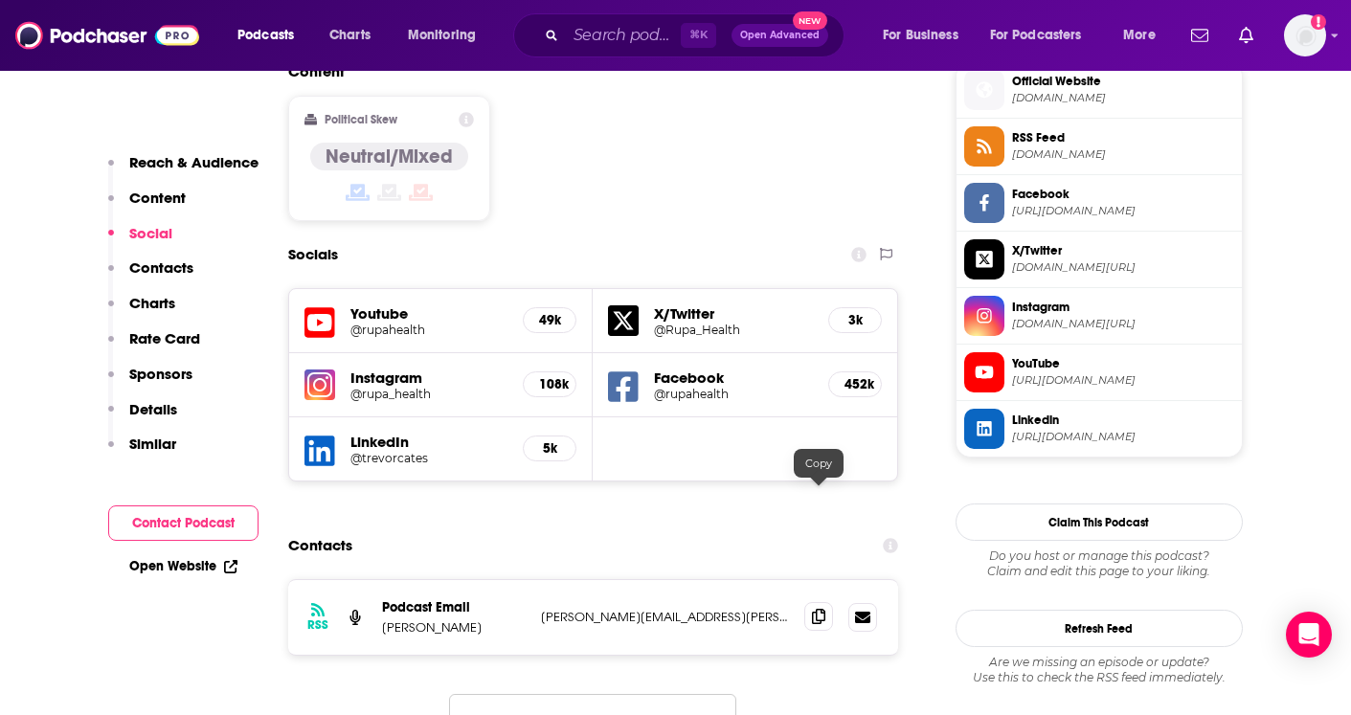
click at [810, 602] on span at bounding box center [818, 616] width 29 height 29
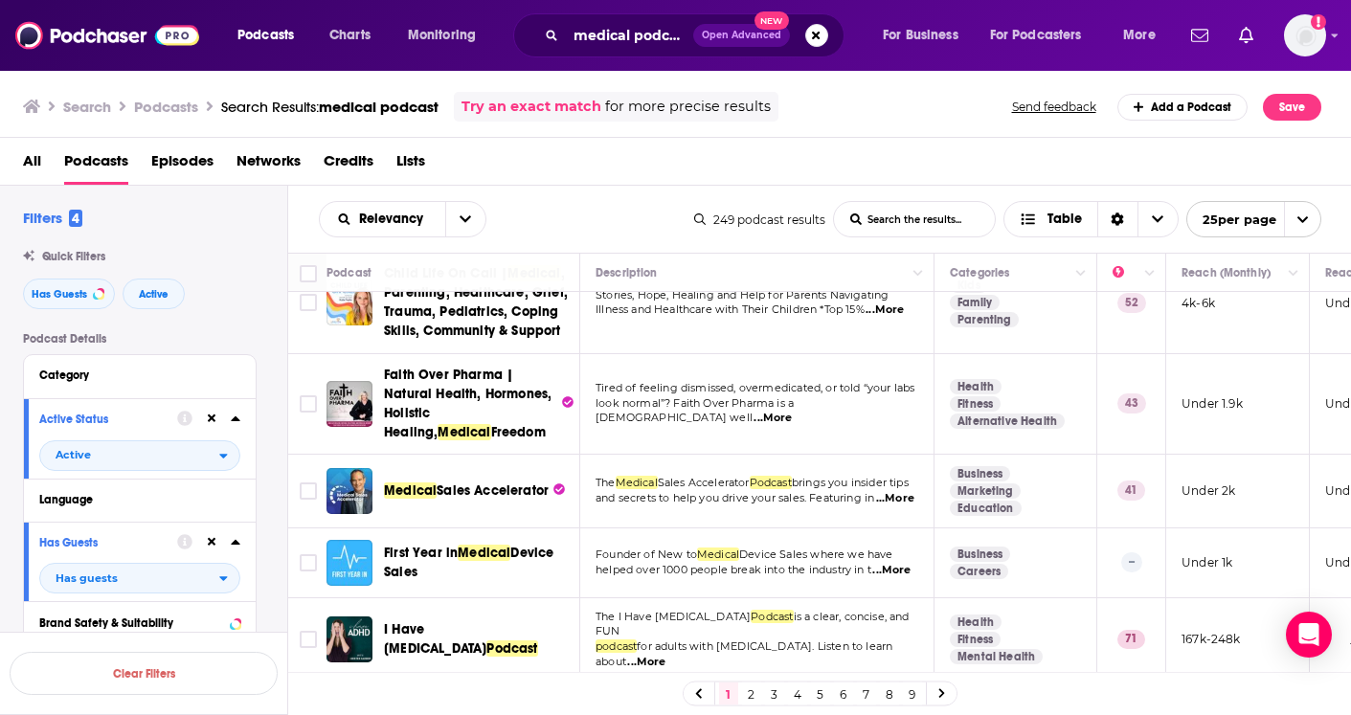
scroll to position [545, 0]
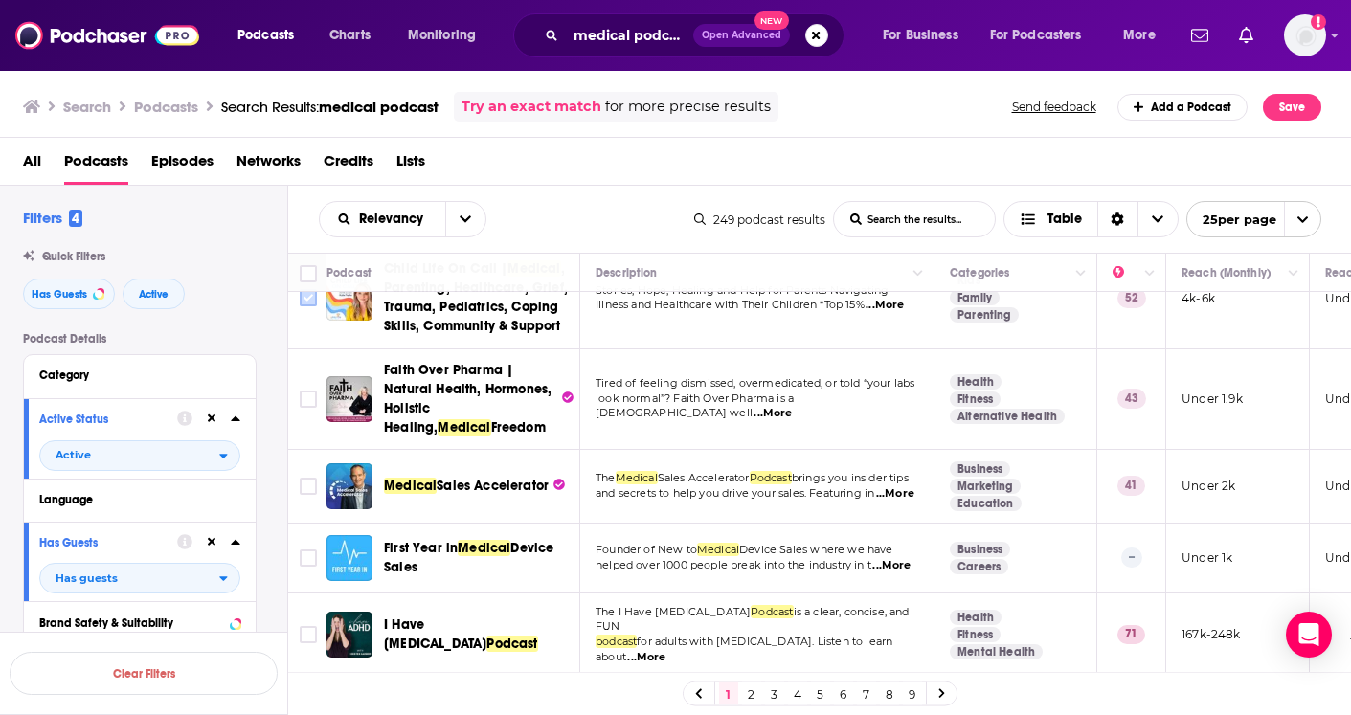
click at [304, 306] on input "Toggle select row" at bounding box center [308, 297] width 17 height 17
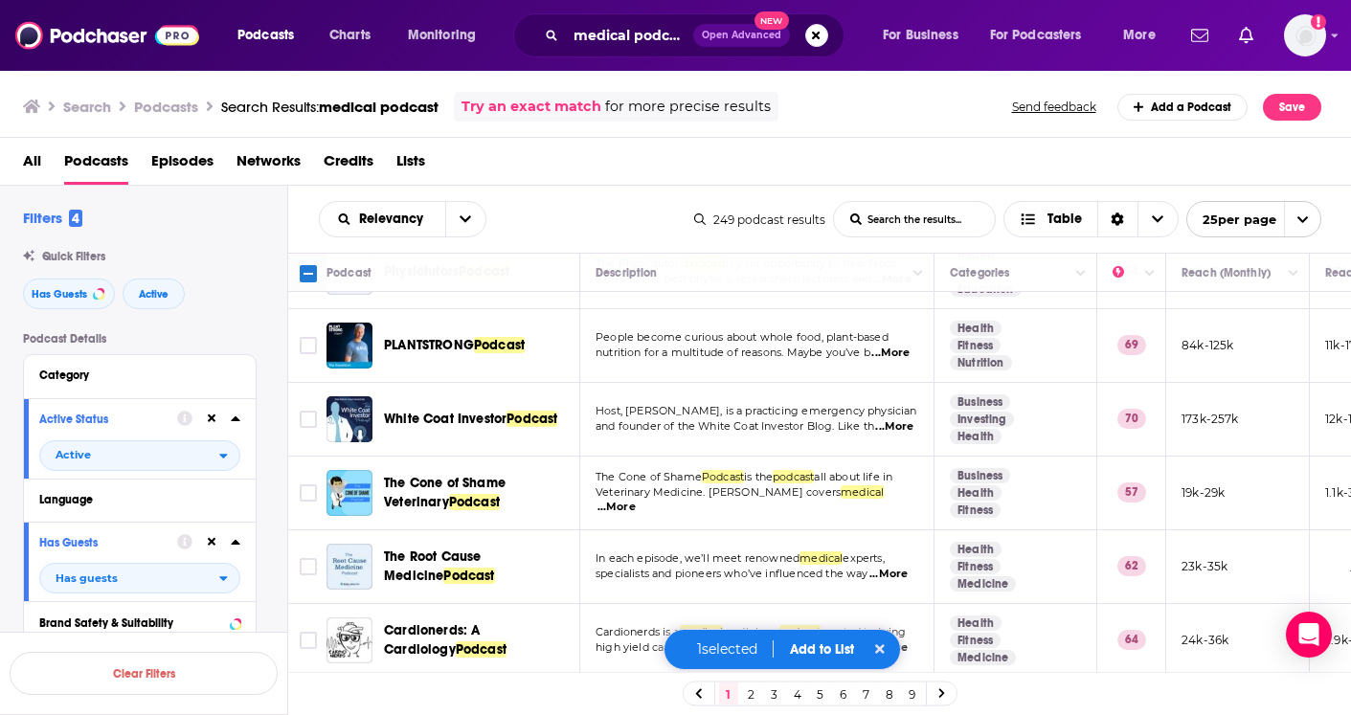
scroll to position [1504, 0]
click at [885, 646] on icon at bounding box center [880, 649] width 10 height 10
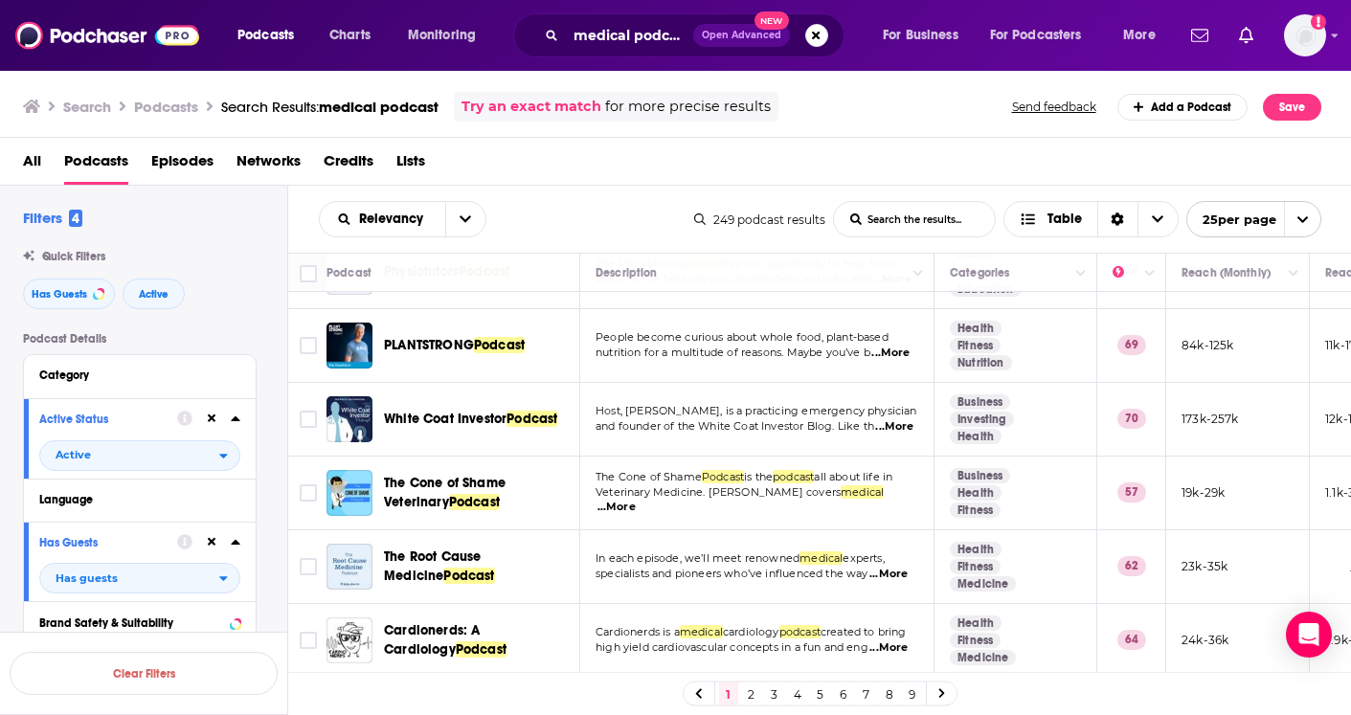
click at [750, 694] on link "2" at bounding box center [751, 694] width 19 height 23
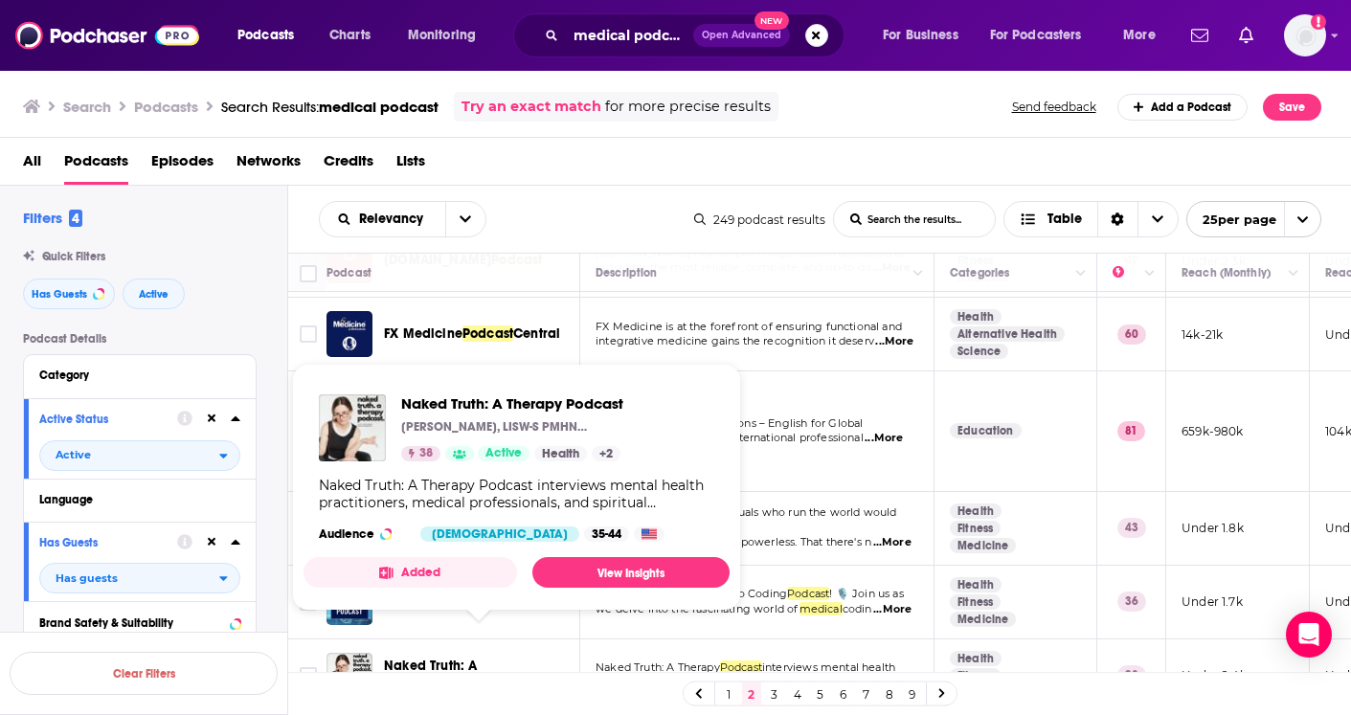
click at [477, 658] on span "Naked Truth: A Therapy" at bounding box center [430, 675] width 93 height 35
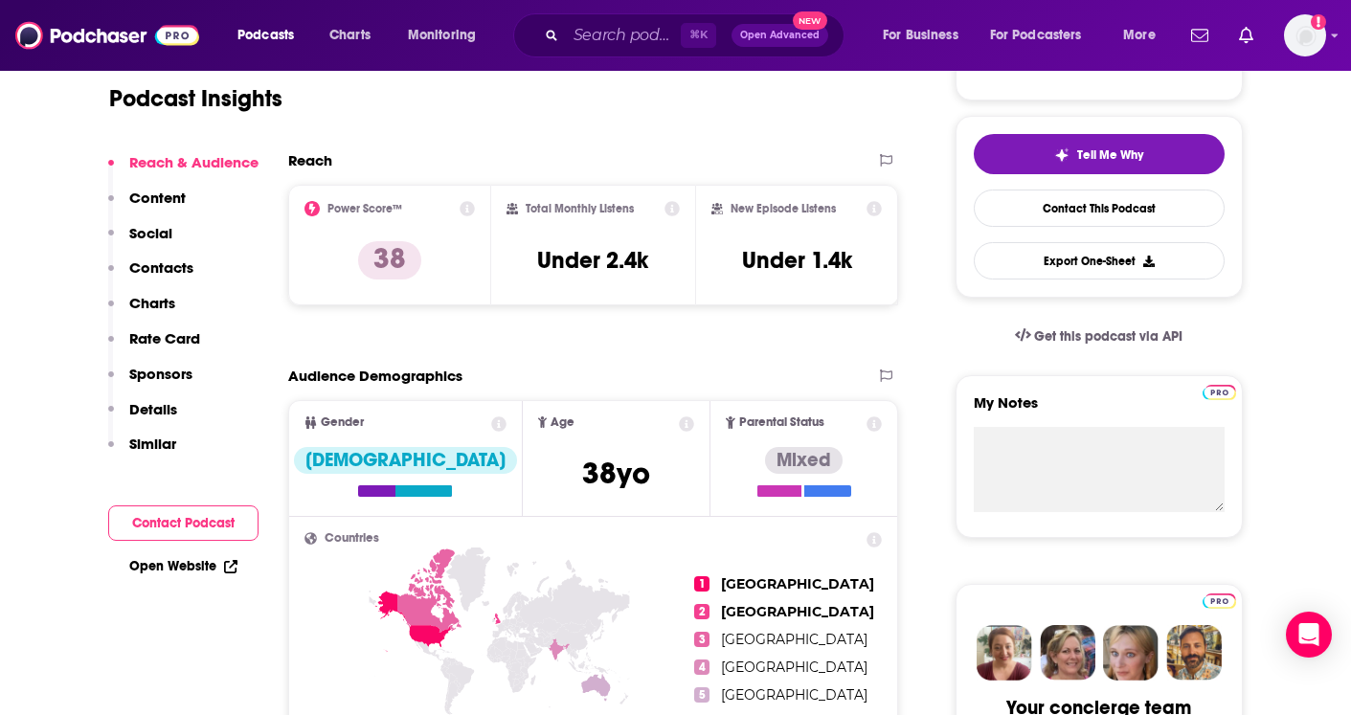
scroll to position [398, 0]
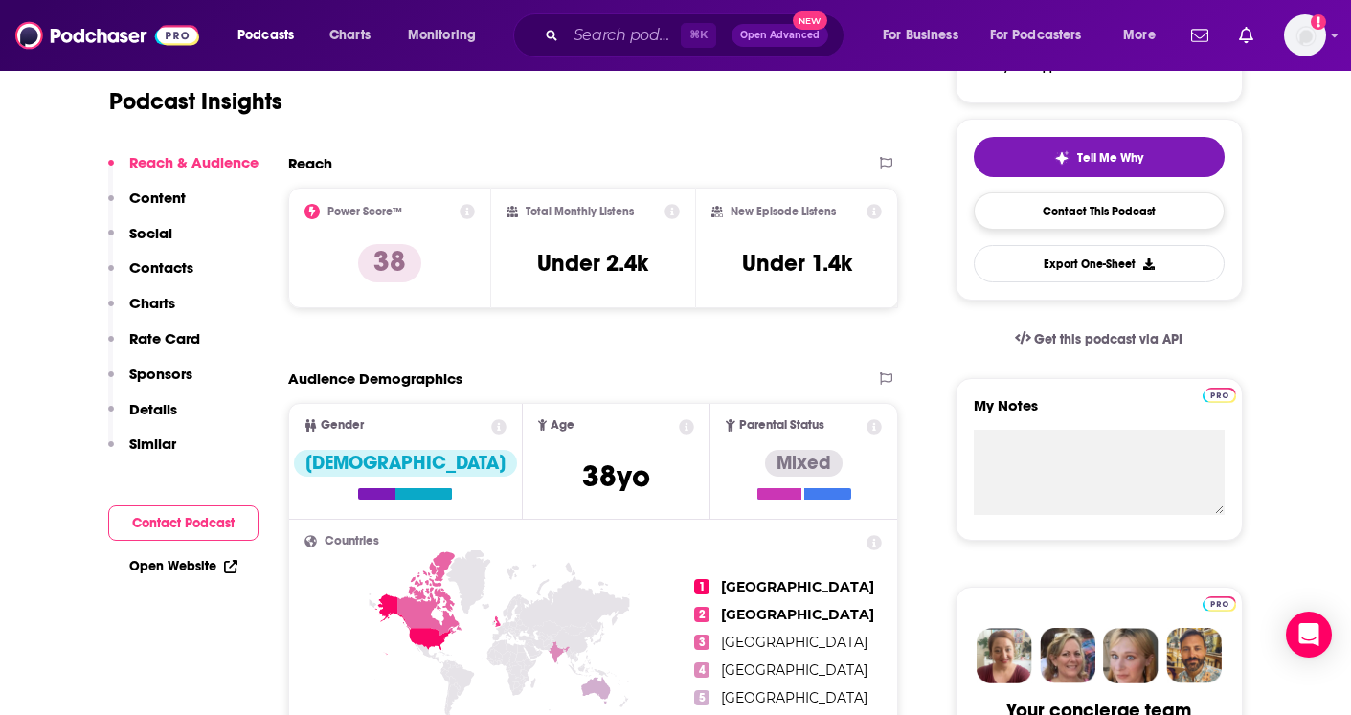
click at [1150, 211] on link "Contact This Podcast" at bounding box center [1099, 210] width 251 height 37
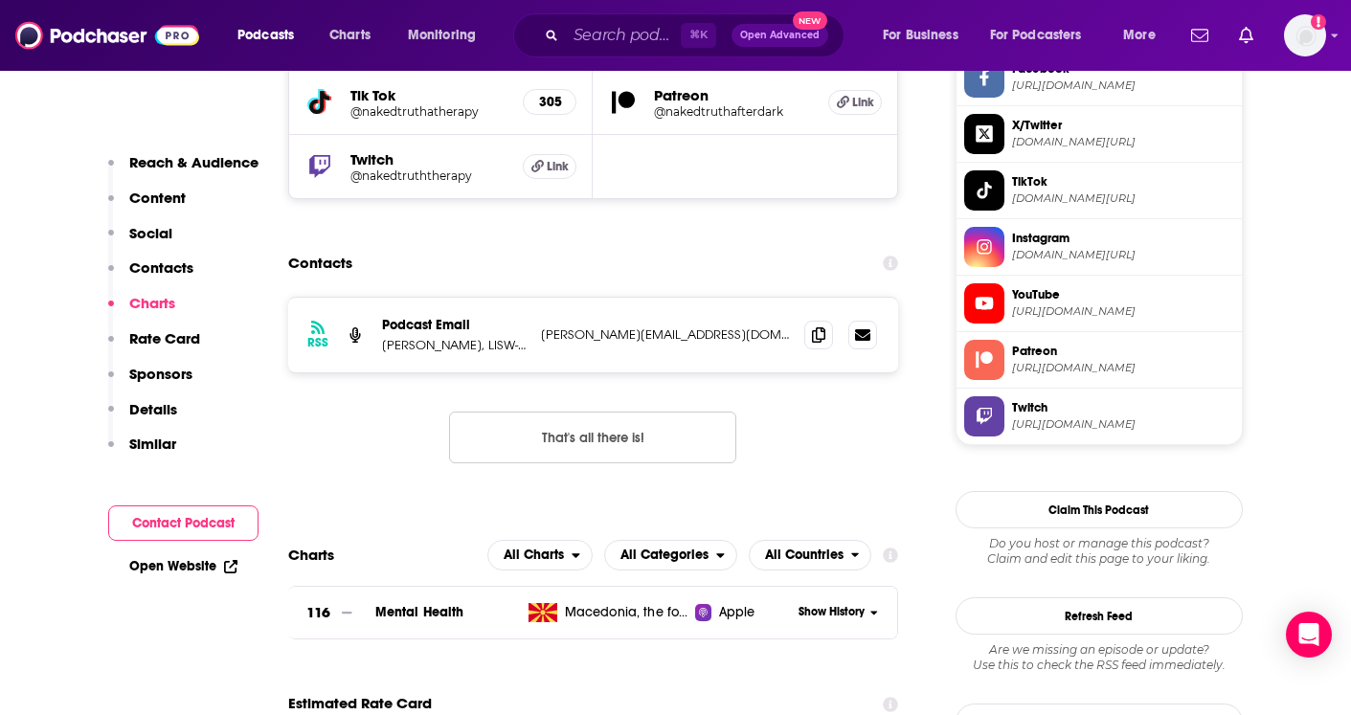
scroll to position [1541, 0]
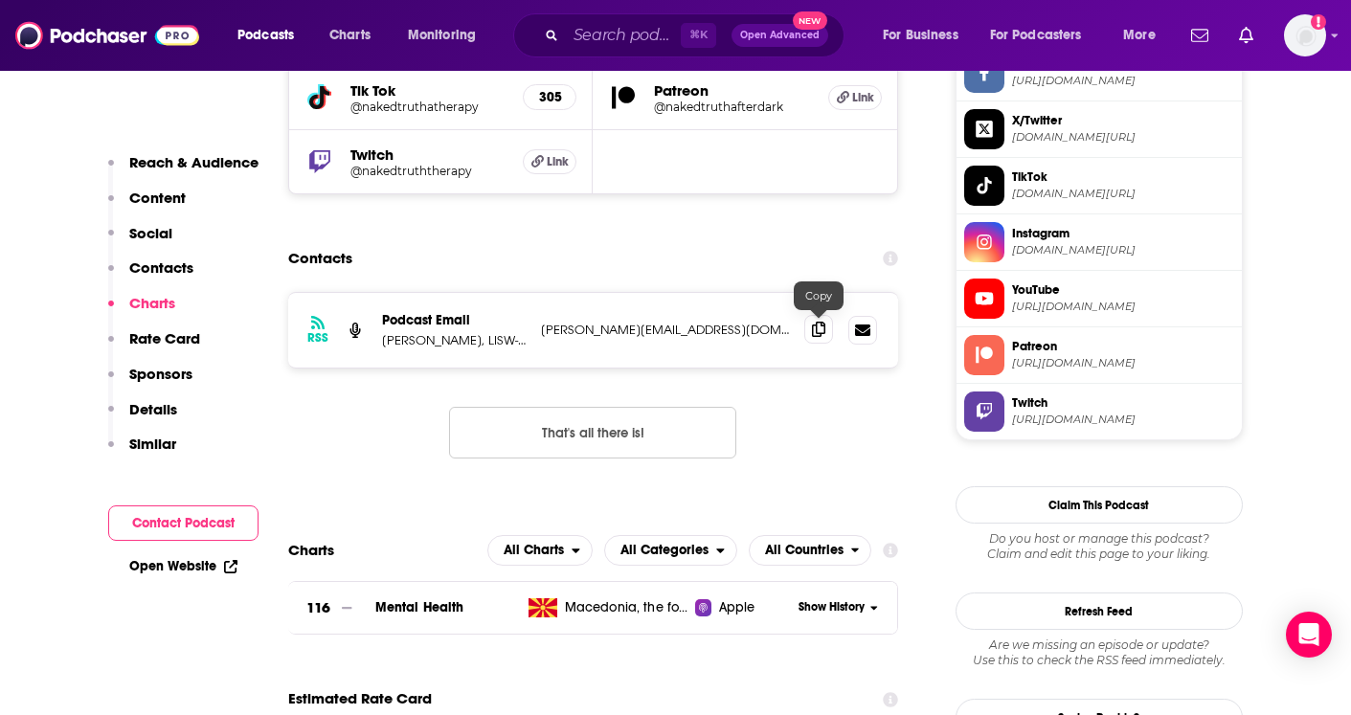
click at [817, 325] on icon at bounding box center [818, 329] width 13 height 15
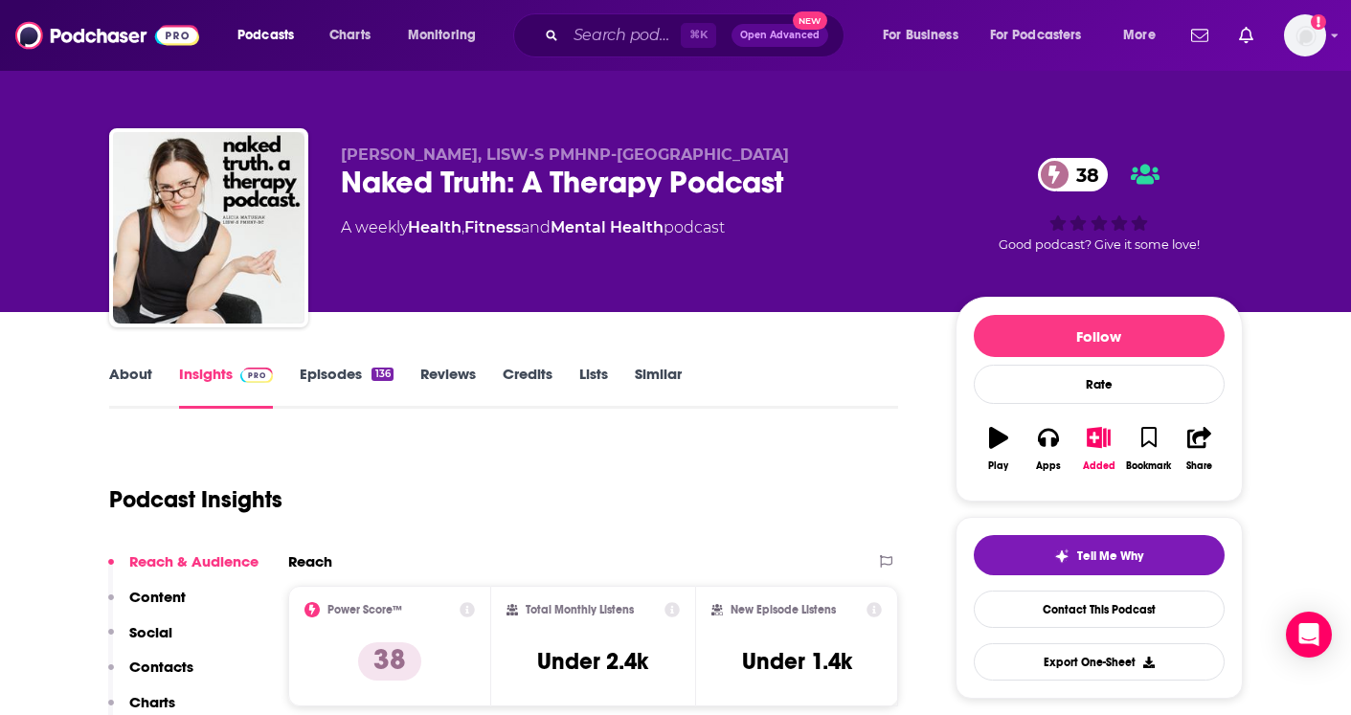
scroll to position [0, 0]
click at [363, 153] on span "[PERSON_NAME], LISW-S PMHNP-[GEOGRAPHIC_DATA]" at bounding box center [565, 155] width 448 height 18
drag, startPoint x: 363, startPoint y: 153, endPoint x: 602, endPoint y: 163, distance: 239.6
click at [602, 163] on span "[PERSON_NAME], LISW-S PMHNP-[GEOGRAPHIC_DATA]" at bounding box center [565, 155] width 448 height 18
copy span "[PERSON_NAME], LISW-S PMHNP-[GEOGRAPHIC_DATA]"
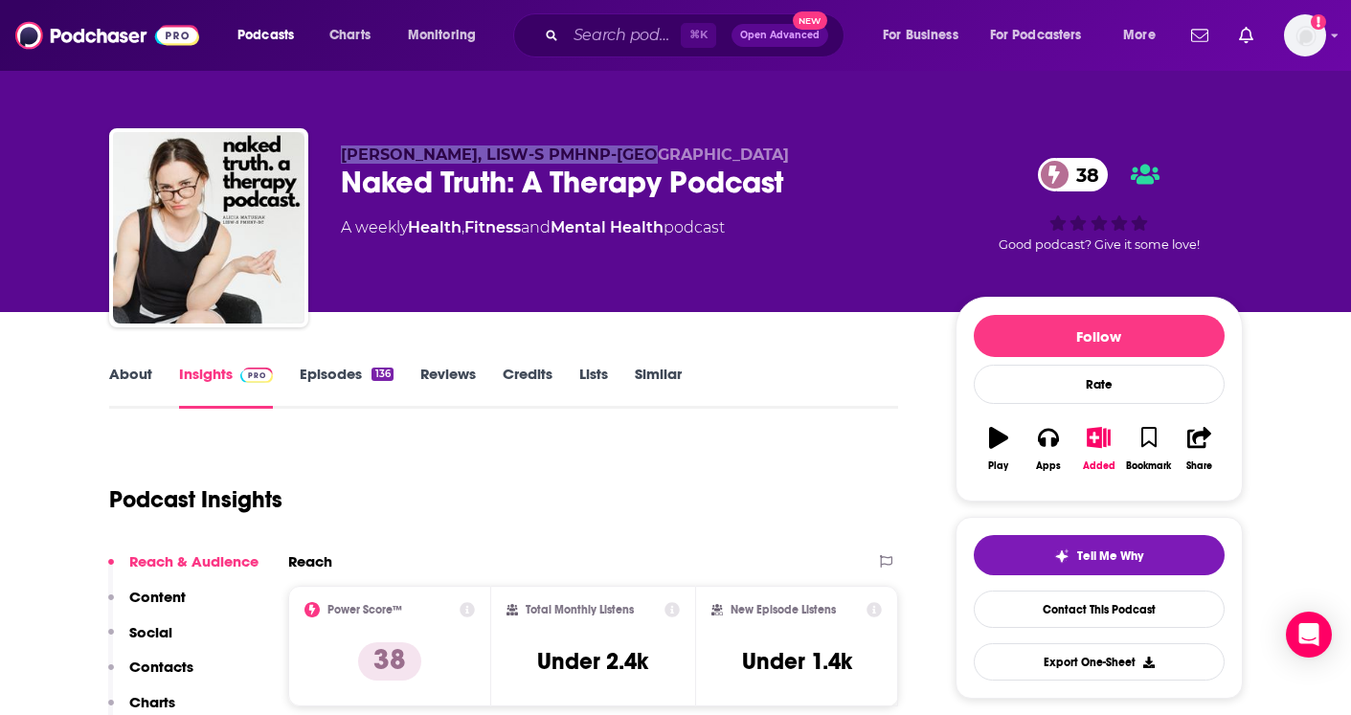
scroll to position [-1, 0]
click at [368, 111] on div "[PERSON_NAME], LISW-S PMHNP-BC Naked Truth: A Therapy Podcast 38 A weekly Healt…" at bounding box center [676, 208] width 1162 height 207
click at [1092, 434] on icon "button" at bounding box center [1099, 437] width 24 height 21
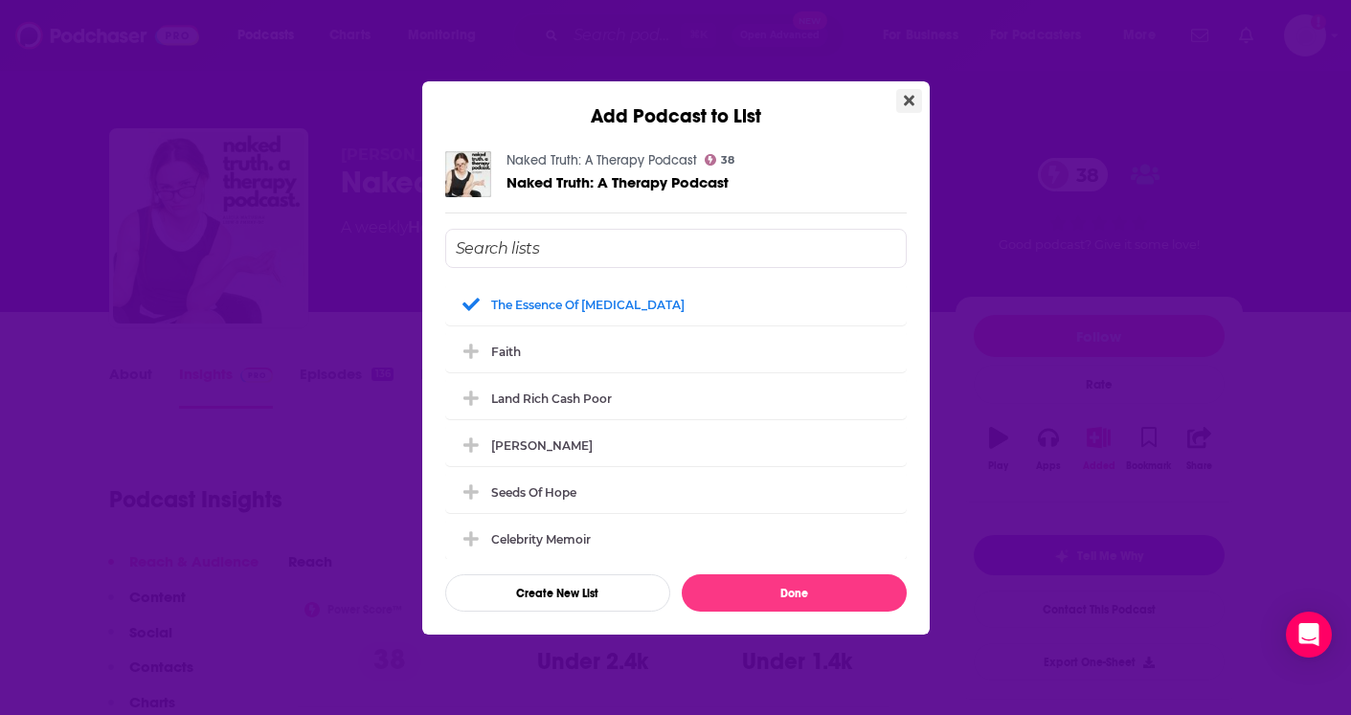
click at [901, 96] on button "Close" at bounding box center [909, 101] width 26 height 24
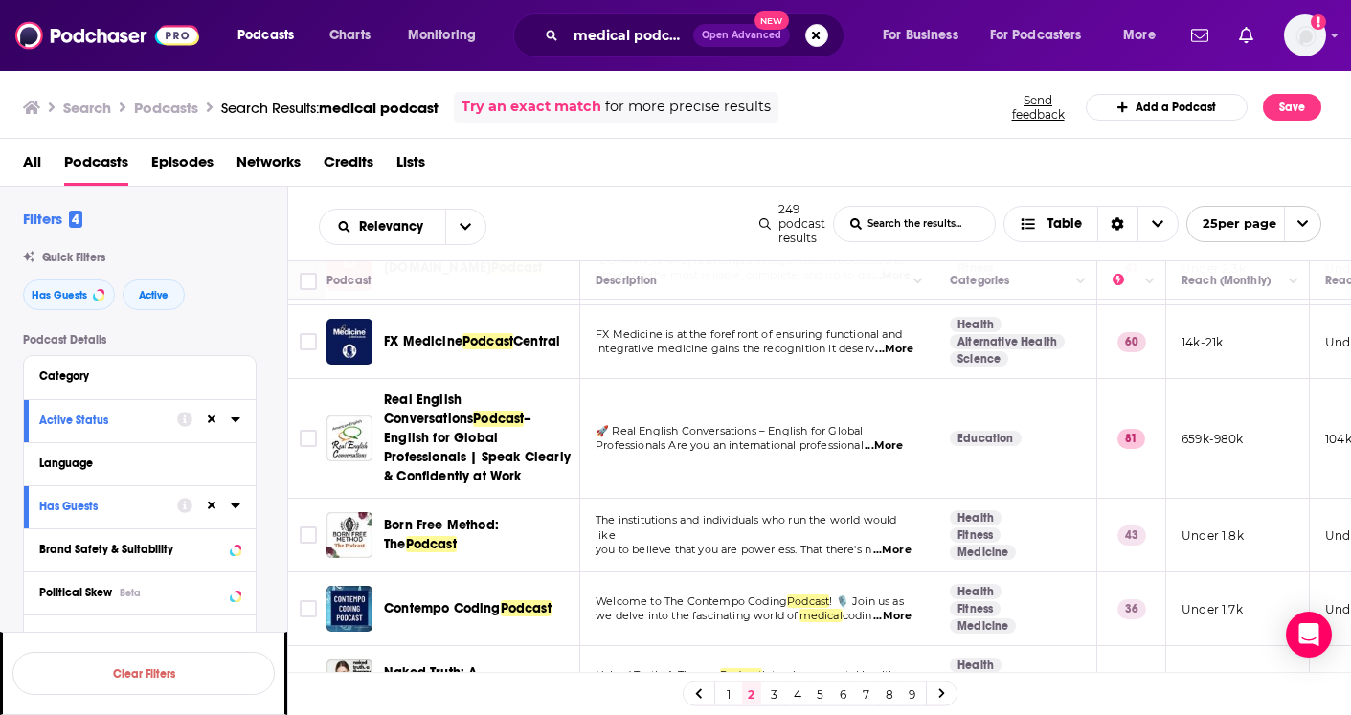
click at [770, 691] on link "3" at bounding box center [774, 694] width 19 height 23
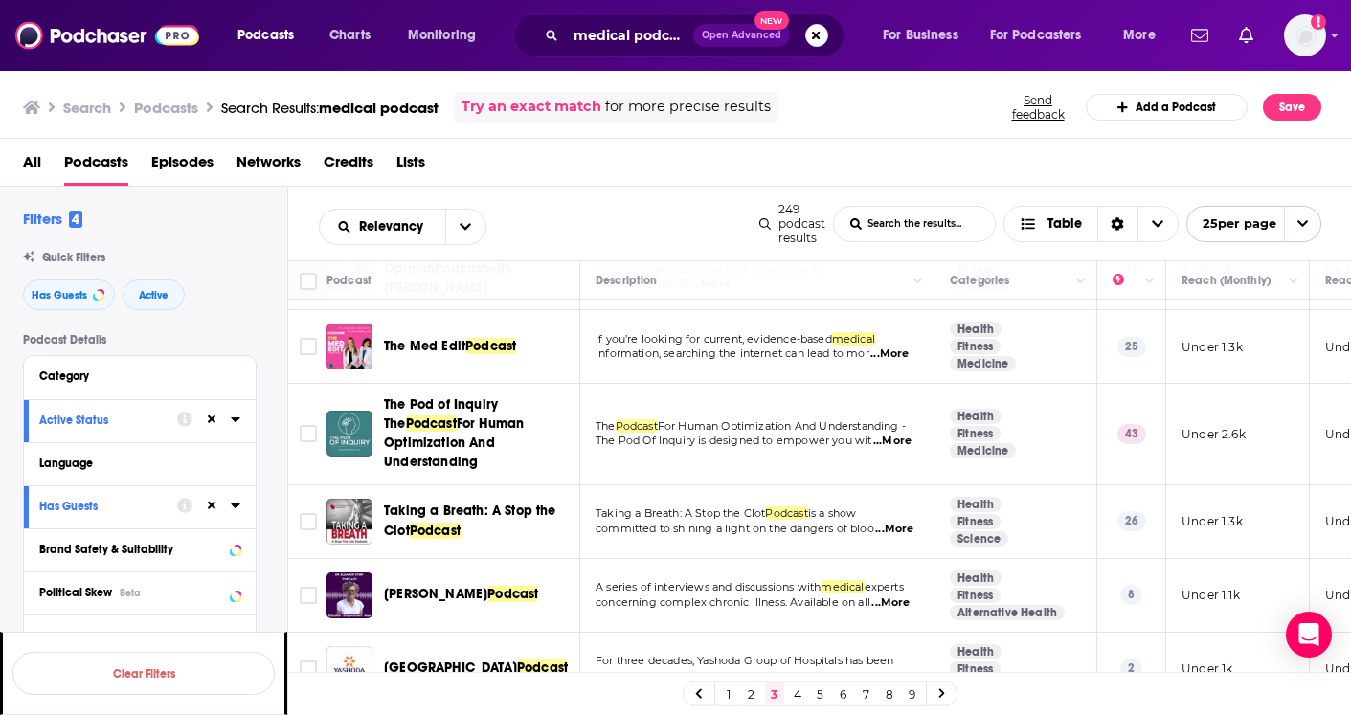
click at [799, 693] on link "4" at bounding box center [797, 694] width 19 height 23
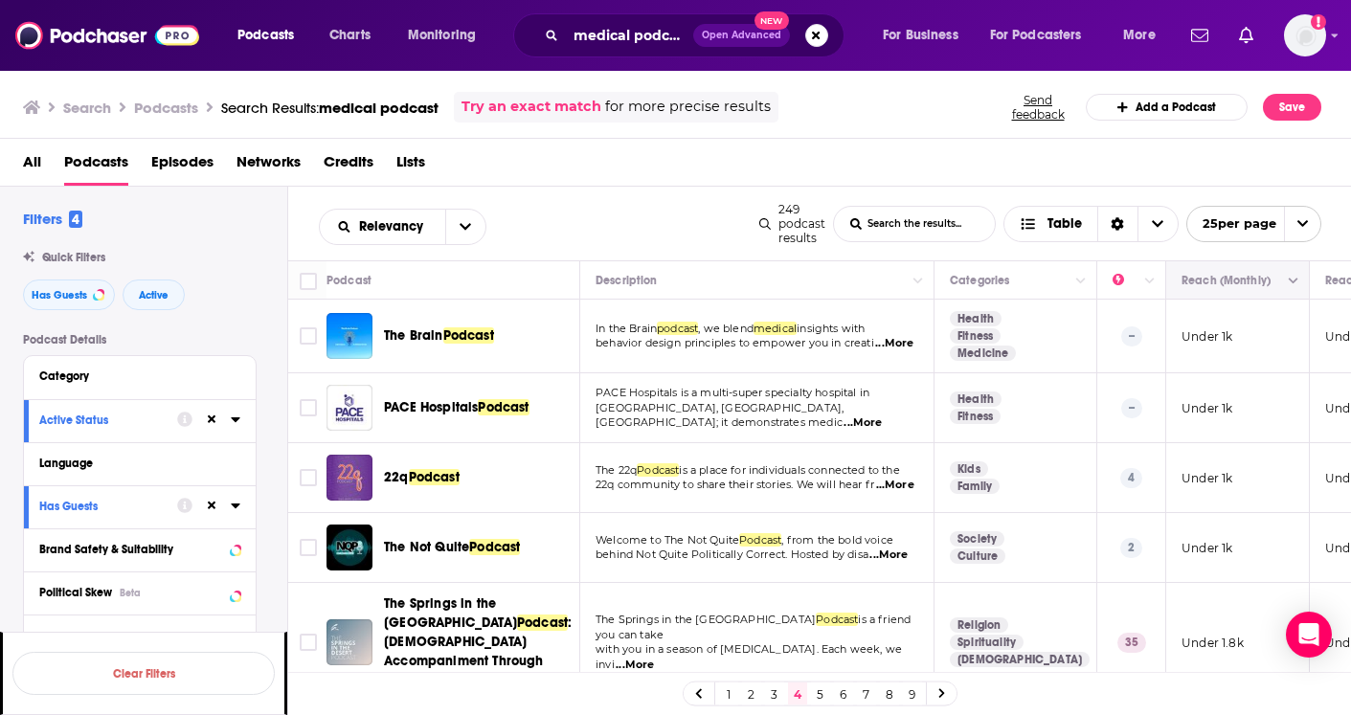
click at [1294, 284] on icon "Column Actions" at bounding box center [1294, 282] width 10 height 6
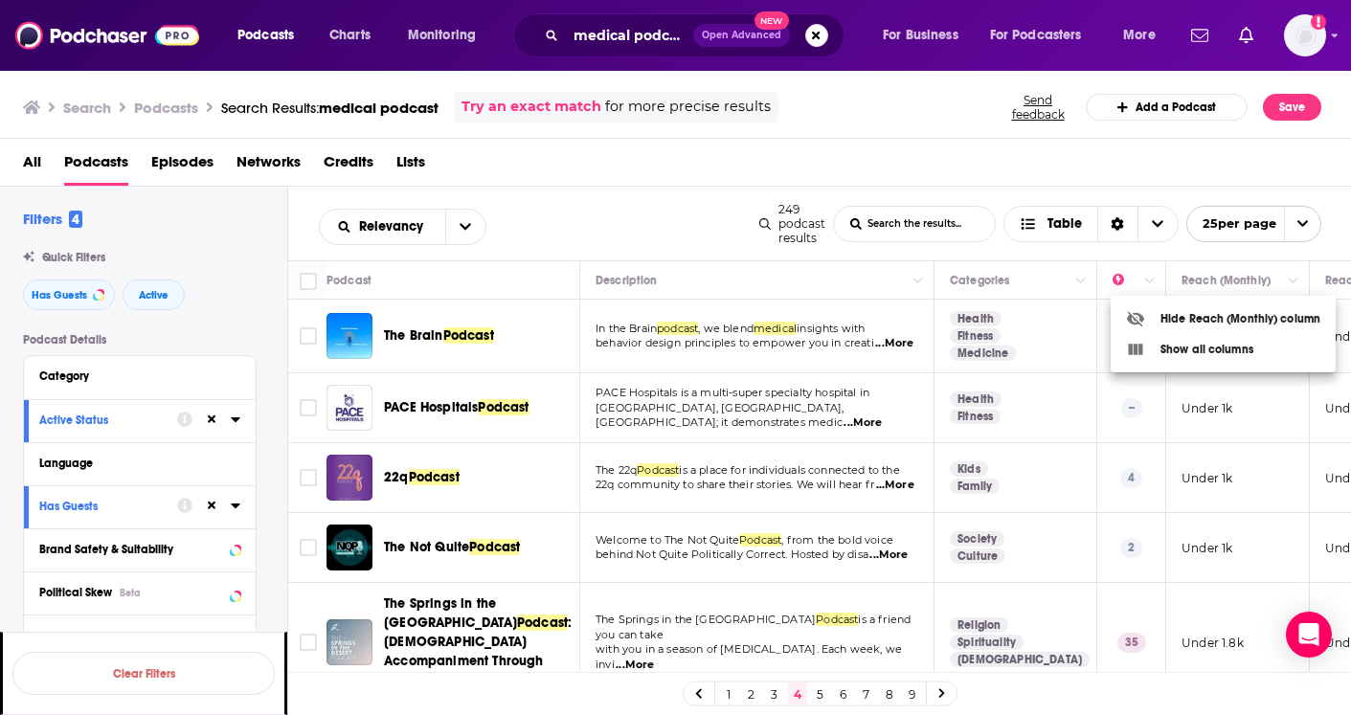
click at [1291, 280] on div at bounding box center [675, 357] width 1351 height 715
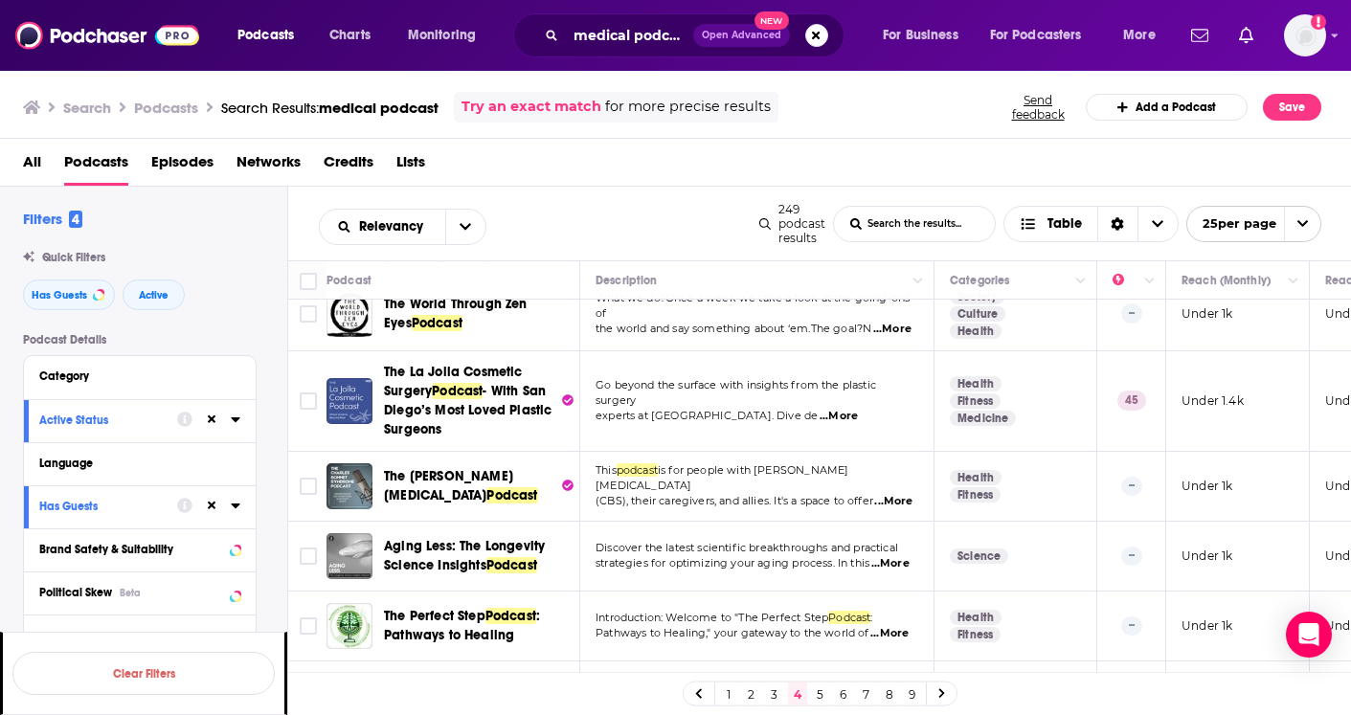
click at [815, 687] on link "5" at bounding box center [820, 694] width 19 height 23
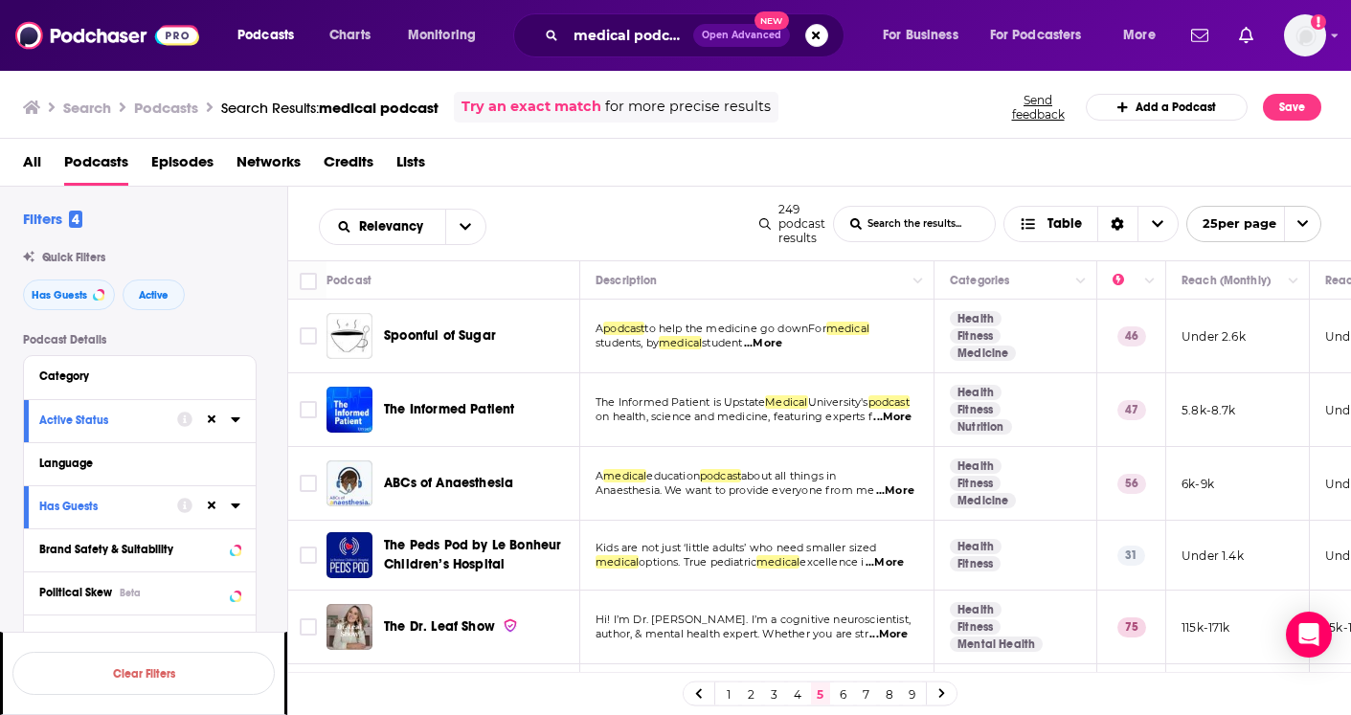
click at [753, 422] on span "on health, science and medicine, featuring experts f" at bounding box center [734, 416] width 277 height 13
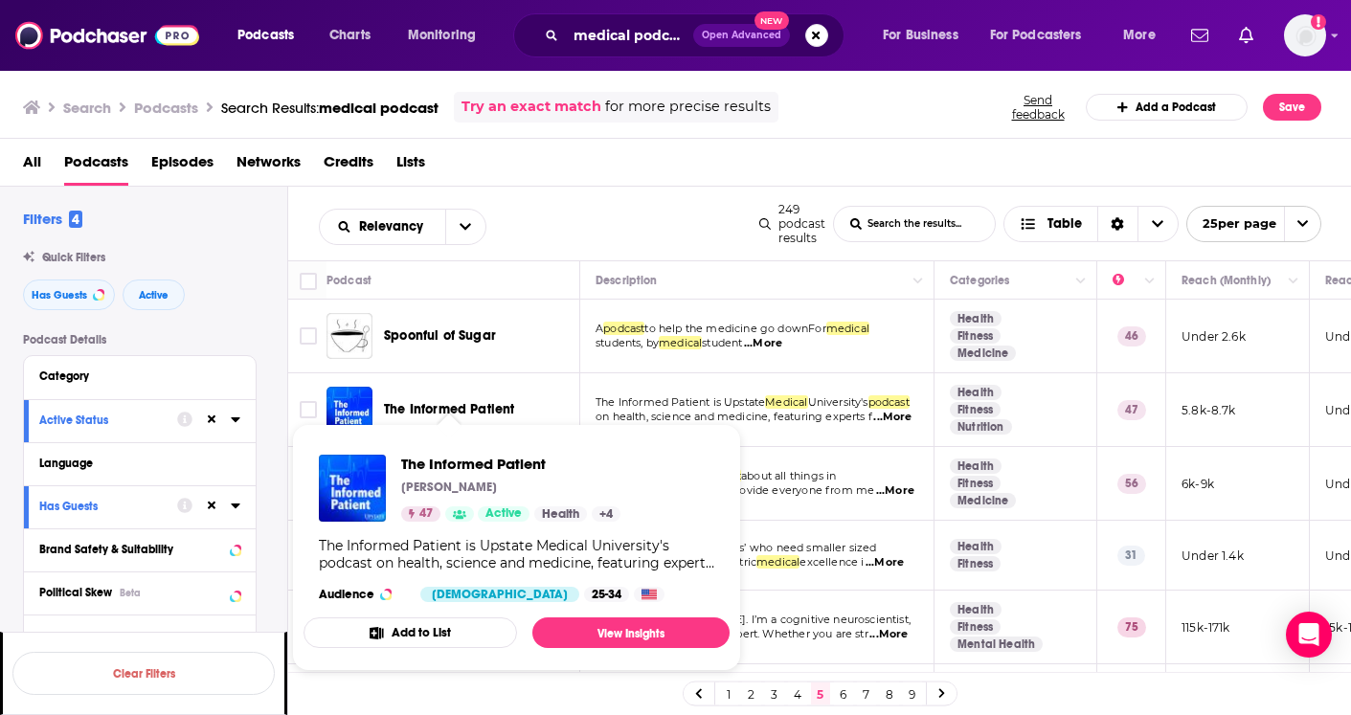
click at [508, 409] on span "The Informed Patient" at bounding box center [449, 409] width 130 height 16
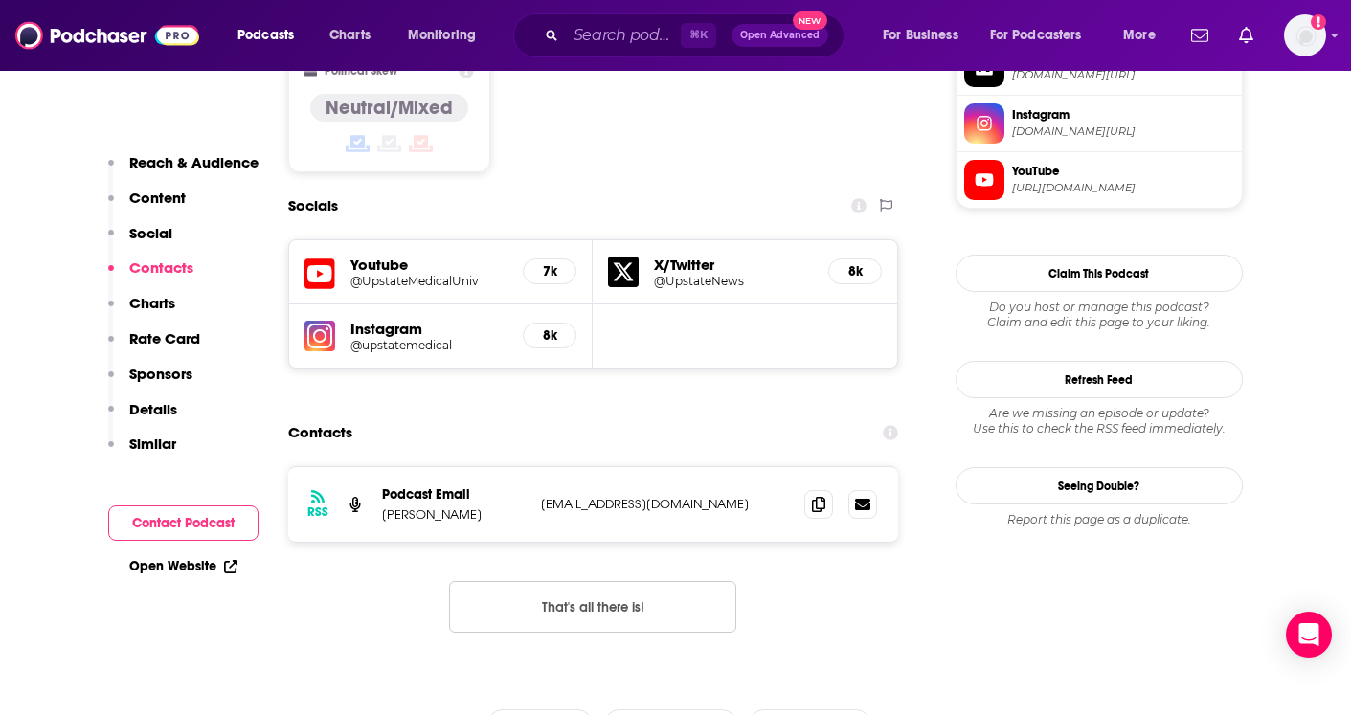
scroll to position [1554, 0]
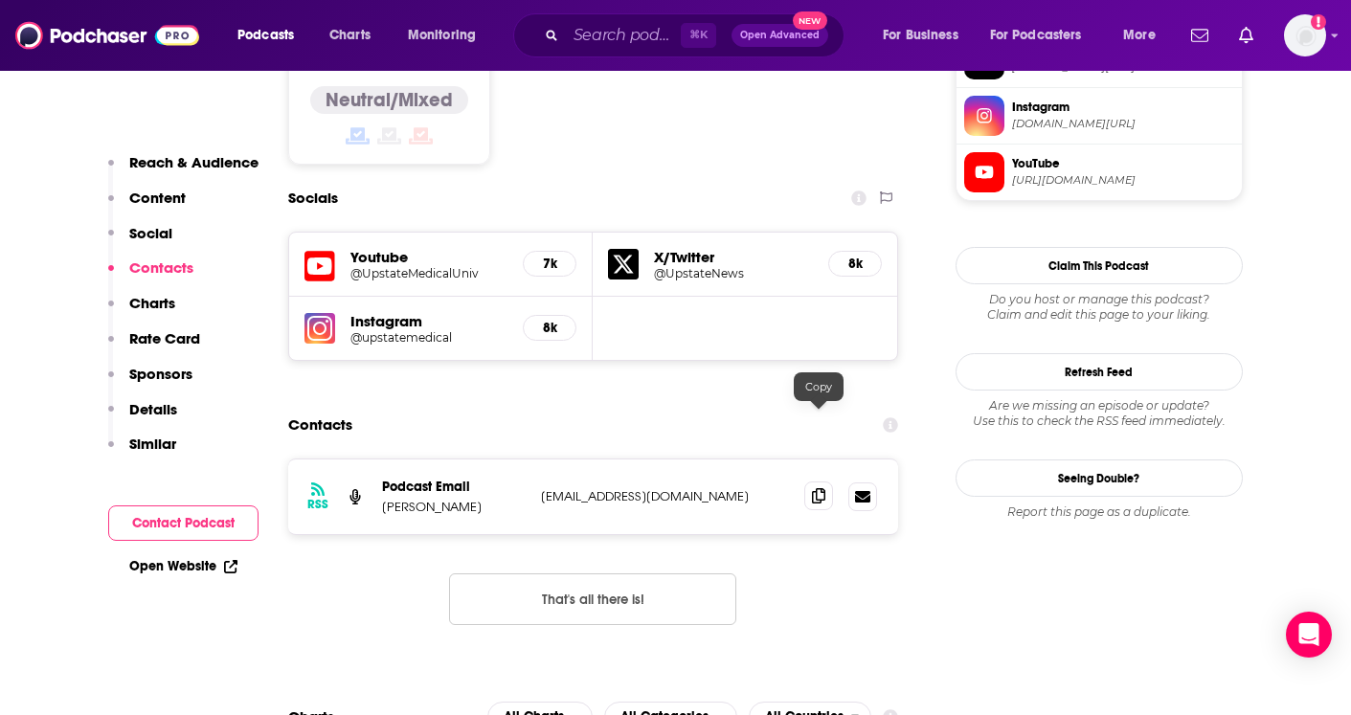
click at [817, 488] on icon at bounding box center [818, 495] width 13 height 15
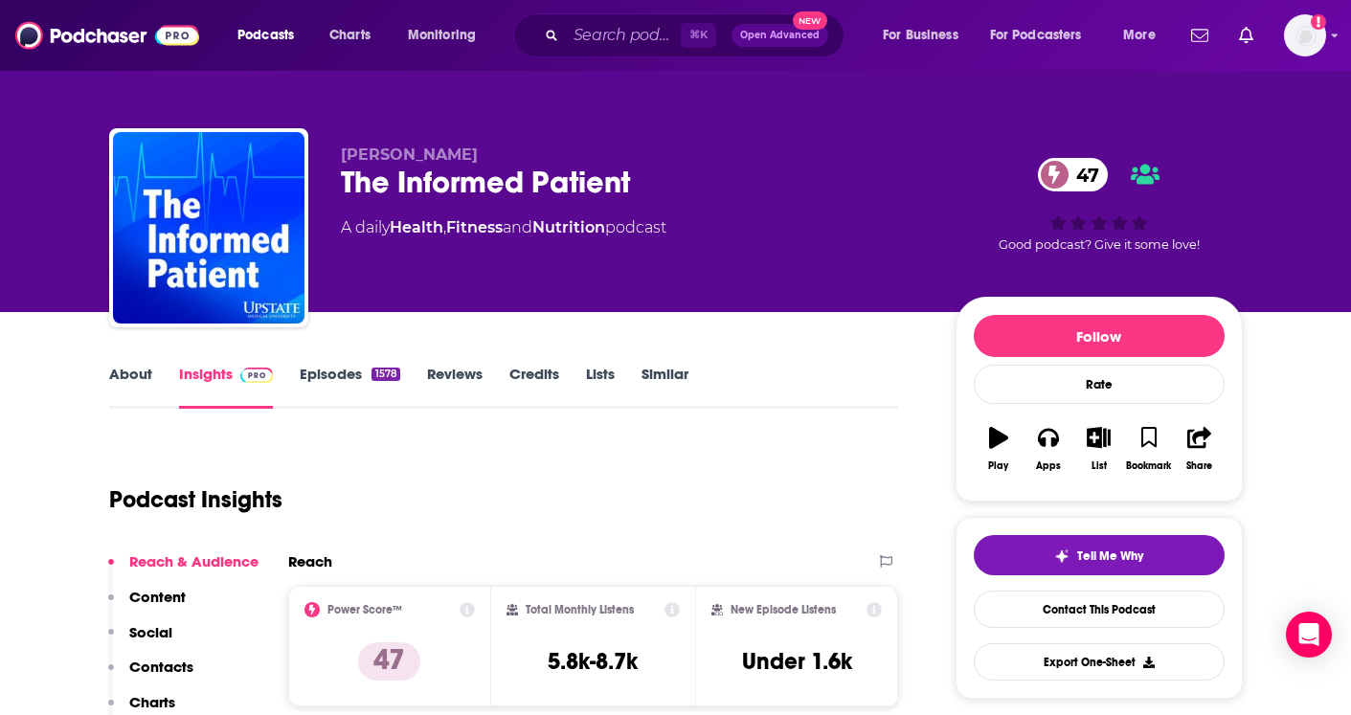
scroll to position [0, 0]
click at [342, 230] on div "A daily Health , Fitness and Nutrition podcast" at bounding box center [504, 227] width 326 height 23
drag, startPoint x: 342, startPoint y: 229, endPoint x: 657, endPoint y: 222, distance: 315.1
click at [657, 222] on div "A daily Health , Fitness and Nutrition podcast" at bounding box center [504, 227] width 326 height 23
copy div "A daily Health , Fitness and Nutrition podcast"
